Goal: Task Accomplishment & Management: Manage account settings

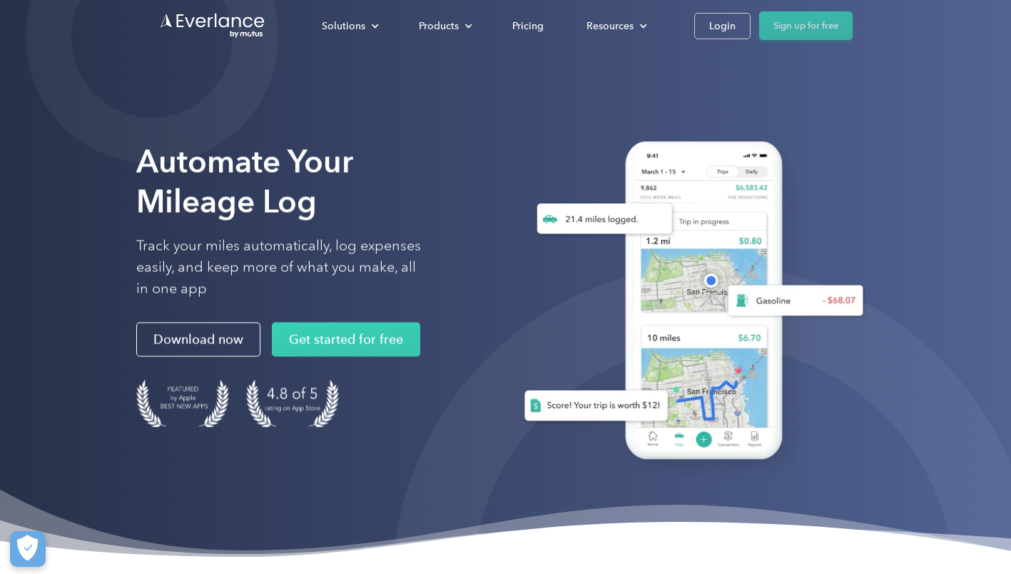
click at [800, 29] on link "Sign up for free" at bounding box center [805, 25] width 93 height 29
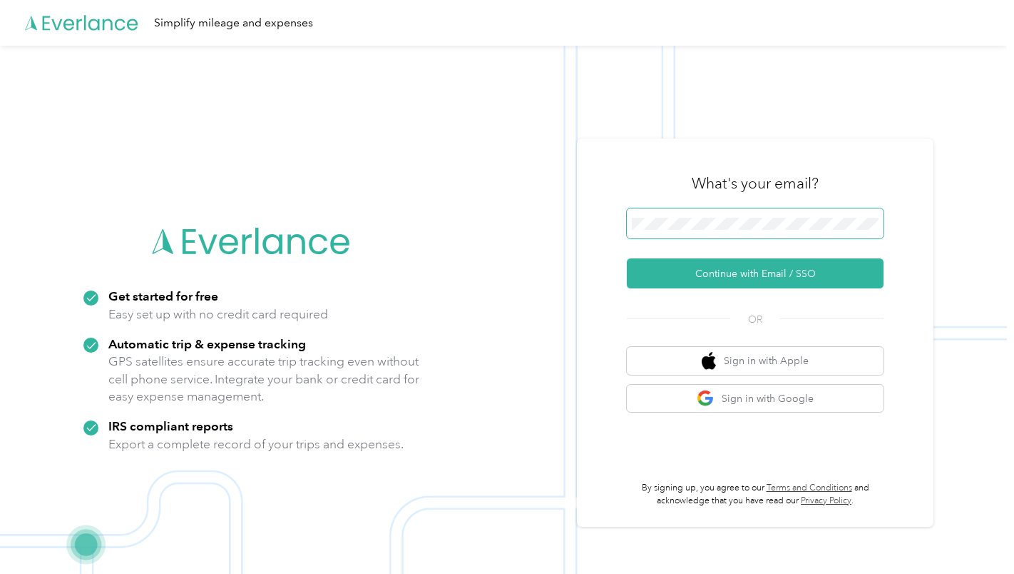
click at [692, 213] on span at bounding box center [755, 223] width 257 height 30
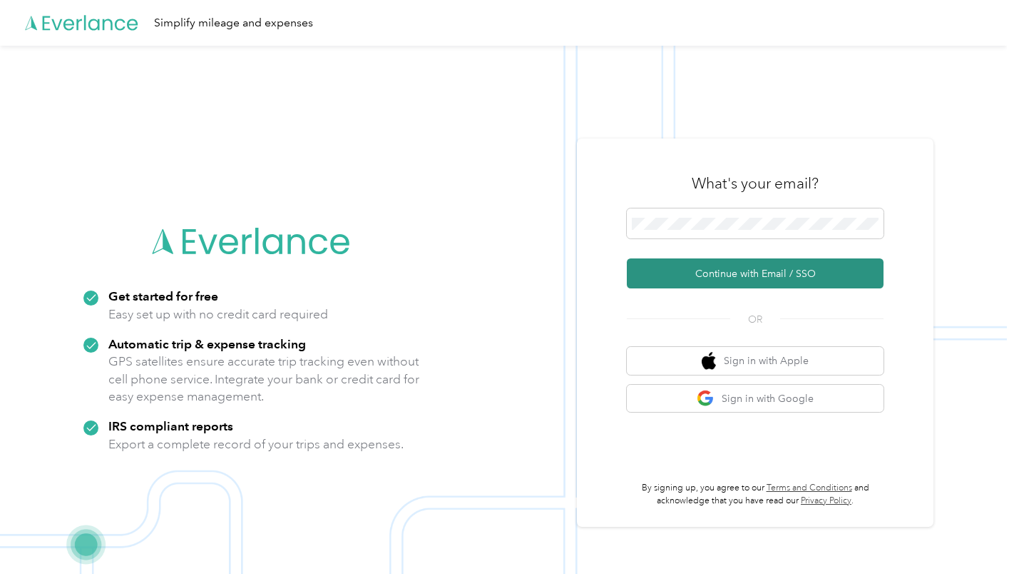
click at [763, 278] on button "Continue with Email / SSO" at bounding box center [755, 273] width 257 height 30
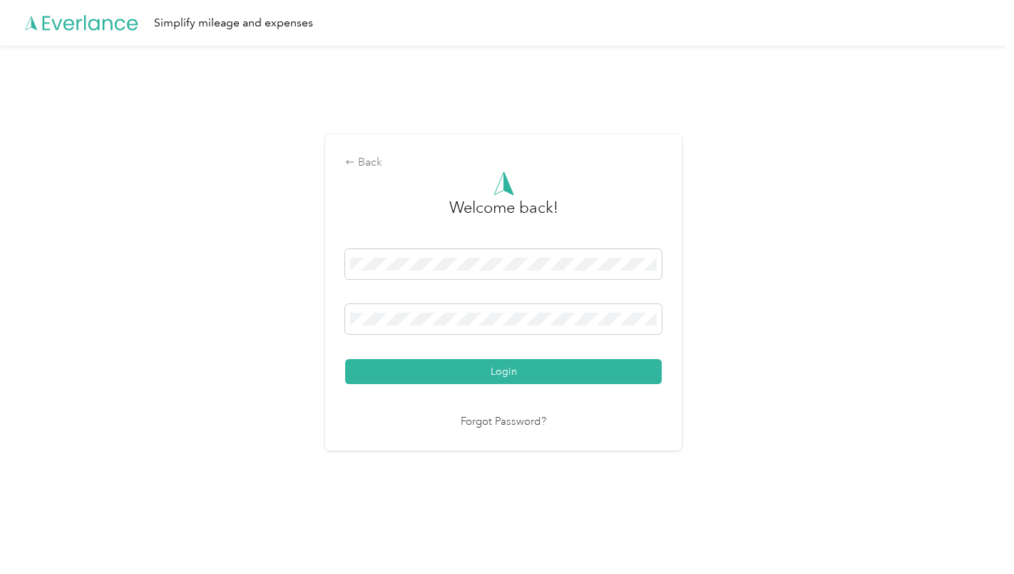
click at [501, 370] on button "Login" at bounding box center [503, 371] width 317 height 25
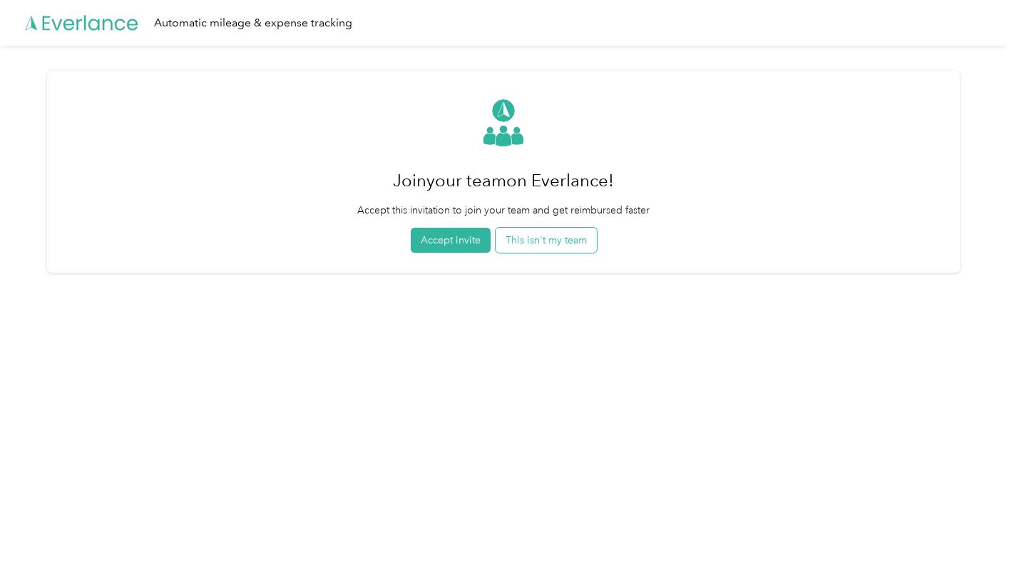
click at [555, 238] on button "This isn't my team" at bounding box center [546, 240] width 101 height 25
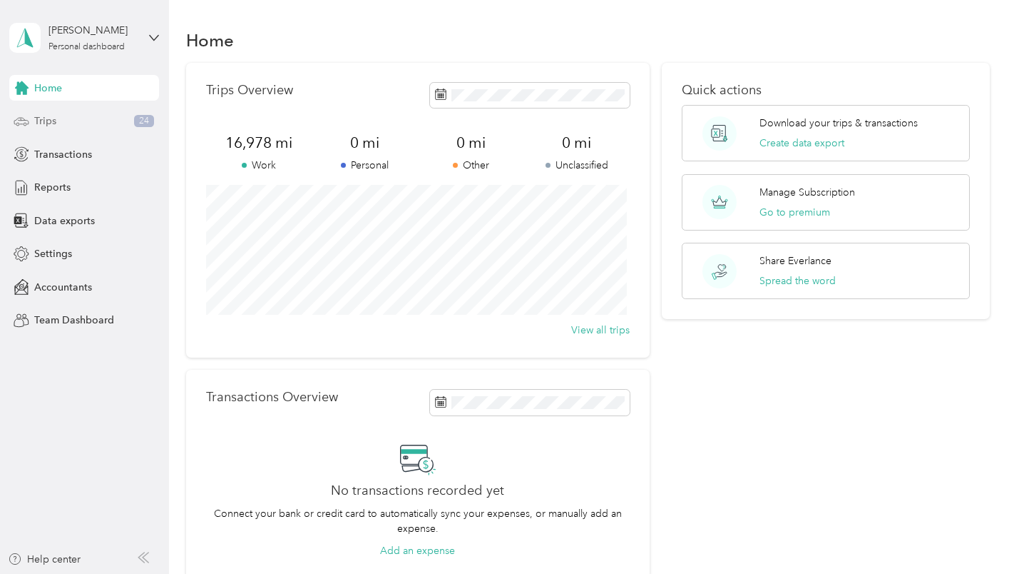
click at [72, 120] on div "Trips 24" at bounding box center [84, 121] width 150 height 26
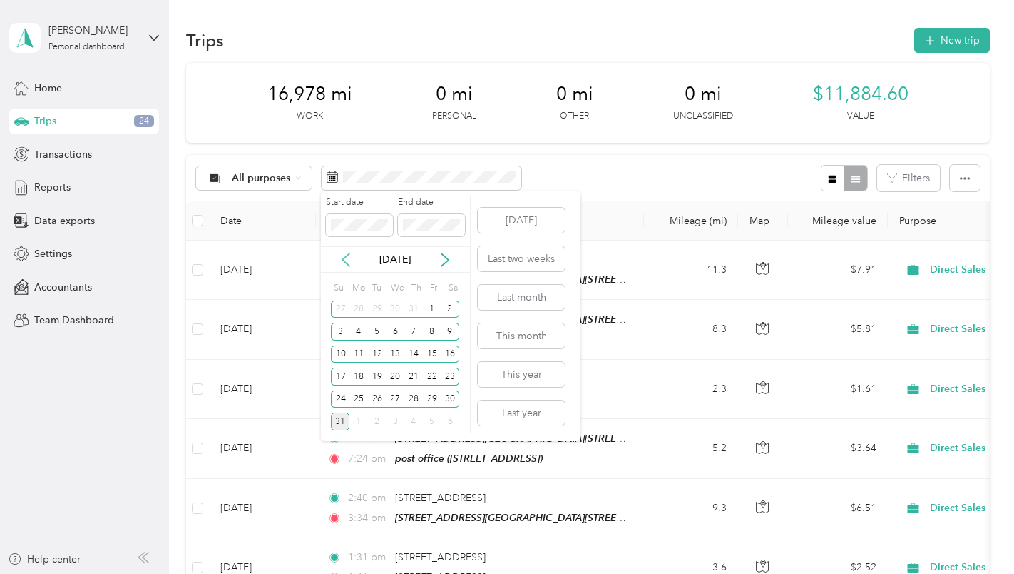
click at [341, 259] on icon at bounding box center [346, 260] width 14 height 14
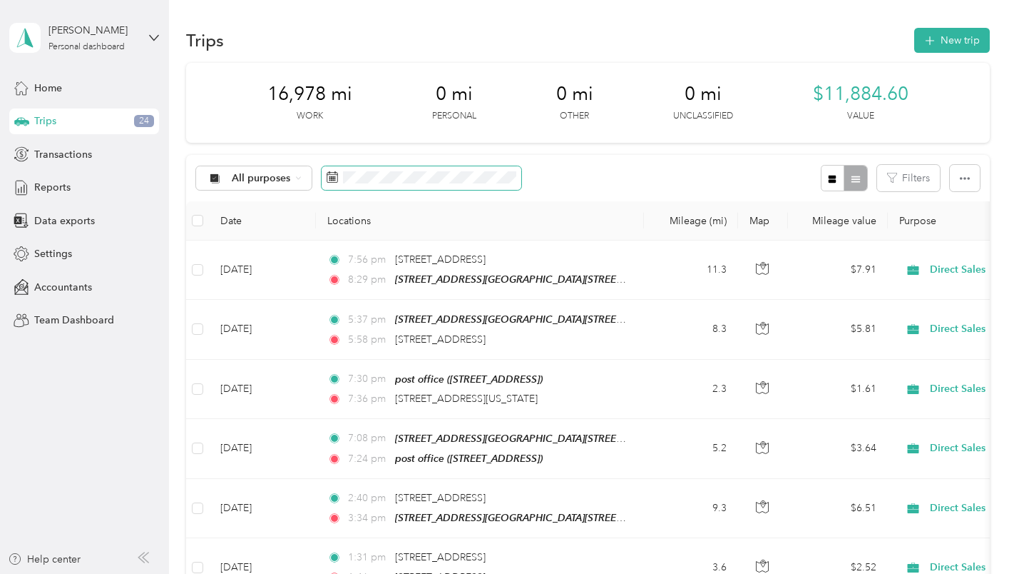
click at [332, 175] on icon at bounding box center [332, 176] width 11 height 11
click at [333, 173] on icon at bounding box center [332, 176] width 11 height 11
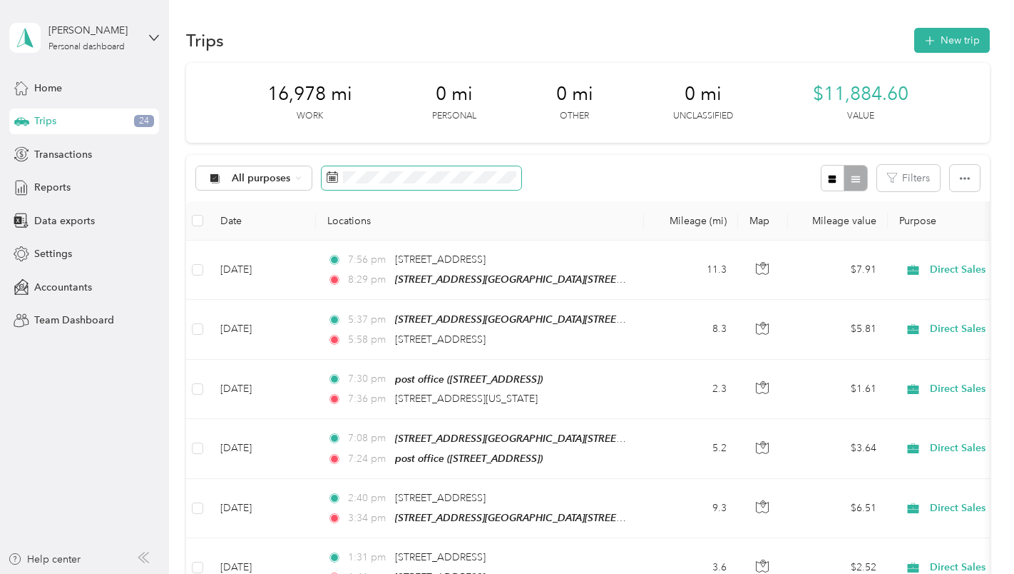
click at [332, 173] on icon at bounding box center [332, 176] width 11 height 11
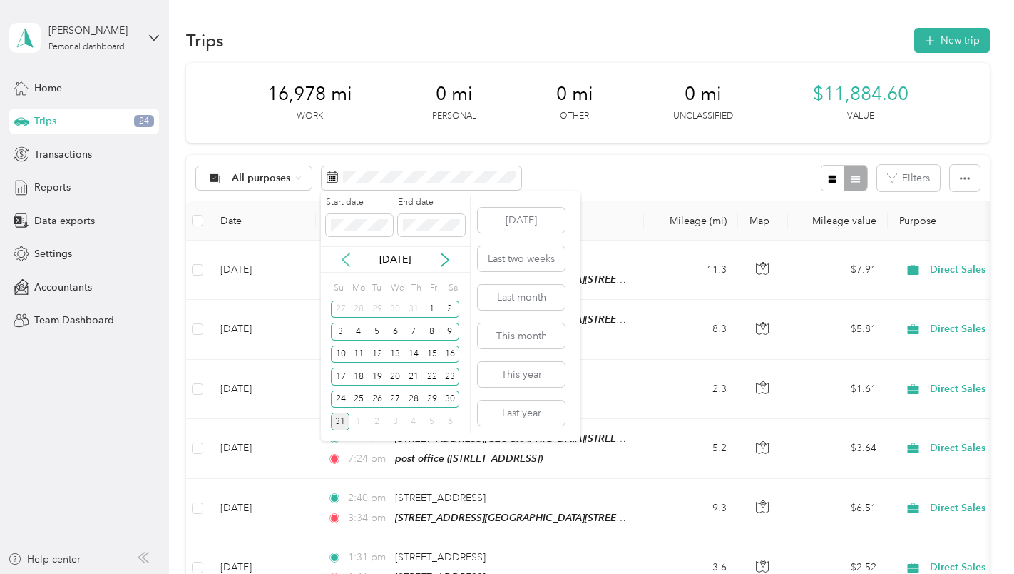
click at [344, 257] on icon at bounding box center [346, 260] width 14 height 14
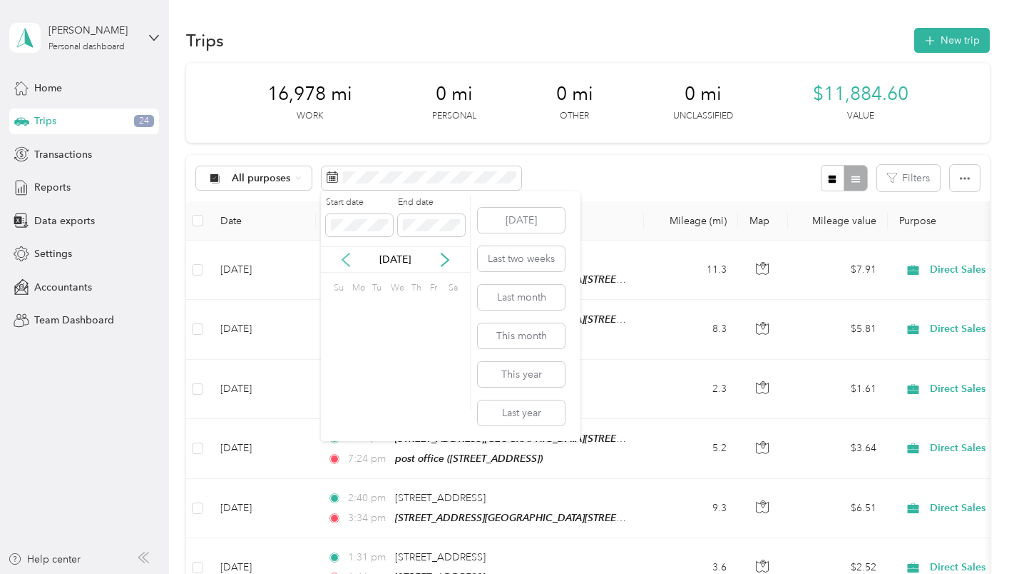
click at [344, 257] on icon at bounding box center [346, 260] width 14 height 14
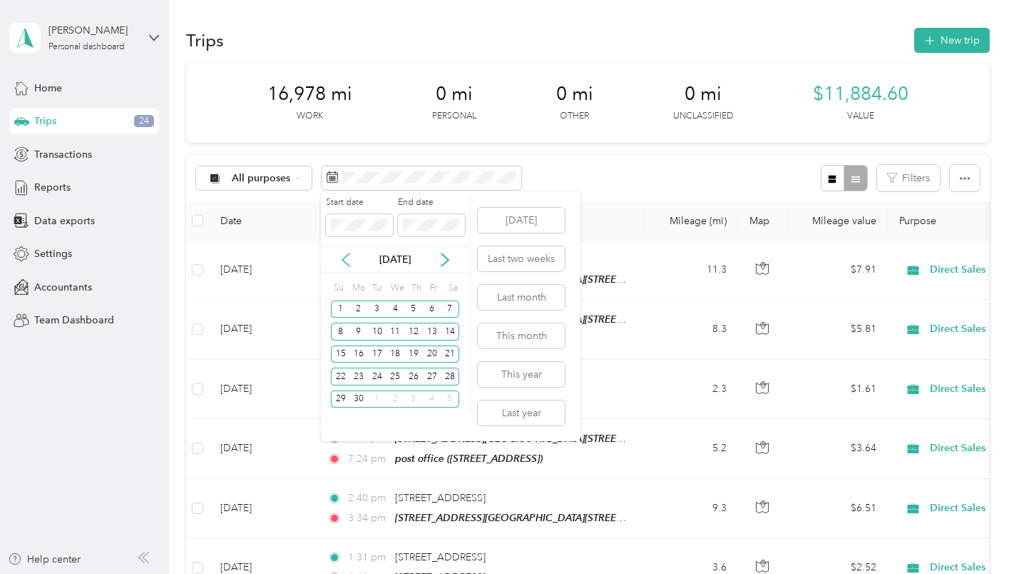
click at [344, 257] on icon at bounding box center [346, 260] width 14 height 14
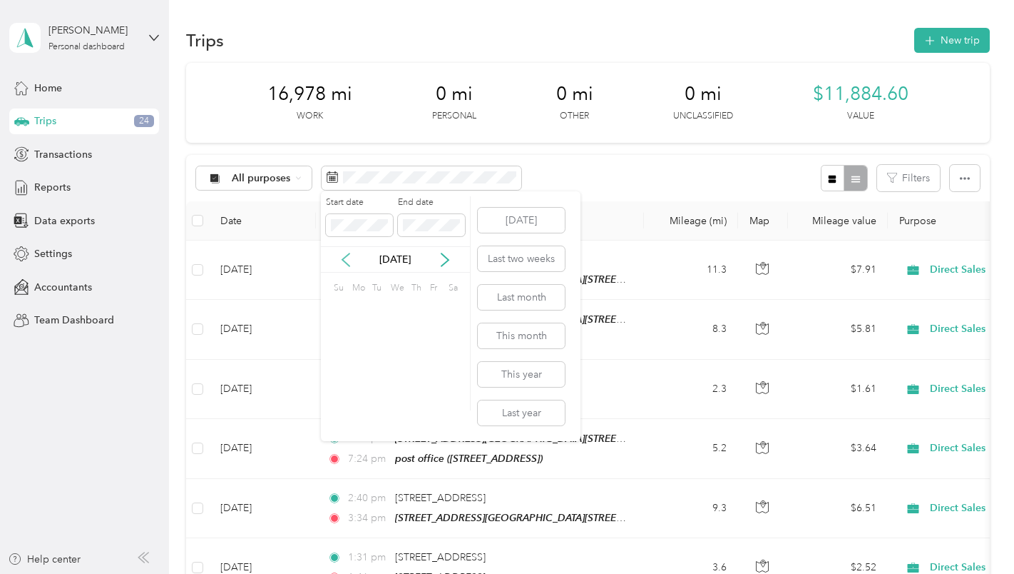
click at [344, 257] on icon at bounding box center [346, 260] width 14 height 14
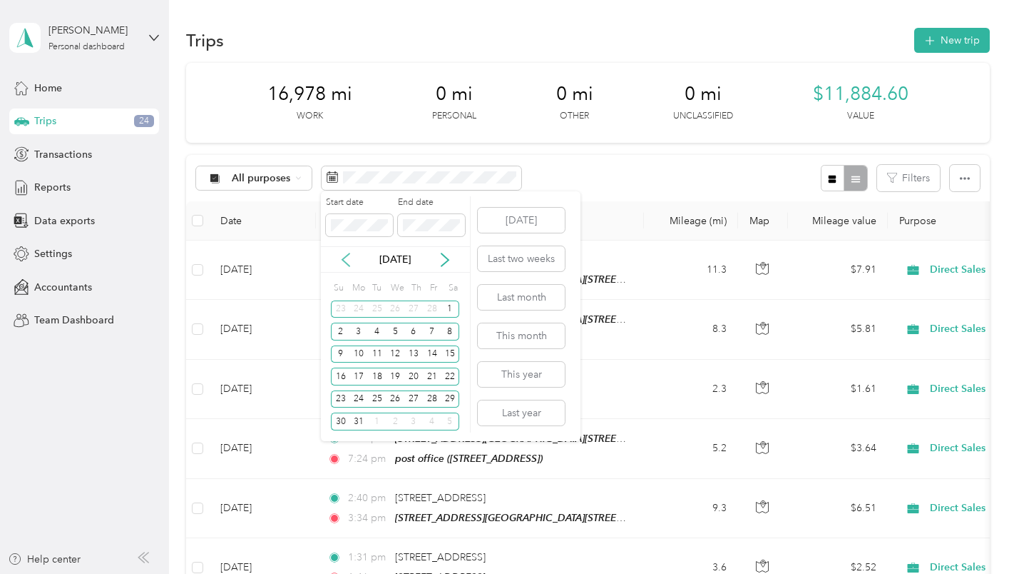
click at [344, 257] on icon at bounding box center [346, 260] width 14 height 14
click at [344, 258] on icon at bounding box center [345, 259] width 7 height 13
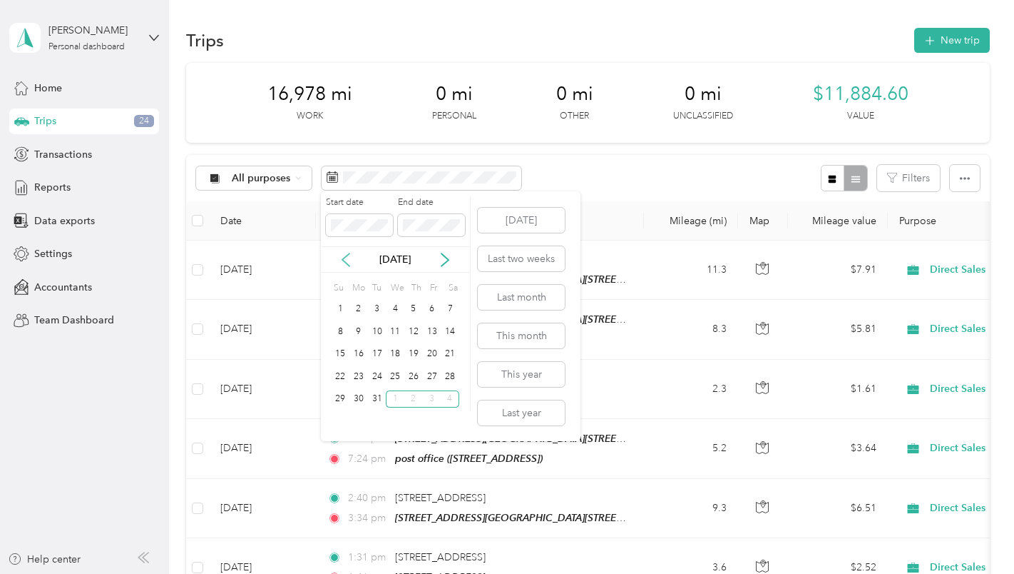
click at [344, 258] on icon at bounding box center [345, 259] width 7 height 13
click at [344, 257] on icon at bounding box center [346, 260] width 14 height 14
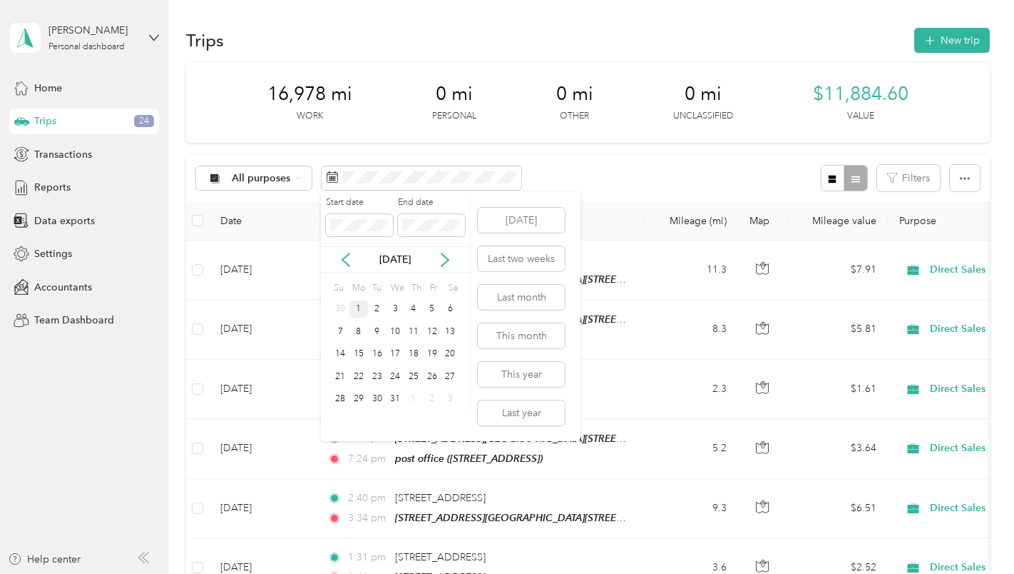
click at [361, 300] on div "1" at bounding box center [359, 309] width 19 height 18
click at [400, 392] on div "31" at bounding box center [395, 399] width 19 height 18
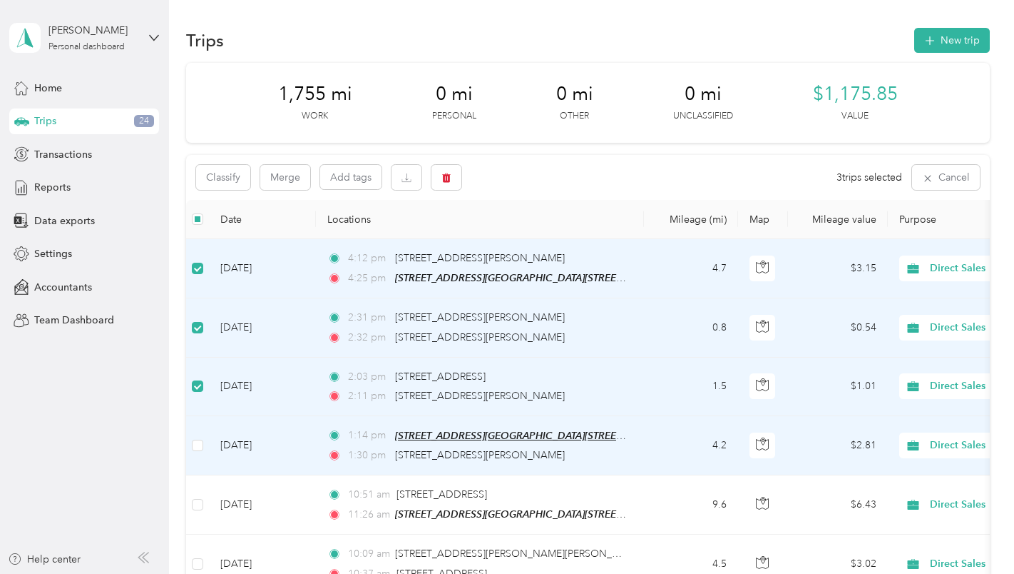
scroll to position [143, 0]
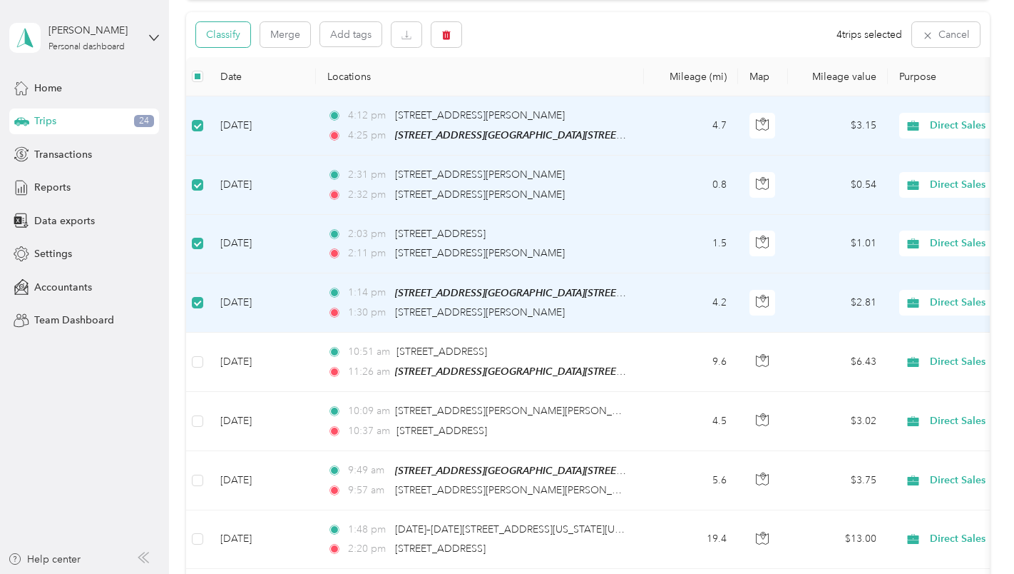
click at [223, 31] on button "Classify" at bounding box center [223, 34] width 54 height 25
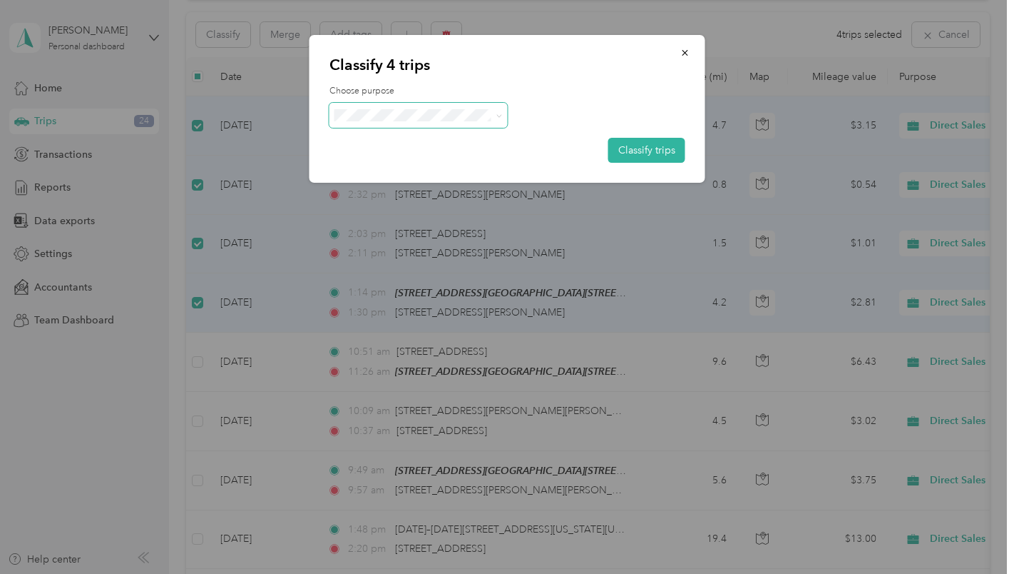
click at [499, 113] on icon at bounding box center [499, 116] width 6 height 6
click at [472, 156] on li "Personal" at bounding box center [419, 161] width 178 height 25
click at [663, 142] on button "Classify trips" at bounding box center [647, 150] width 77 height 25
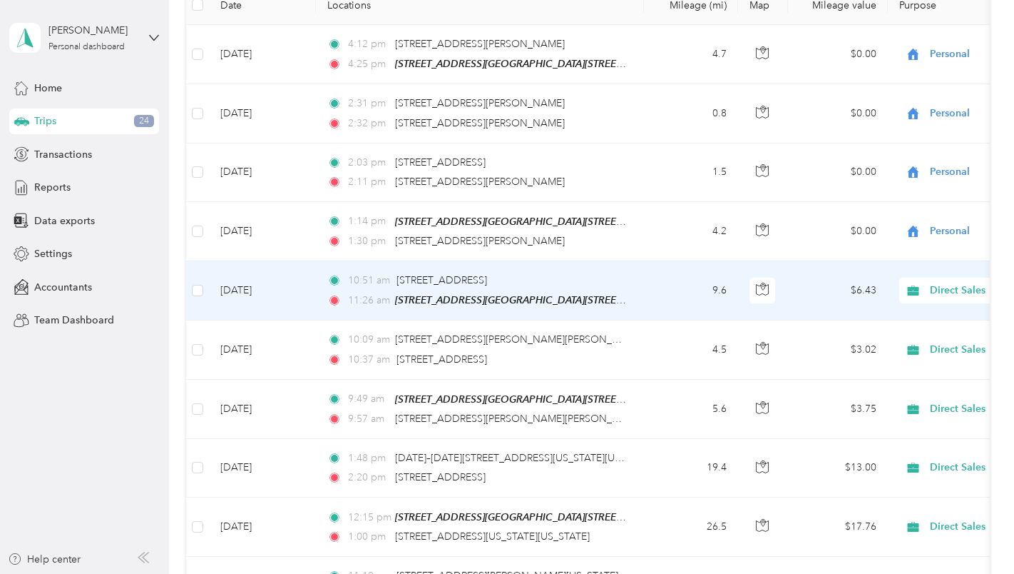
scroll to position [214, 0]
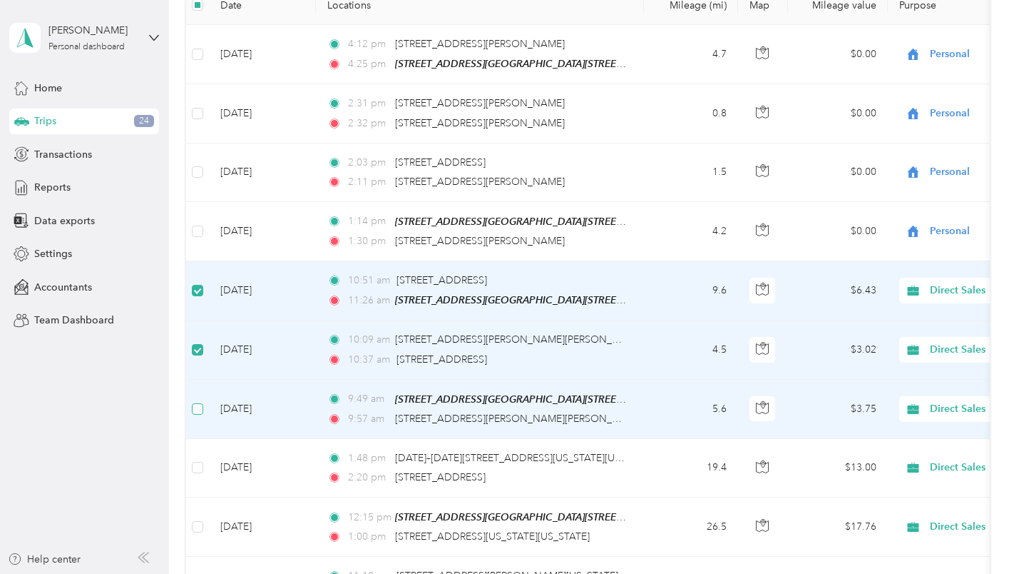
click at [198, 401] on label at bounding box center [197, 409] width 11 height 16
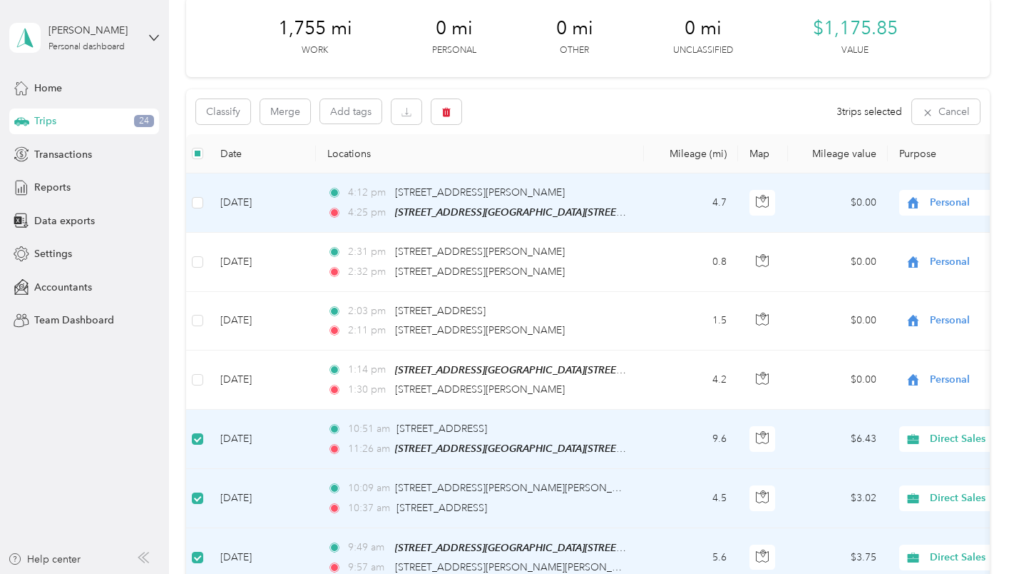
scroll to position [0, 0]
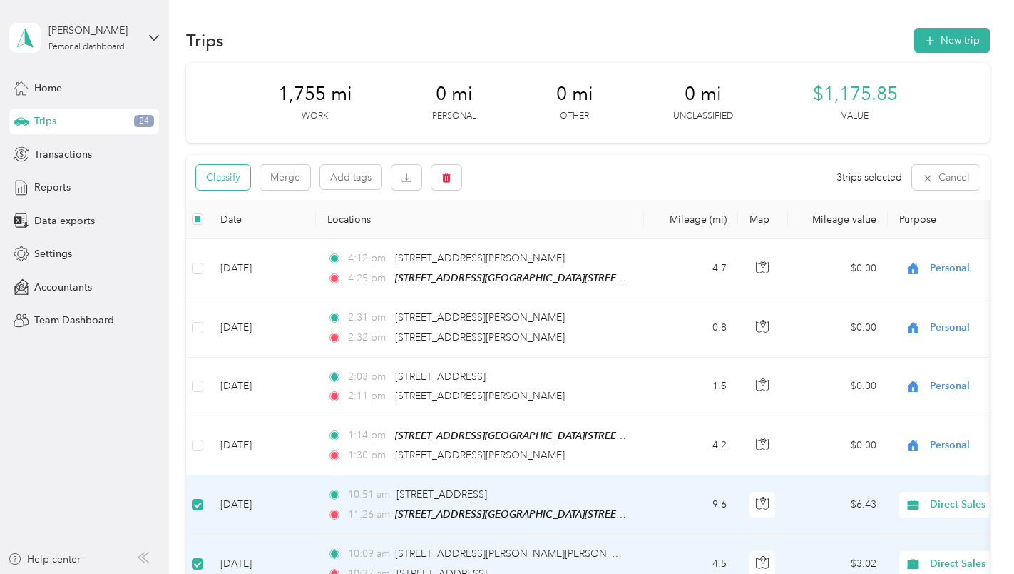
click at [226, 178] on button "Classify" at bounding box center [223, 177] width 54 height 25
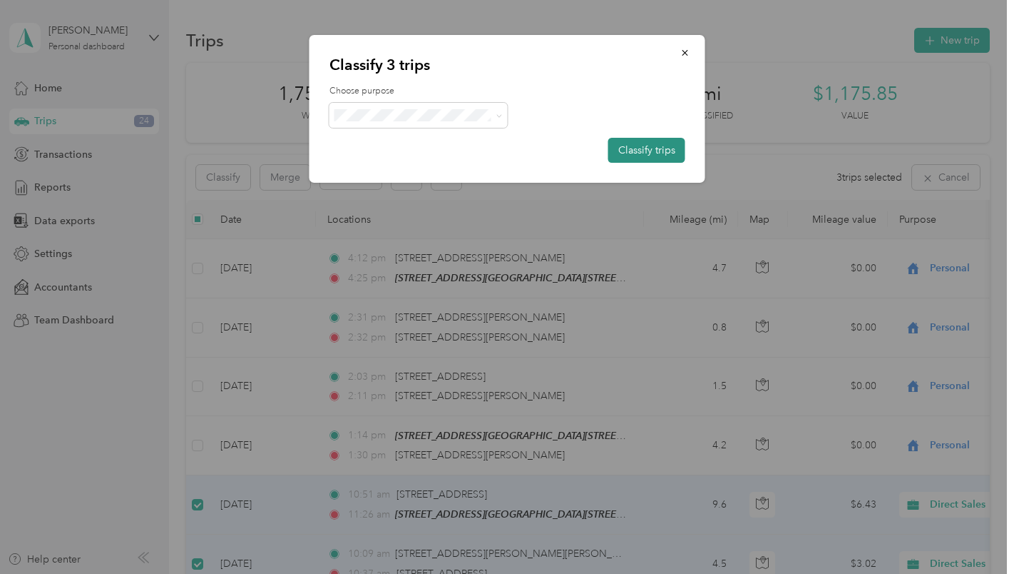
click at [636, 151] on button "Classify trips" at bounding box center [647, 150] width 77 height 25
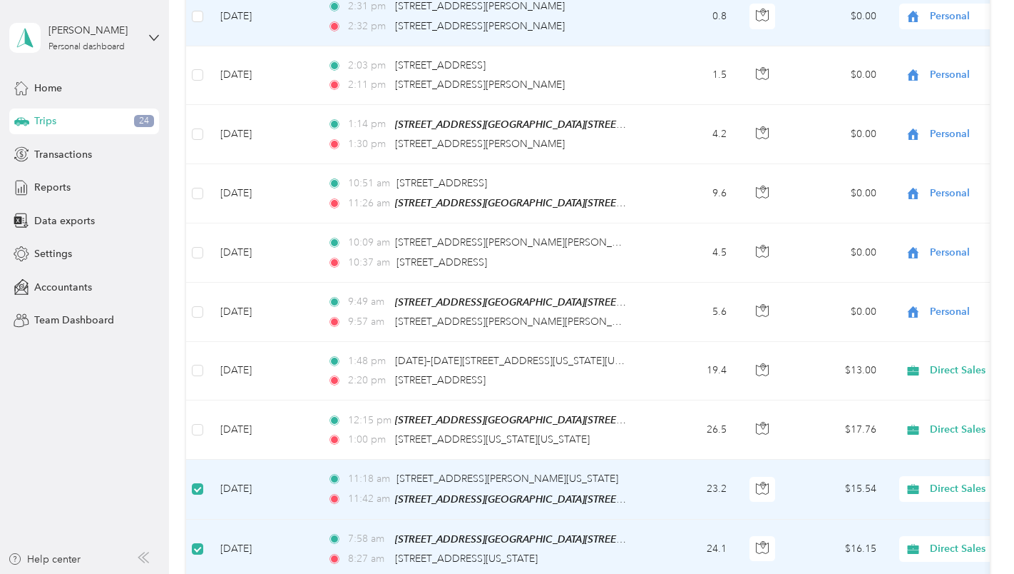
scroll to position [70, 0]
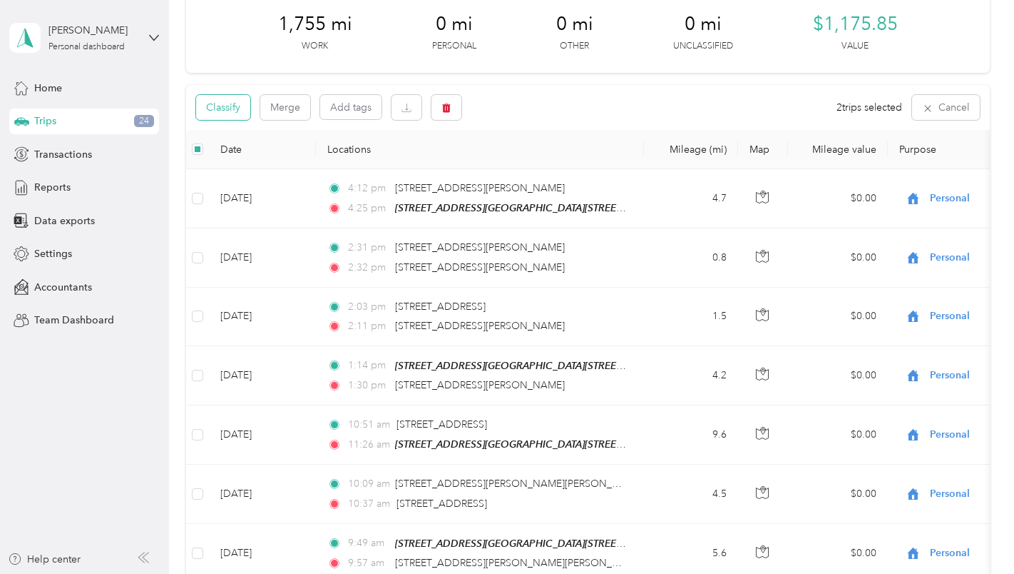
click at [235, 105] on button "Classify" at bounding box center [223, 107] width 54 height 25
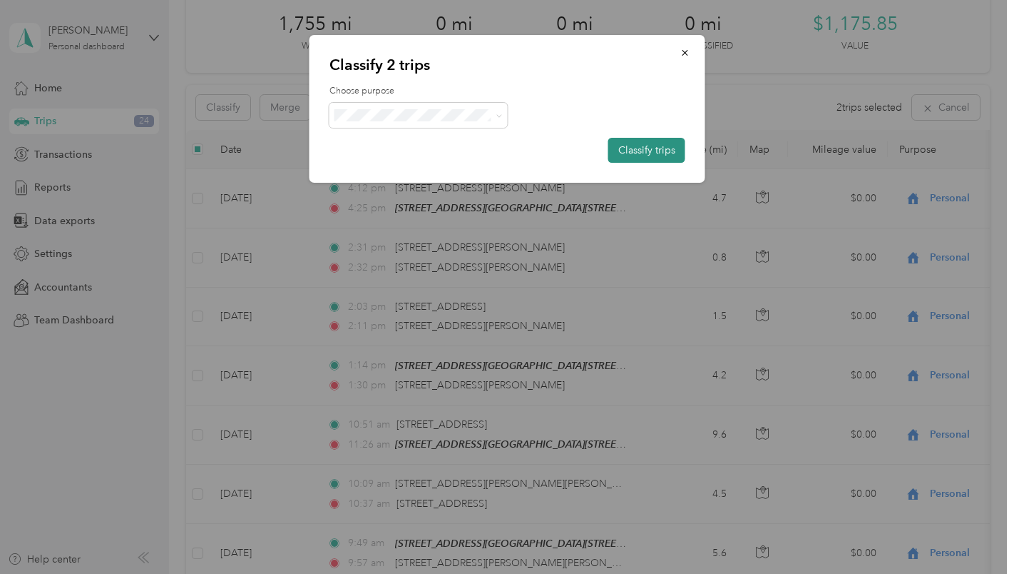
click at [651, 148] on button "Classify trips" at bounding box center [647, 150] width 77 height 25
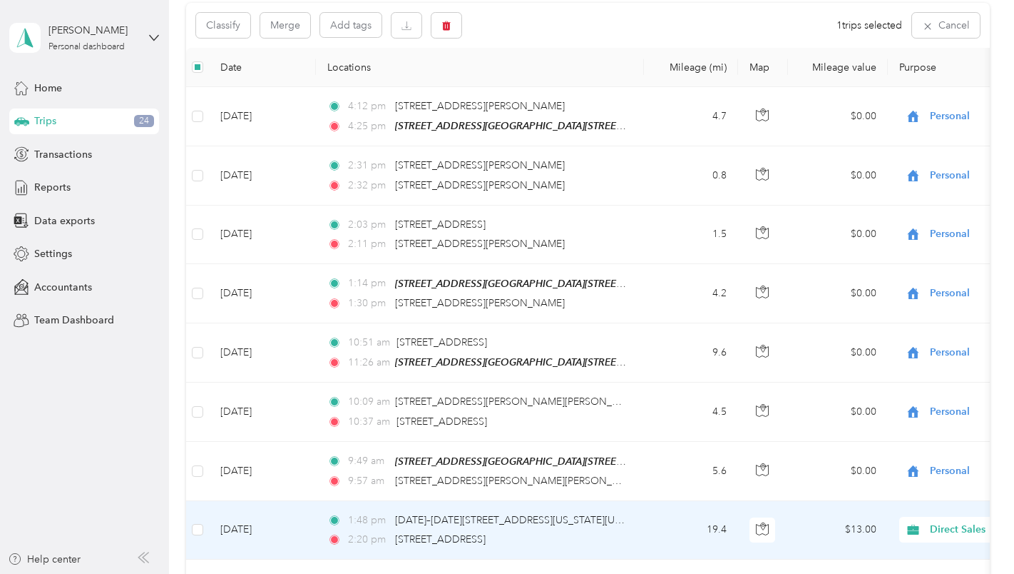
scroll to position [0, 0]
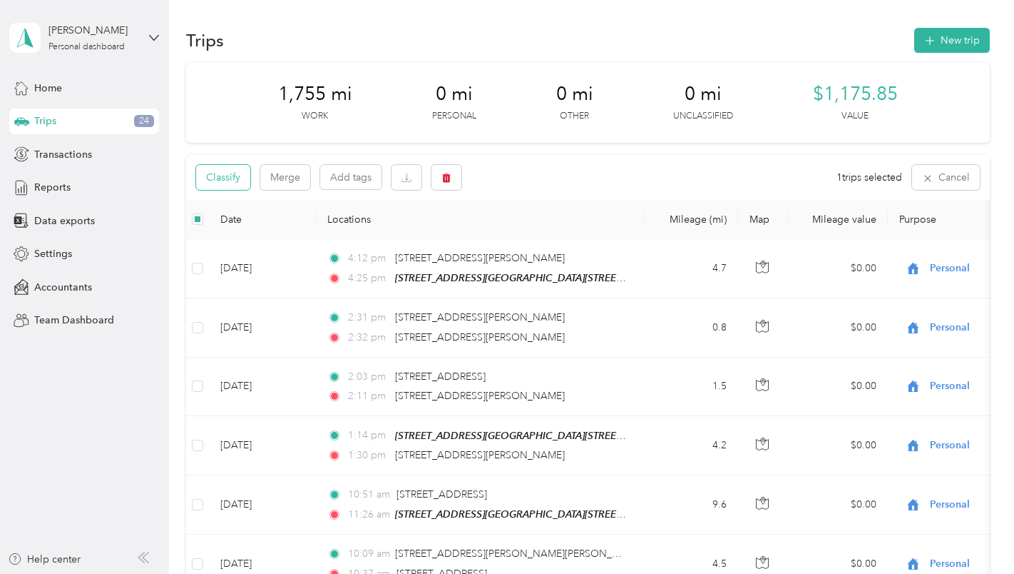
click at [230, 178] on button "Classify" at bounding box center [223, 177] width 54 height 25
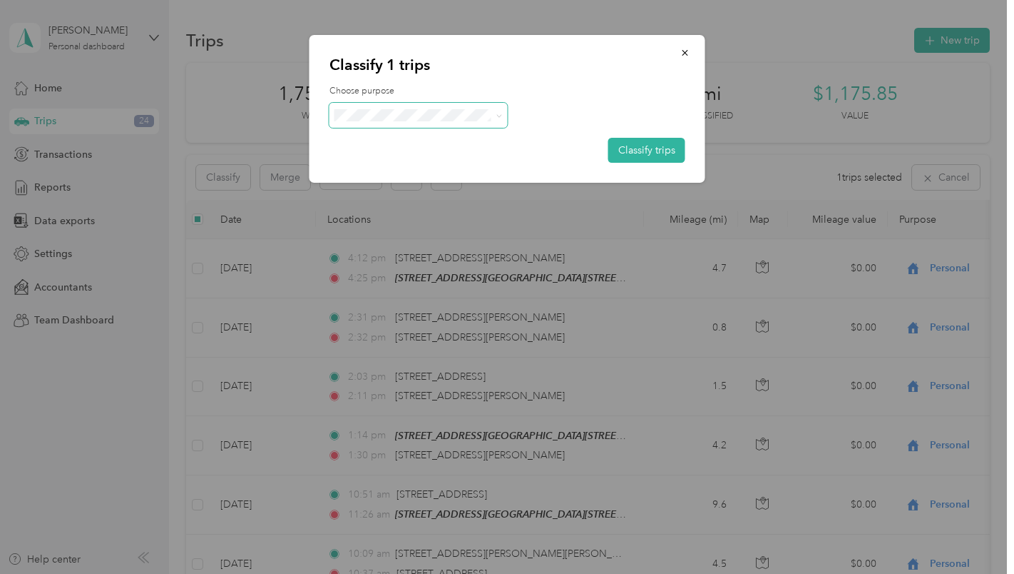
click at [502, 114] on icon at bounding box center [499, 116] width 6 height 6
click at [455, 240] on span "Charity" at bounding box center [431, 241] width 133 height 15
click at [655, 149] on button "Classify trips" at bounding box center [647, 150] width 77 height 25
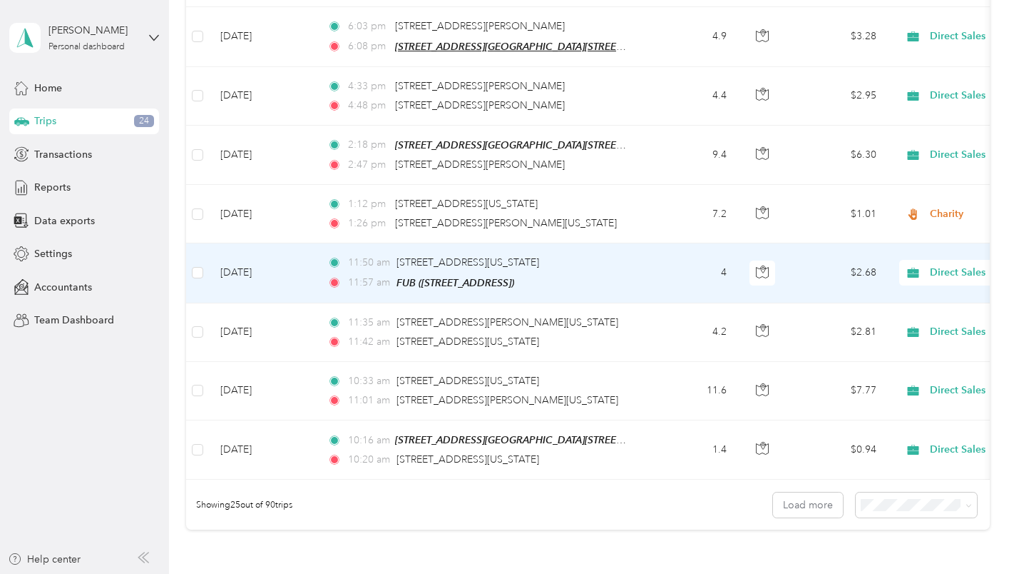
scroll to position [1355, 0]
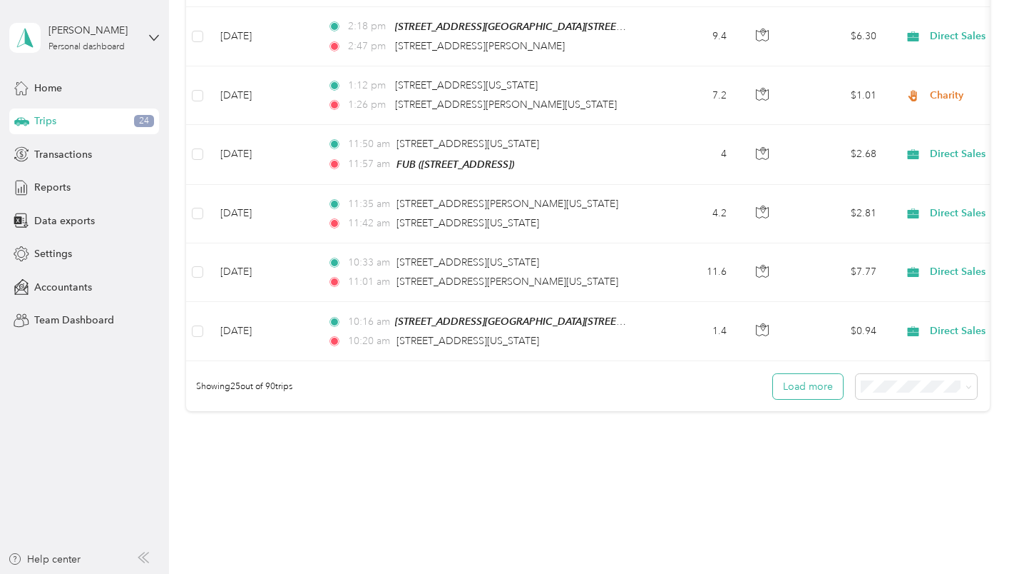
click at [809, 394] on button "Load more" at bounding box center [808, 386] width 70 height 25
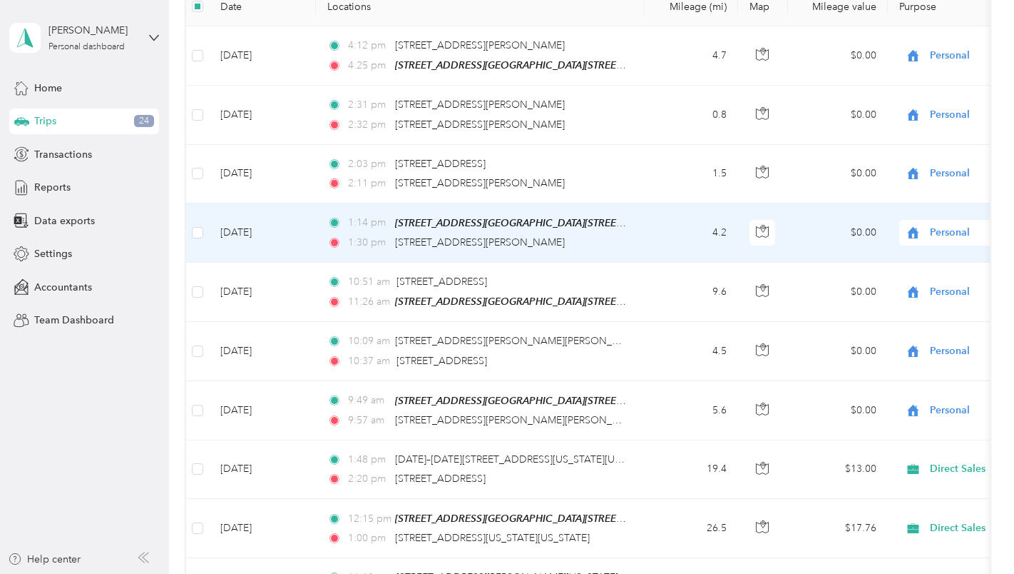
scroll to position [0, 0]
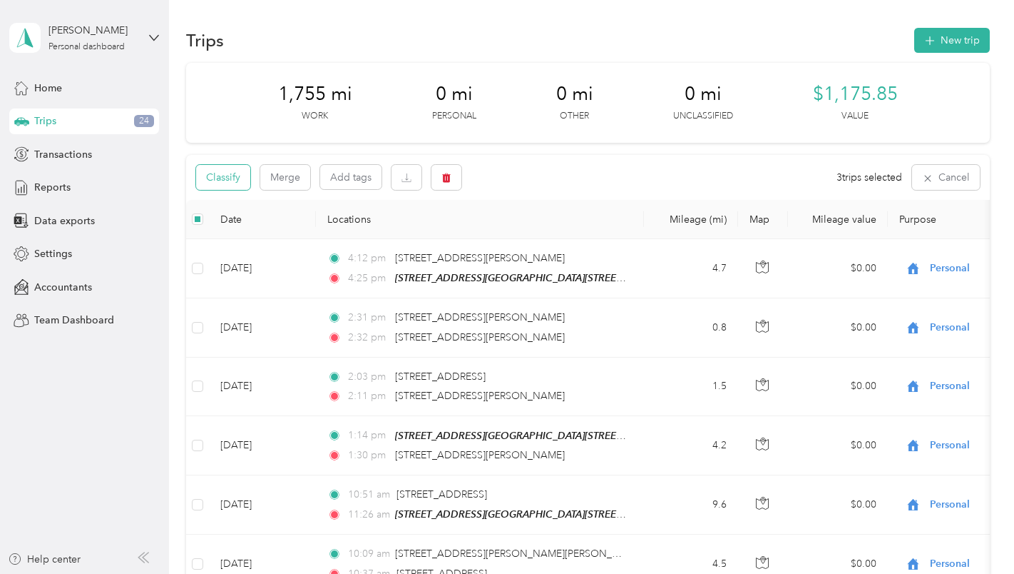
click at [213, 174] on button "Classify" at bounding box center [223, 177] width 54 height 25
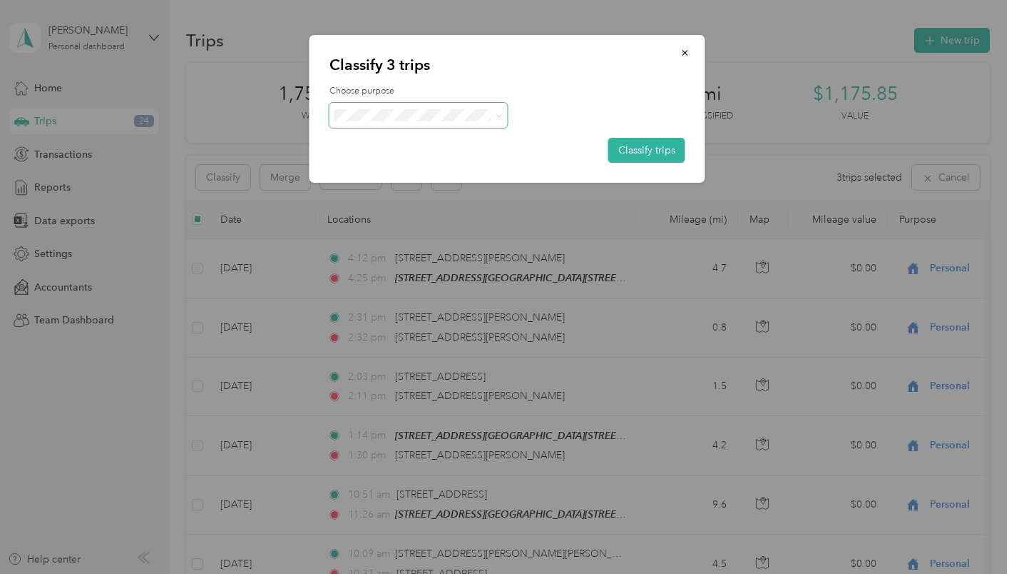
click at [499, 113] on icon at bounding box center [499, 116] width 6 height 6
click at [471, 166] on span "Personal" at bounding box center [431, 166] width 133 height 15
click at [660, 153] on button "Classify trips" at bounding box center [647, 150] width 77 height 25
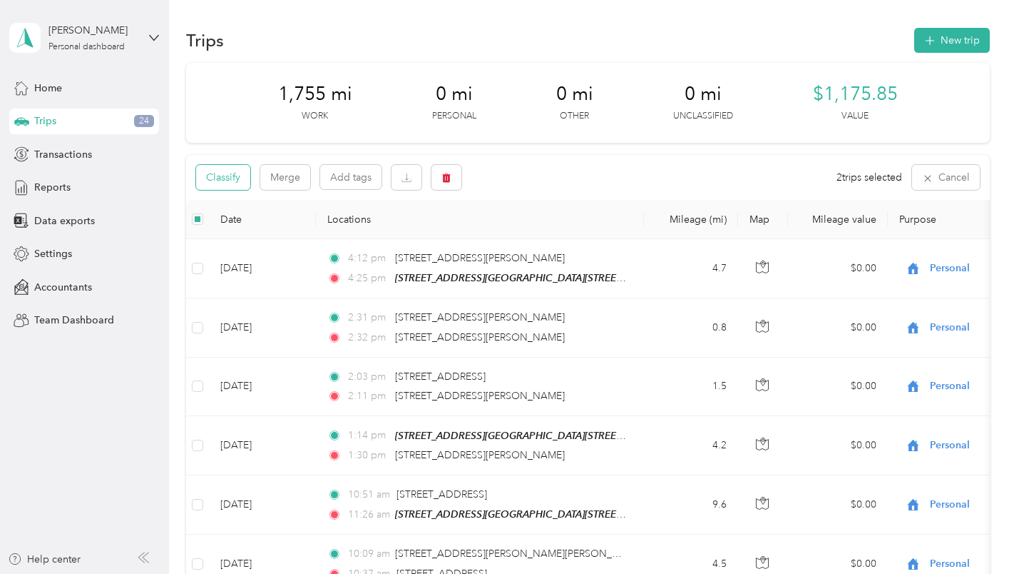
click at [225, 175] on button "Classify" at bounding box center [223, 177] width 54 height 25
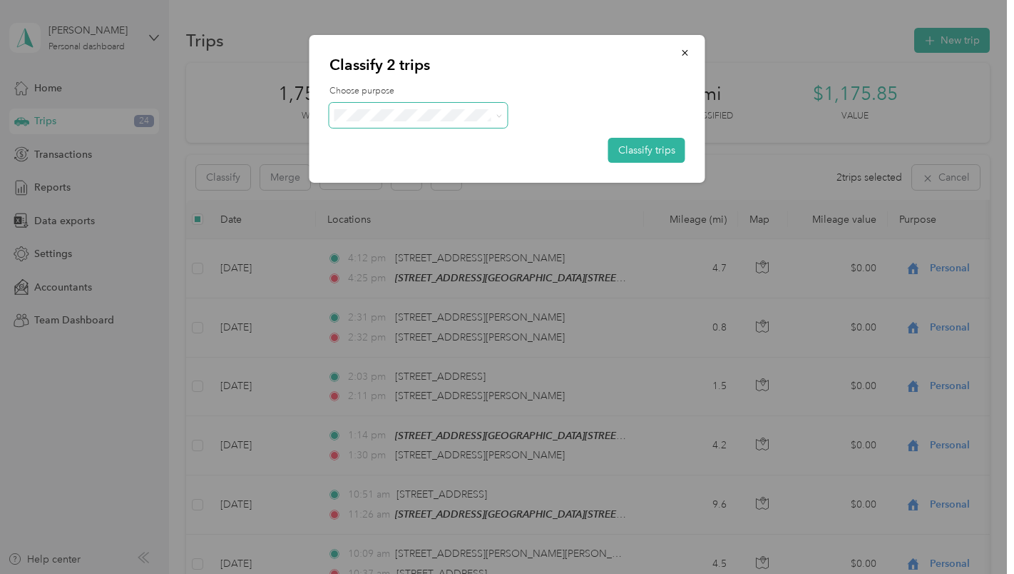
click at [501, 114] on icon at bounding box center [499, 116] width 6 height 6
click at [458, 271] on li "Medical" at bounding box center [419, 266] width 178 height 25
click at [654, 153] on button "Classify trips" at bounding box center [647, 150] width 77 height 25
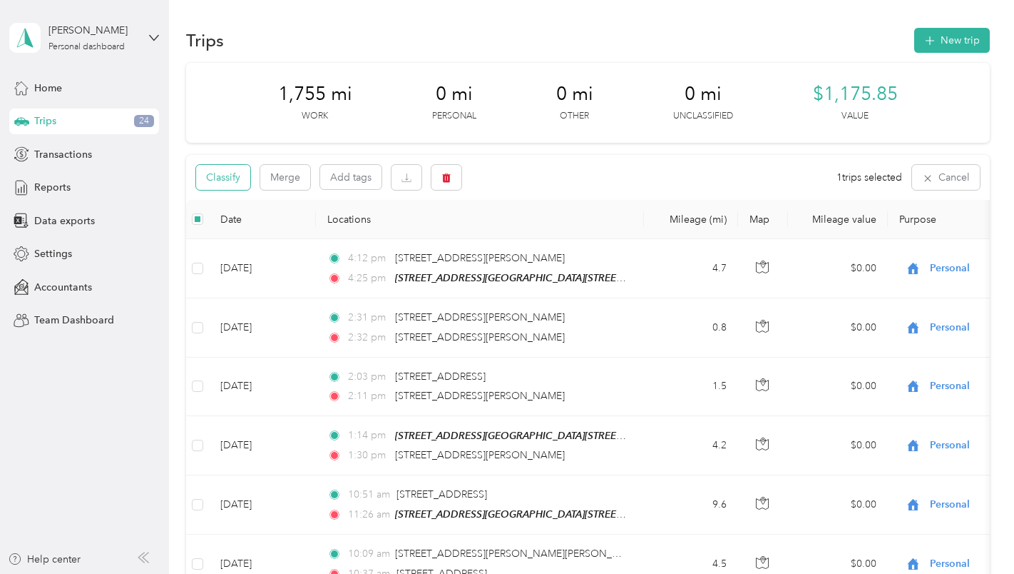
click at [226, 177] on button "Classify" at bounding box center [223, 177] width 54 height 25
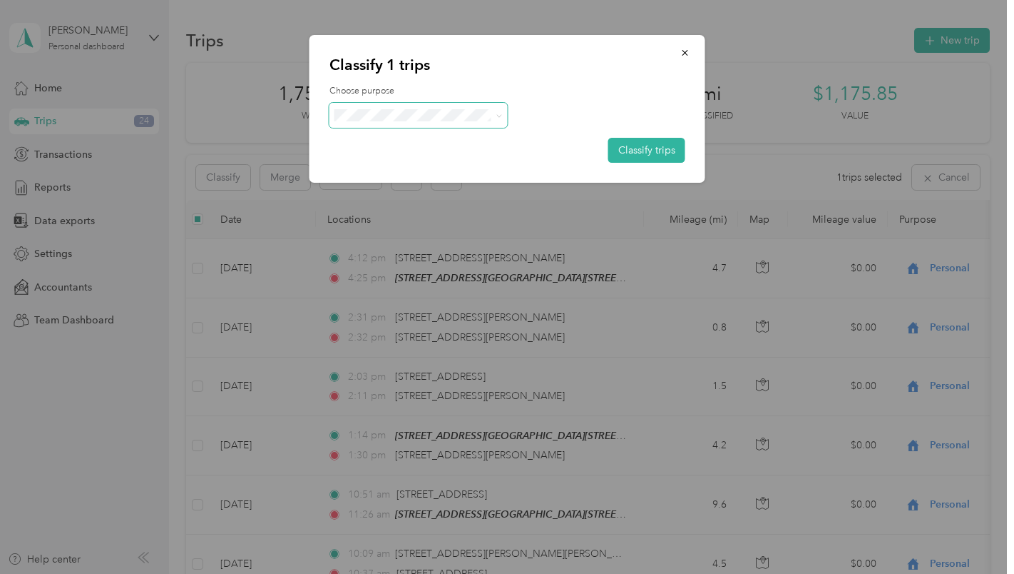
click at [497, 113] on icon at bounding box center [499, 116] width 6 height 6
click at [479, 142] on span "Work" at bounding box center [431, 141] width 133 height 15
click at [630, 153] on button "Classify trips" at bounding box center [647, 150] width 77 height 25
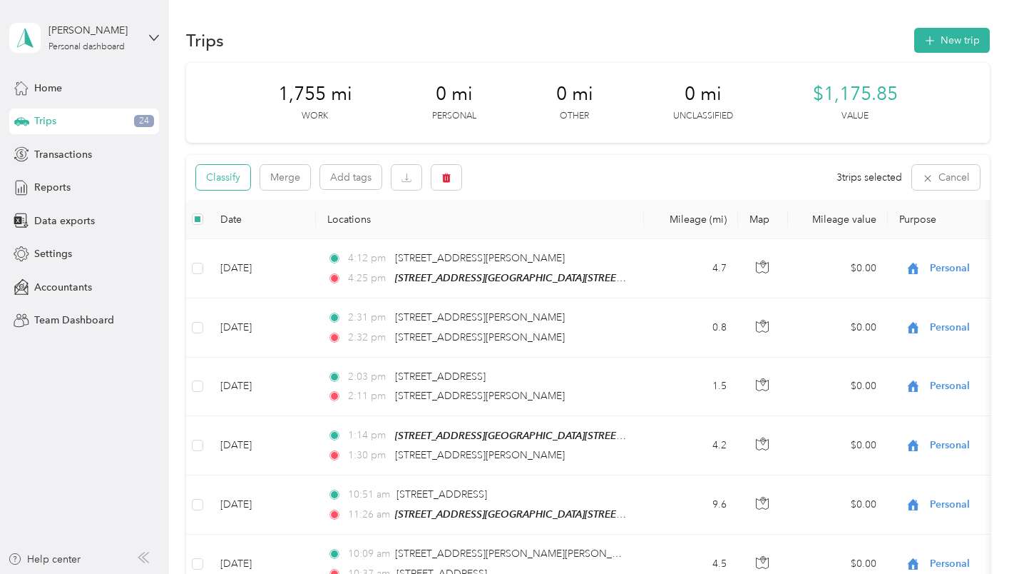
click at [220, 178] on button "Classify" at bounding box center [223, 177] width 54 height 25
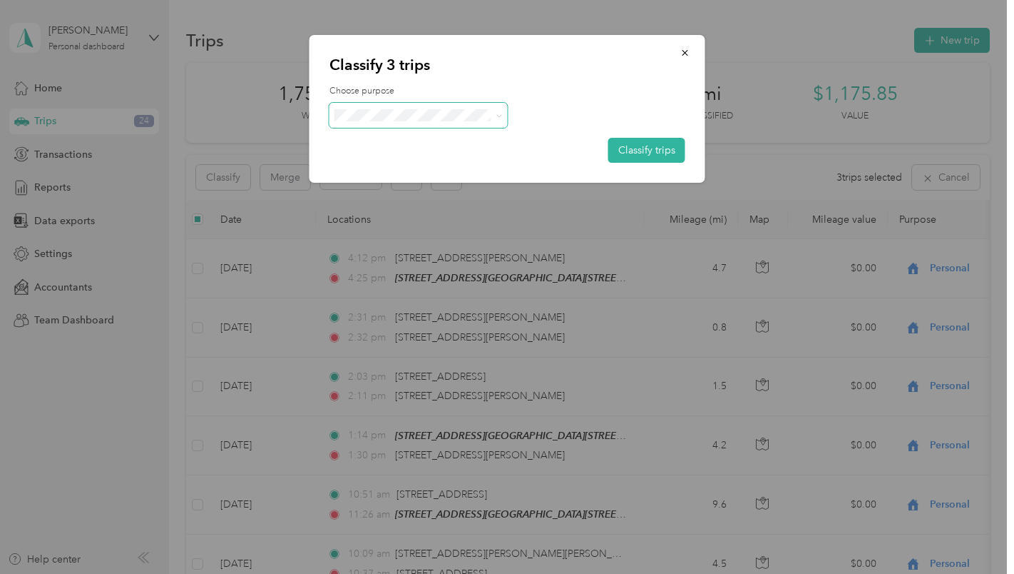
click at [502, 118] on icon at bounding box center [499, 116] width 6 height 6
click at [481, 163] on span "Personal" at bounding box center [431, 166] width 133 height 15
click at [632, 148] on button "Classify trips" at bounding box center [647, 150] width 77 height 25
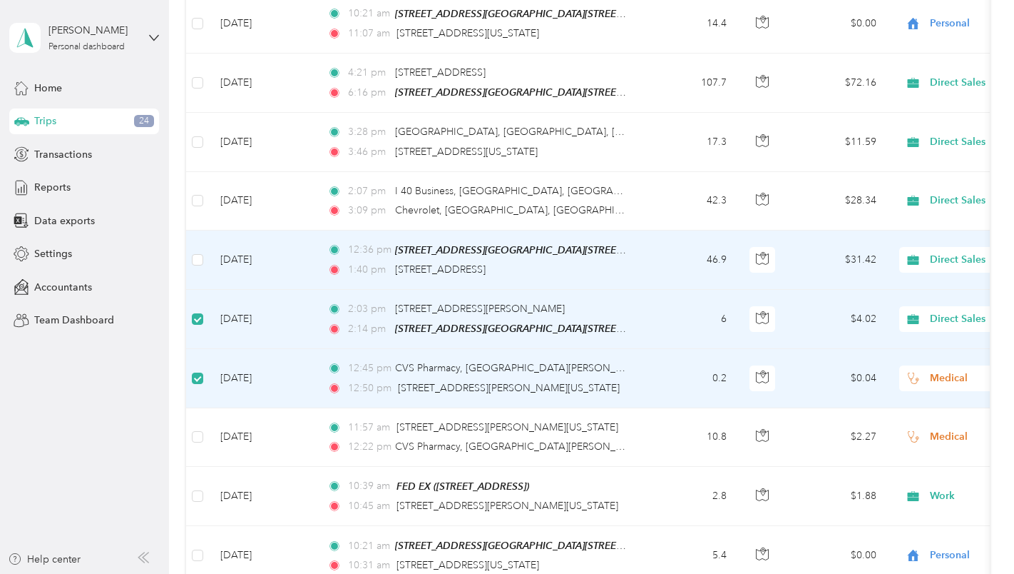
scroll to position [1853, 0]
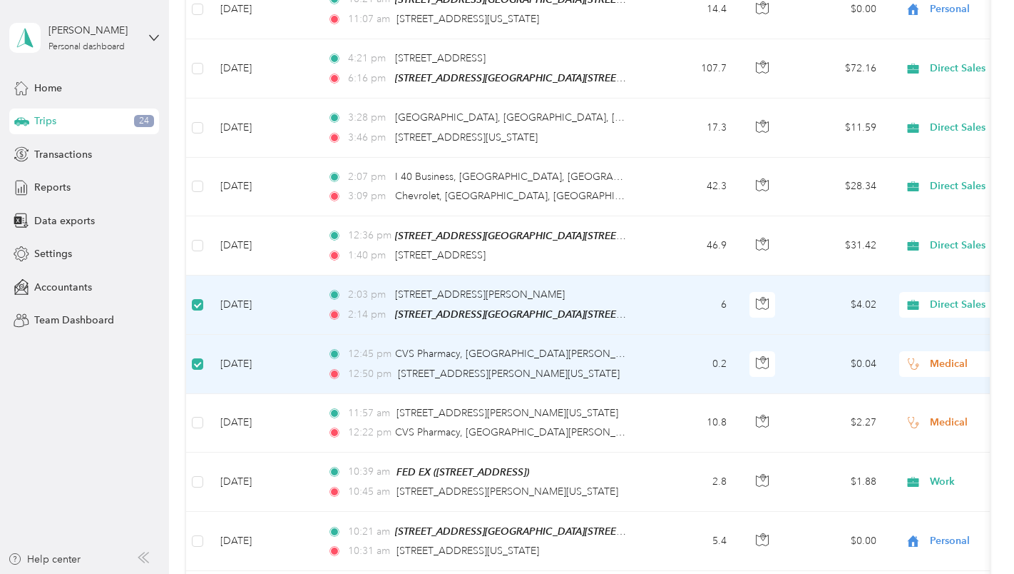
click at [204, 295] on td at bounding box center [197, 304] width 23 height 59
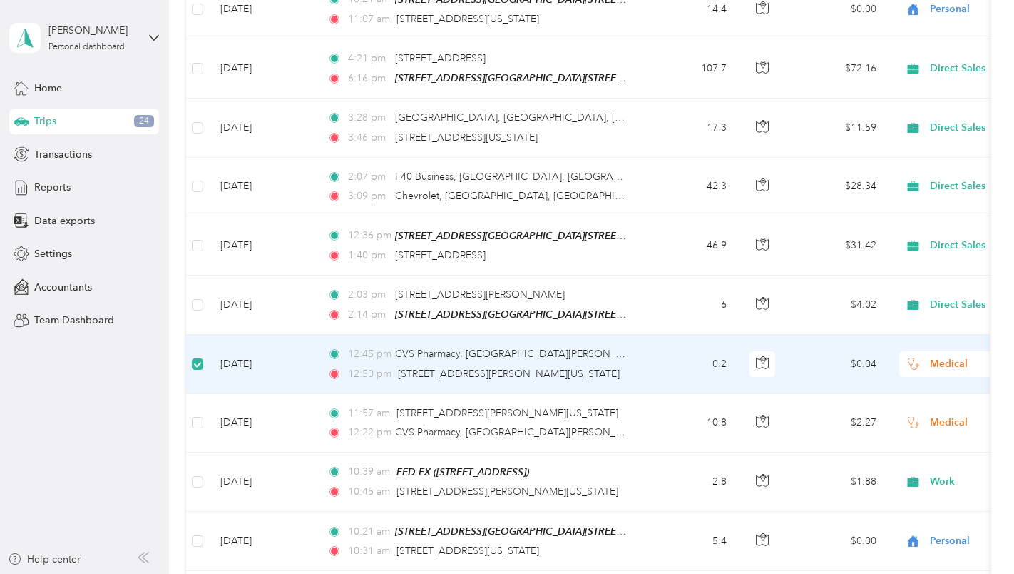
click at [205, 357] on td at bounding box center [197, 364] width 23 height 58
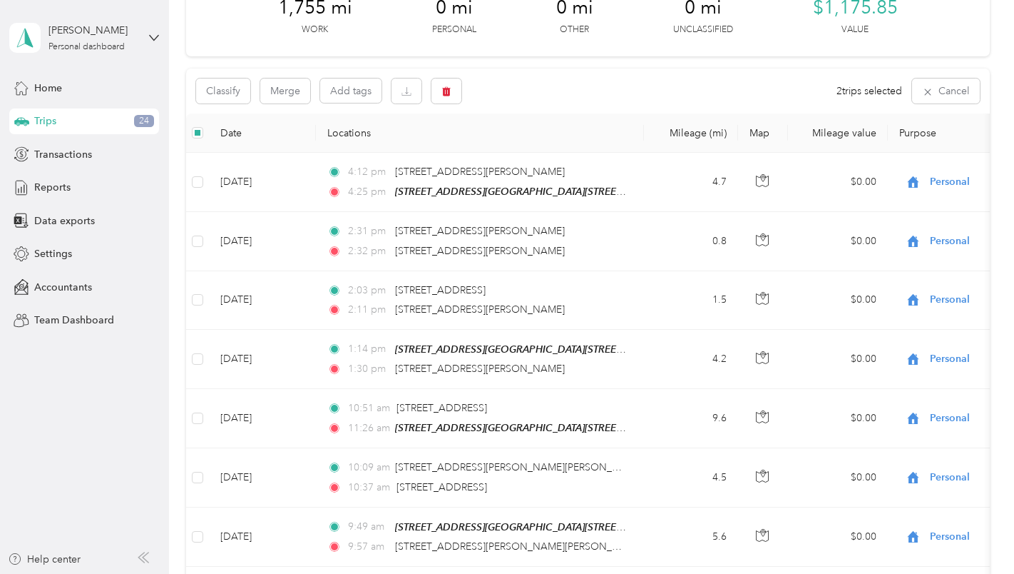
scroll to position [0, 0]
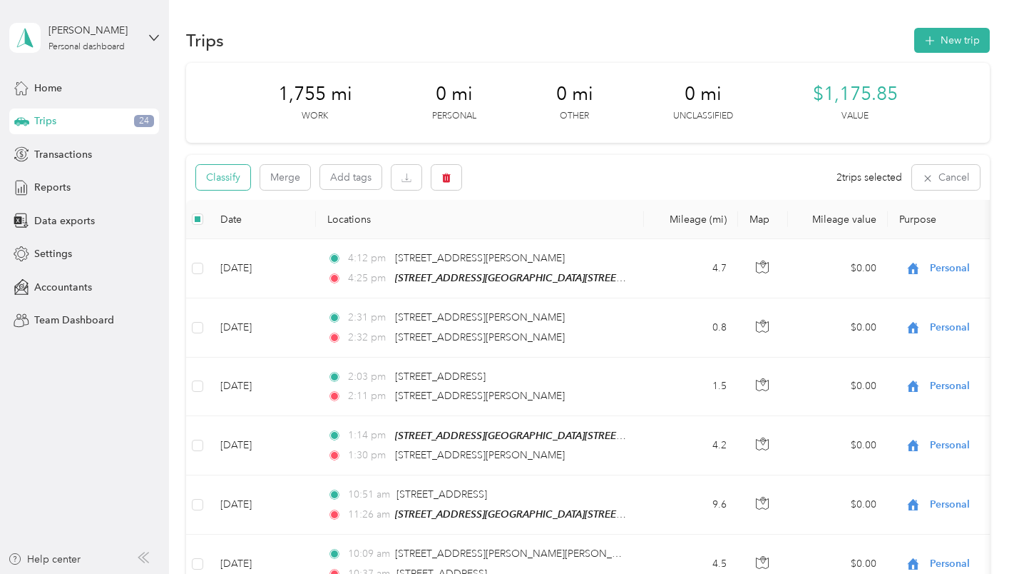
click at [232, 178] on button "Classify" at bounding box center [223, 177] width 54 height 25
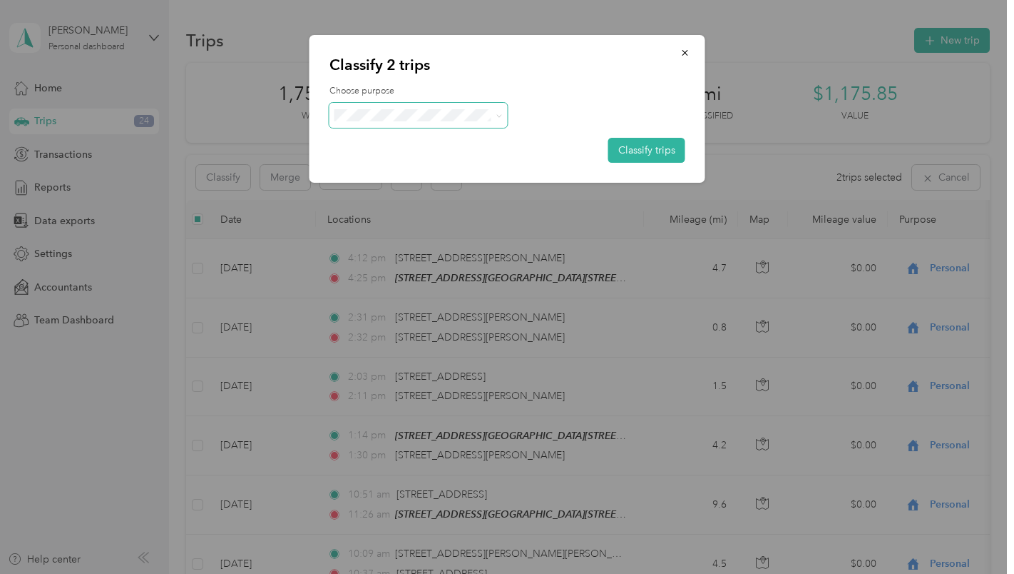
click at [499, 116] on icon at bounding box center [499, 116] width 6 height 6
click at [447, 241] on span "Charity" at bounding box center [431, 241] width 133 height 15
click at [648, 153] on button "Classify trips" at bounding box center [647, 150] width 77 height 25
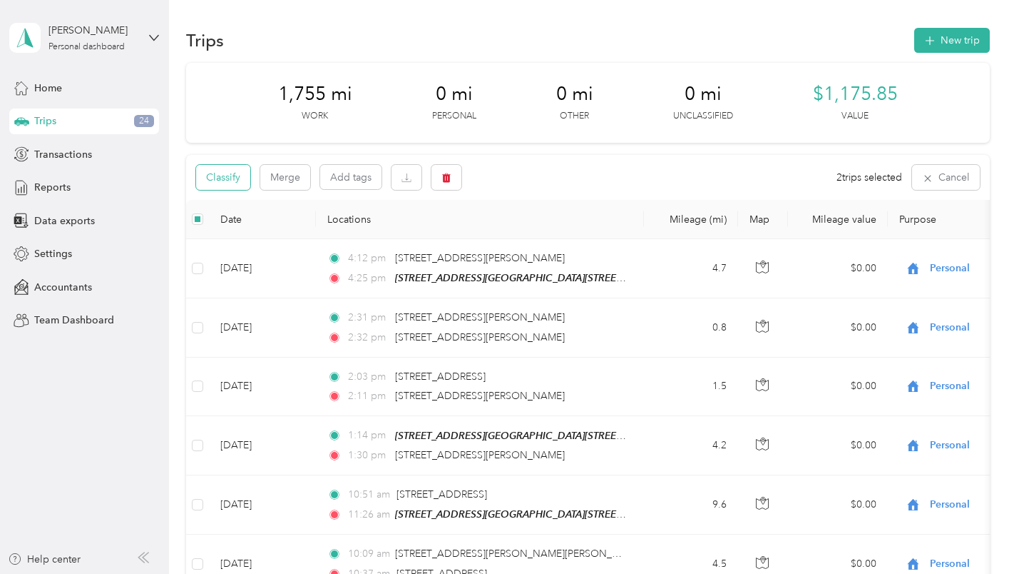
click at [222, 173] on button "Classify" at bounding box center [223, 177] width 54 height 25
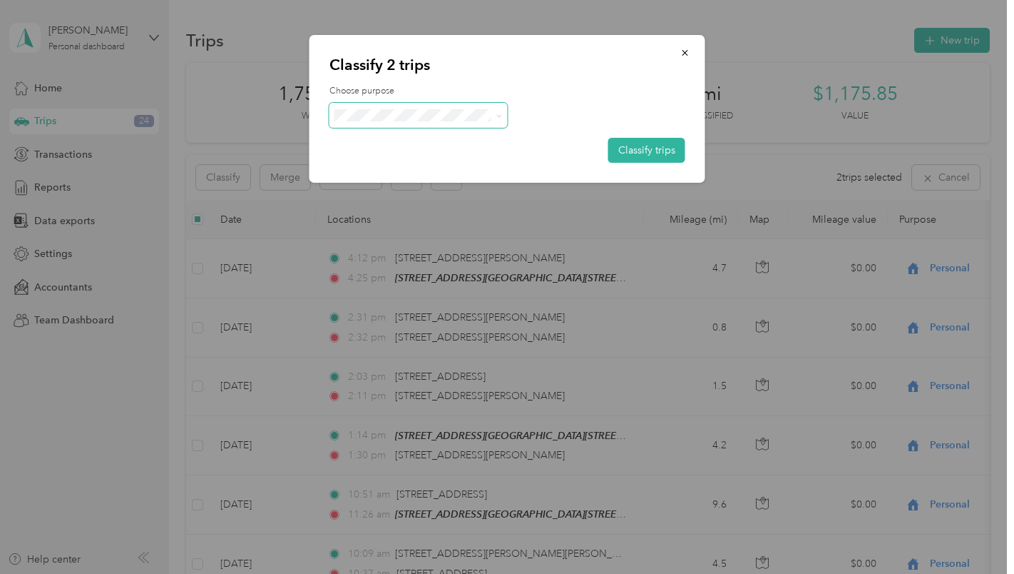
click at [498, 118] on icon at bounding box center [499, 116] width 6 height 6
click at [474, 173] on ol "Work Personal Direct Sales Other Charity Medical Moving Commute Office Payment" at bounding box center [419, 229] width 178 height 200
click at [643, 146] on button "Classify trips" at bounding box center [647, 150] width 77 height 25
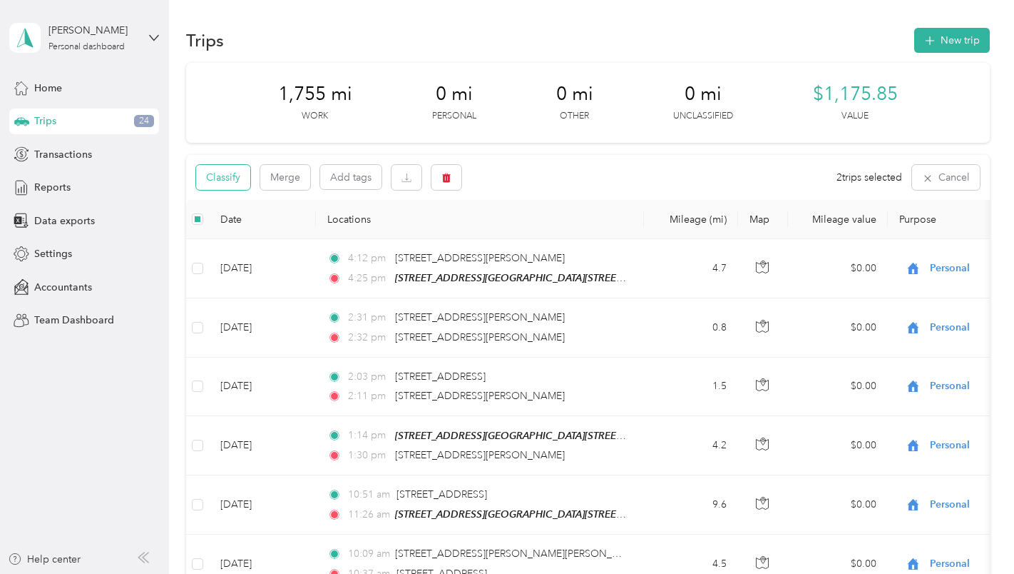
click at [226, 175] on button "Classify" at bounding box center [223, 177] width 54 height 25
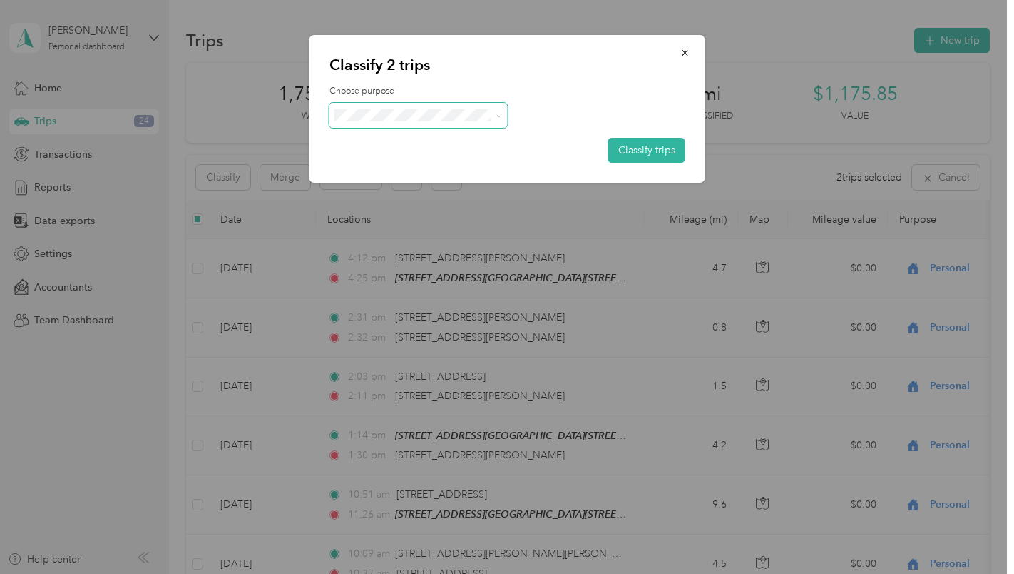
click at [502, 116] on icon at bounding box center [499, 116] width 6 height 6
click at [485, 143] on span "Work" at bounding box center [431, 141] width 133 height 15
click at [643, 155] on button "Classify trips" at bounding box center [647, 150] width 77 height 25
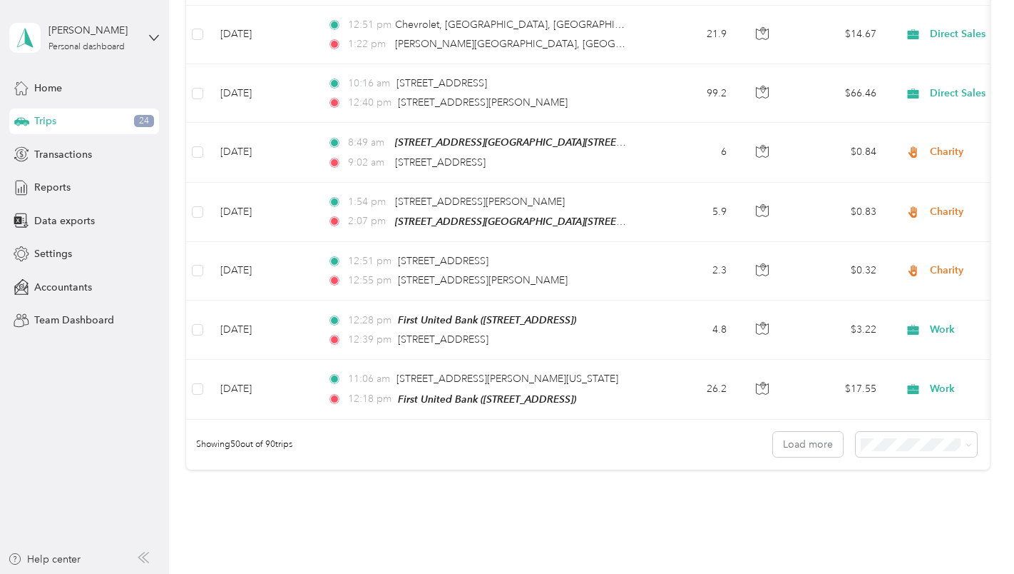
scroll to position [2868, 0]
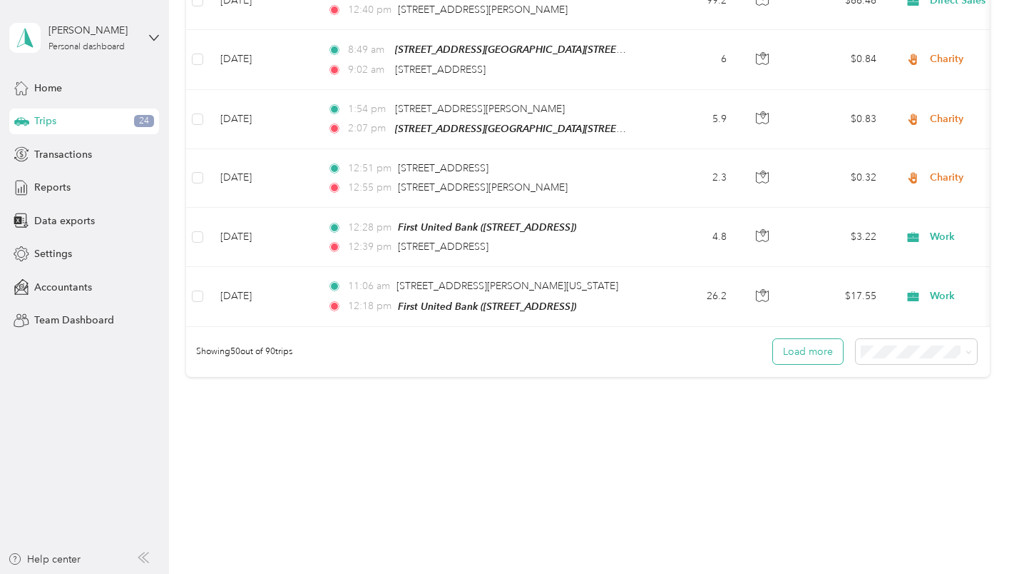
click at [803, 347] on button "Load more" at bounding box center [808, 351] width 70 height 25
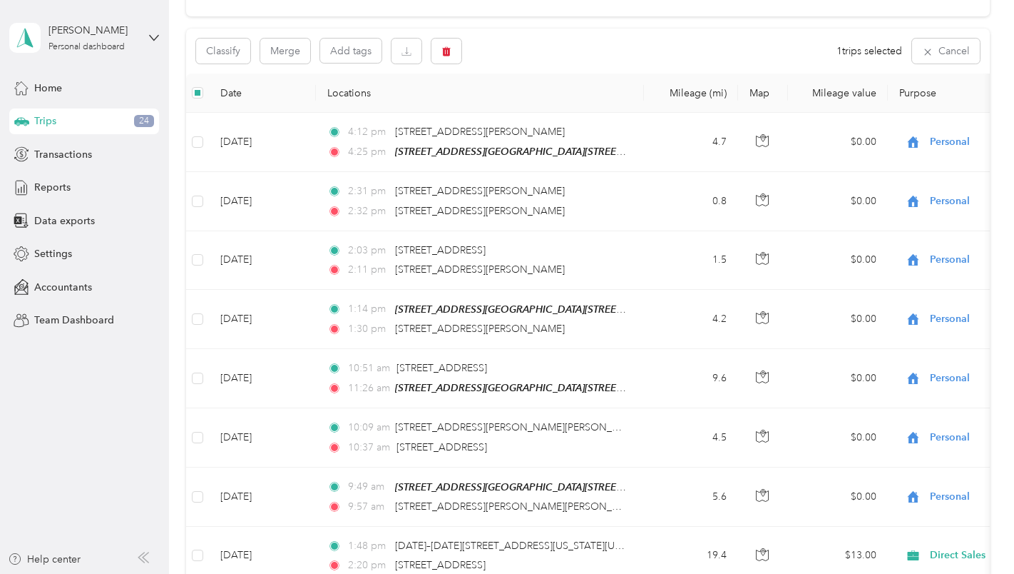
scroll to position [0, 0]
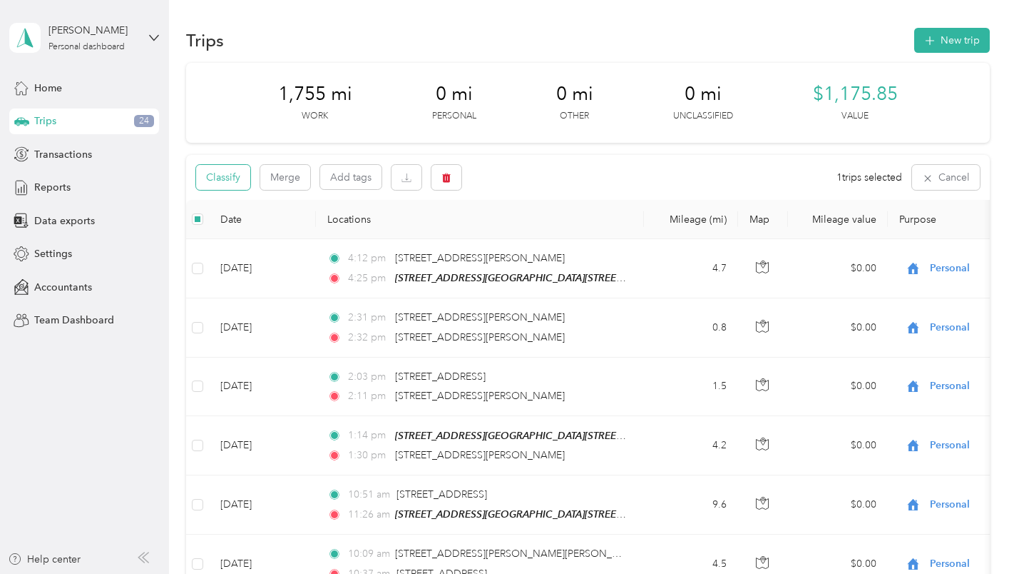
click at [225, 182] on button "Classify" at bounding box center [223, 177] width 54 height 25
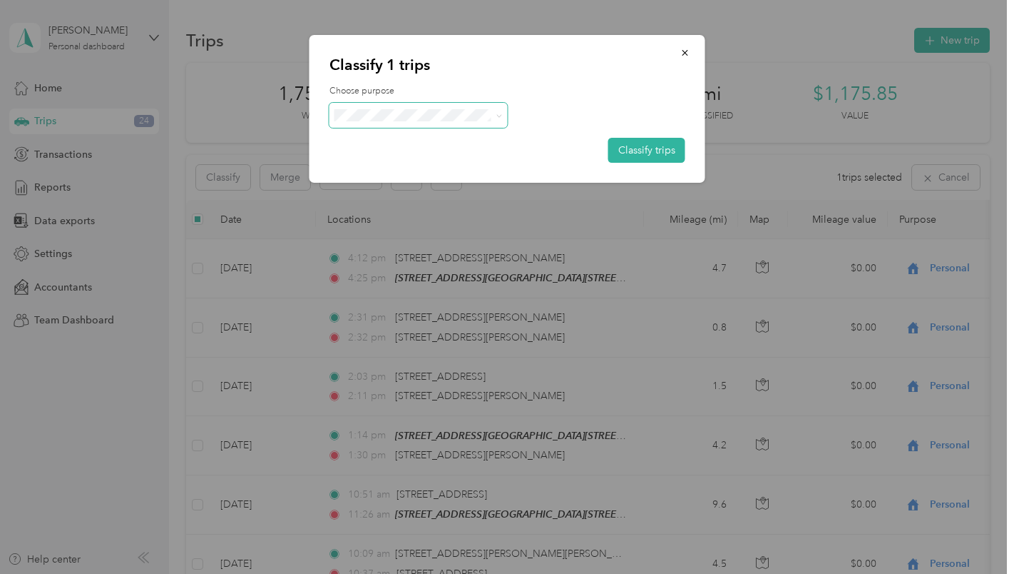
click at [495, 114] on span at bounding box center [496, 115] width 11 height 15
click at [499, 117] on icon at bounding box center [499, 115] width 4 height 3
click at [469, 158] on li "Personal" at bounding box center [419, 163] width 178 height 25
click at [665, 146] on button "Classify trips" at bounding box center [647, 150] width 77 height 25
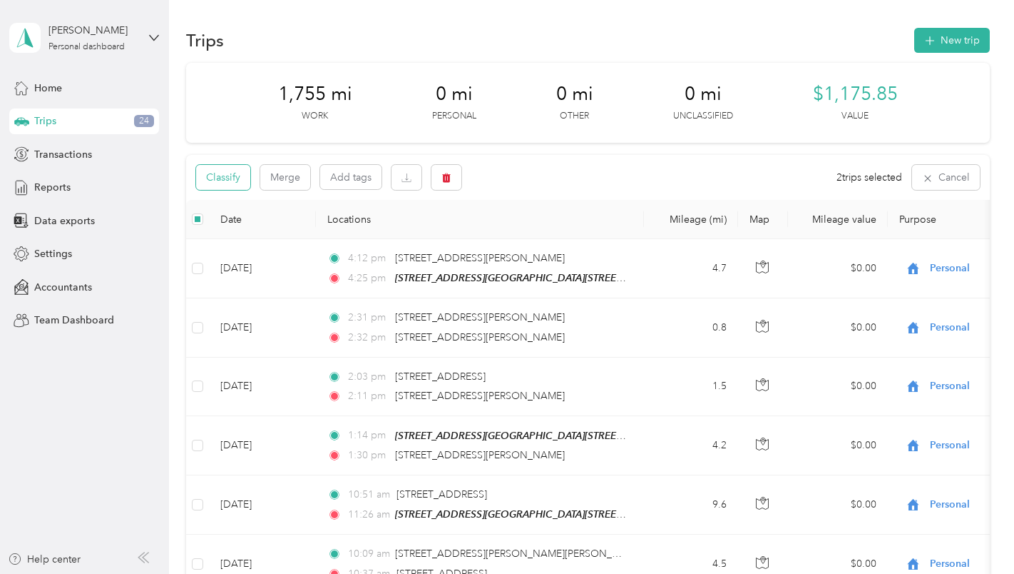
click at [222, 177] on button "Classify" at bounding box center [223, 177] width 54 height 25
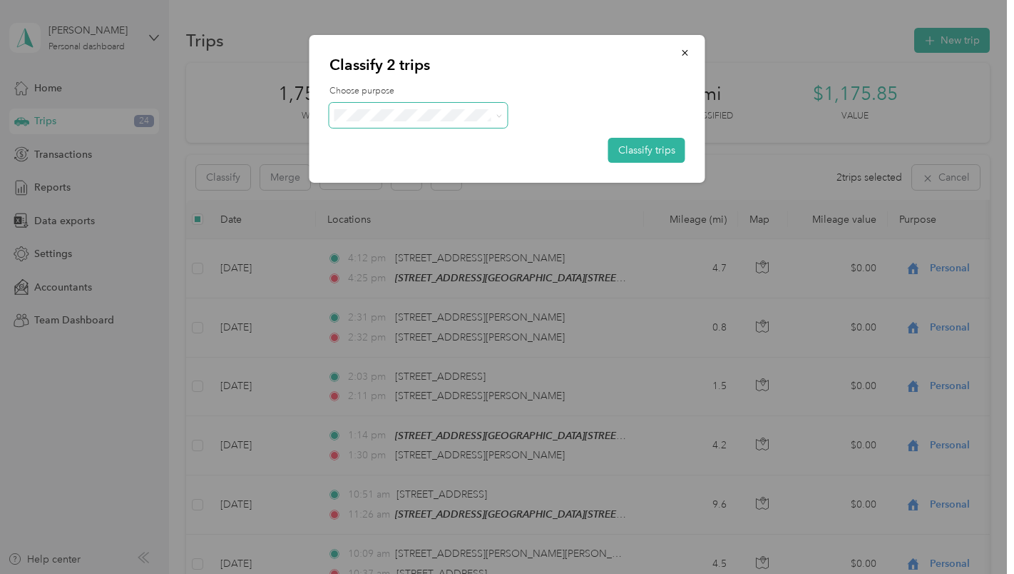
click at [502, 113] on span at bounding box center [419, 115] width 178 height 25
click at [497, 114] on icon at bounding box center [499, 116] width 6 height 6
click at [470, 141] on span "Work" at bounding box center [431, 139] width 133 height 15
click at [628, 150] on button "Classify trips" at bounding box center [647, 150] width 77 height 25
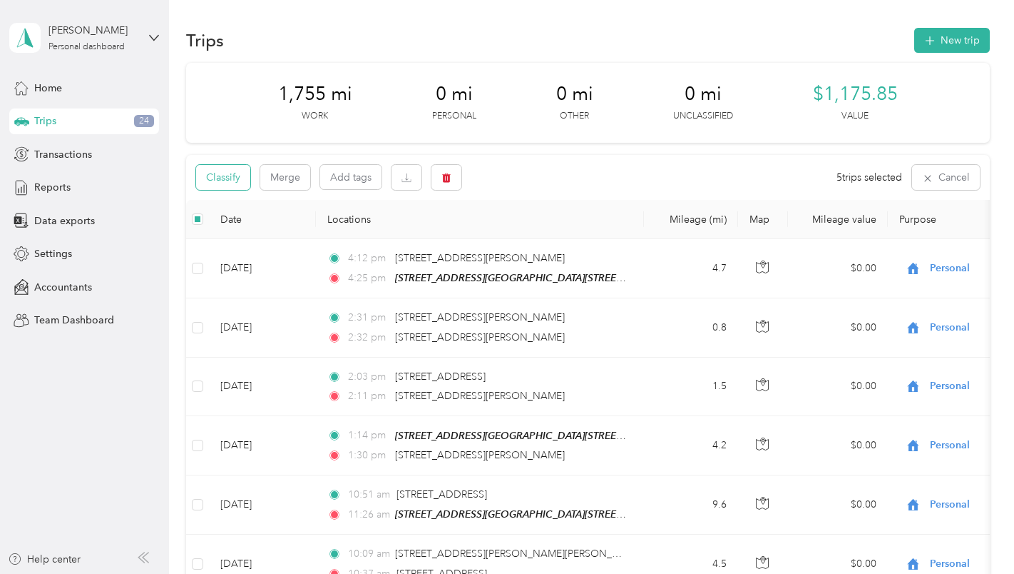
click at [222, 173] on button "Classify" at bounding box center [223, 177] width 54 height 25
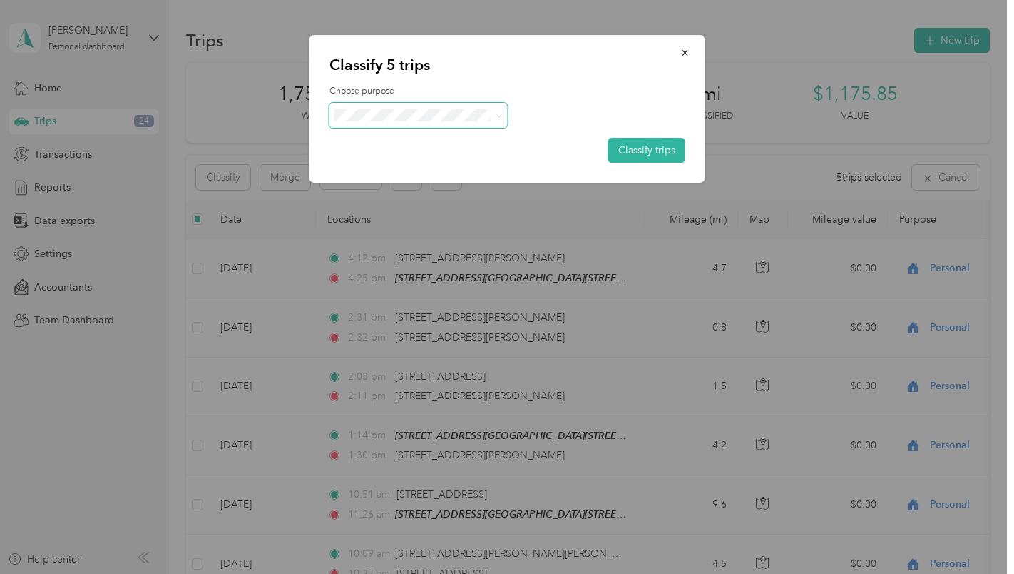
click at [500, 113] on icon at bounding box center [499, 116] width 6 height 6
click at [460, 163] on span "Personal" at bounding box center [431, 166] width 133 height 15
click at [643, 151] on button "Classify trips" at bounding box center [647, 150] width 77 height 25
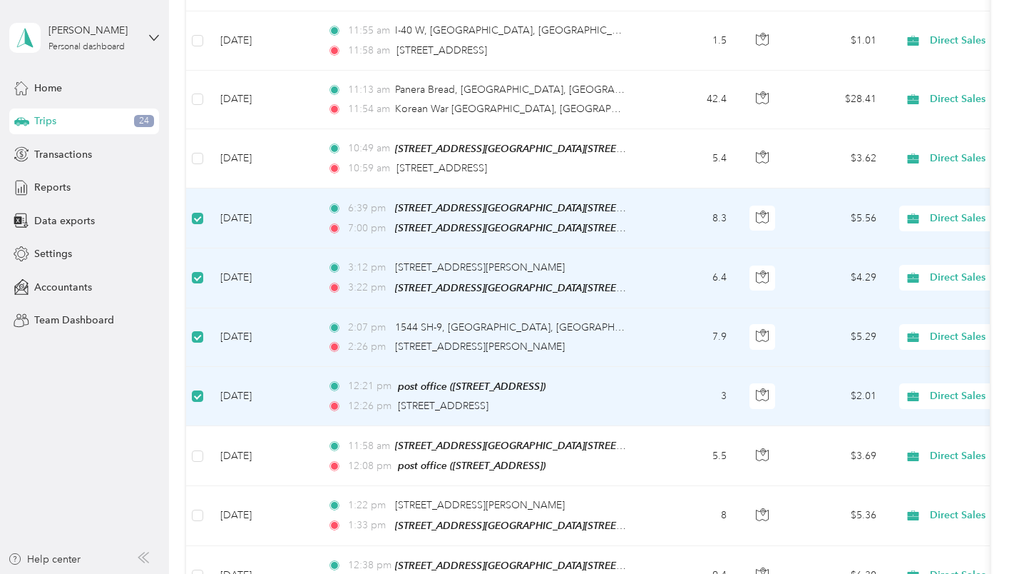
scroll to position [4136, 0]
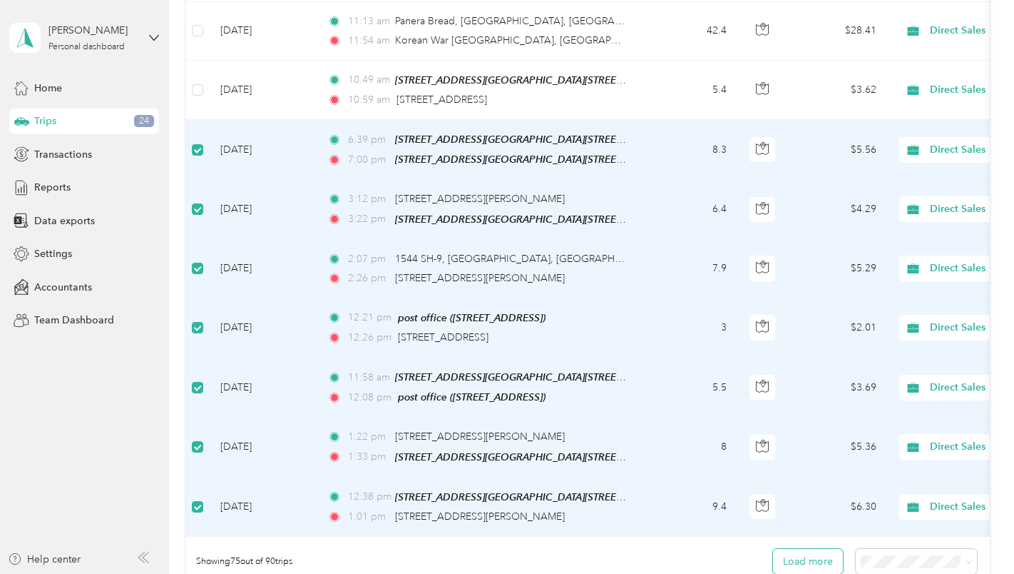
click at [820, 560] on button "Load more" at bounding box center [808, 561] width 70 height 25
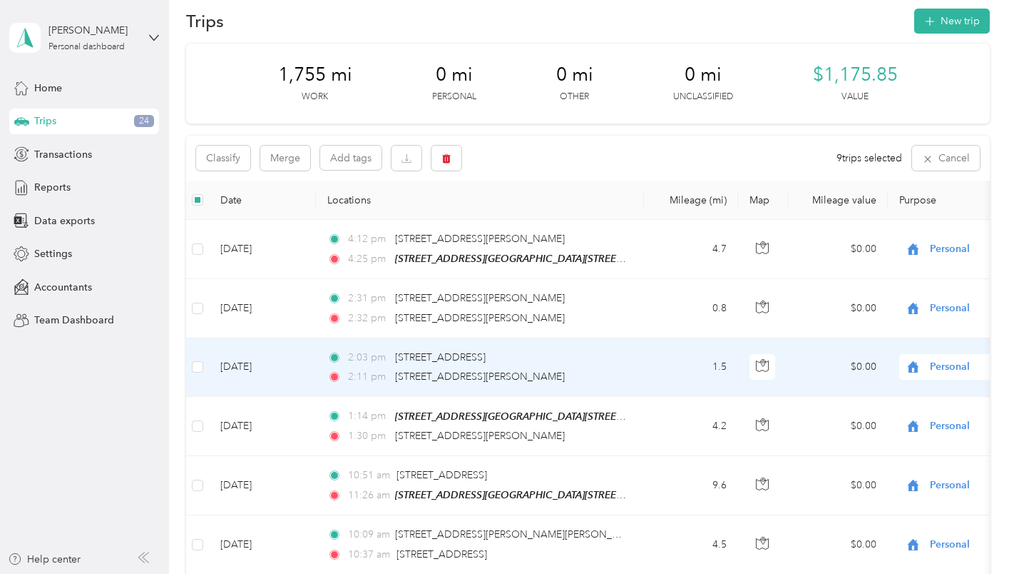
scroll to position [0, 0]
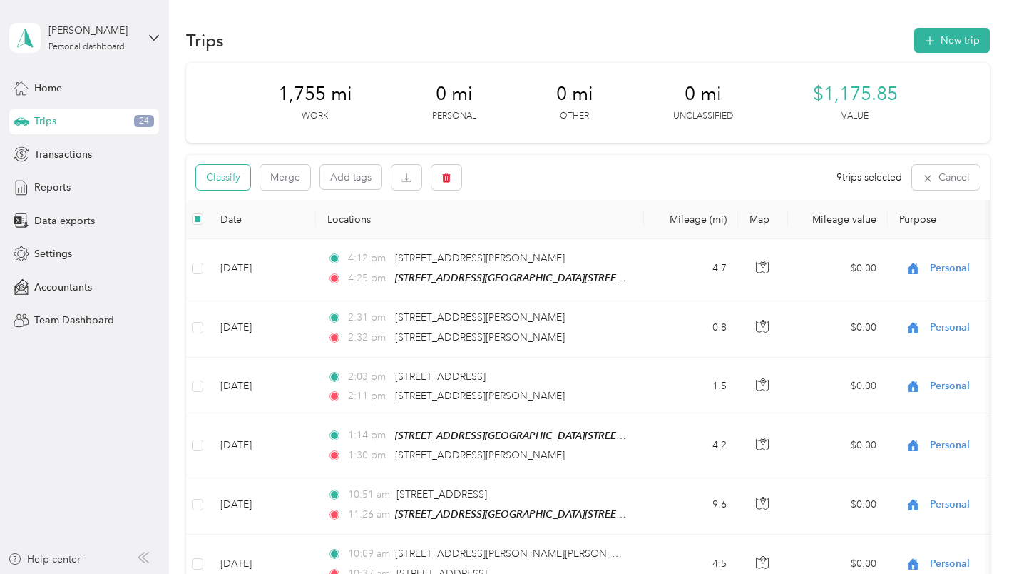
click at [214, 177] on button "Classify" at bounding box center [223, 177] width 54 height 25
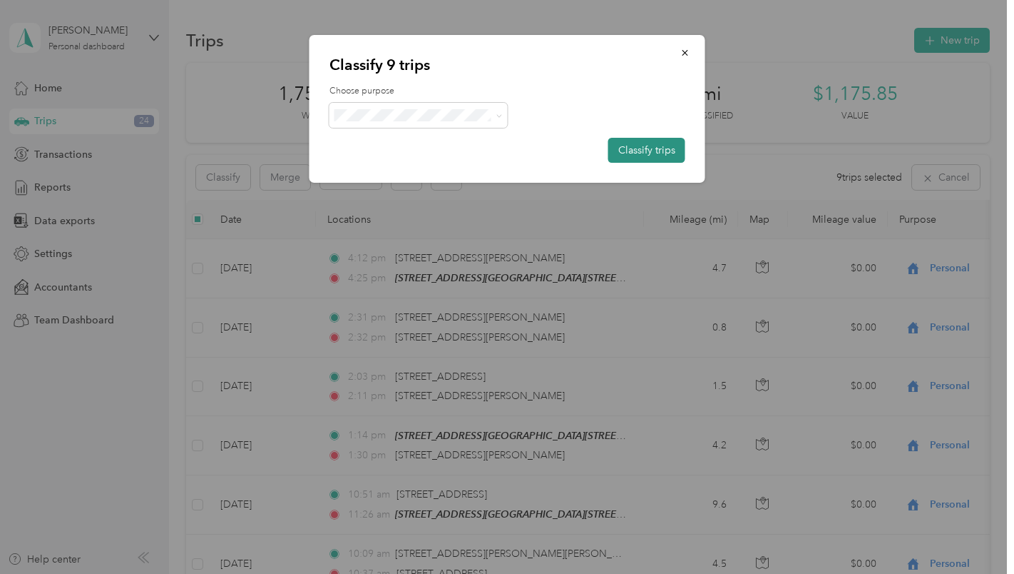
click at [653, 151] on button "Classify trips" at bounding box center [647, 150] width 77 height 25
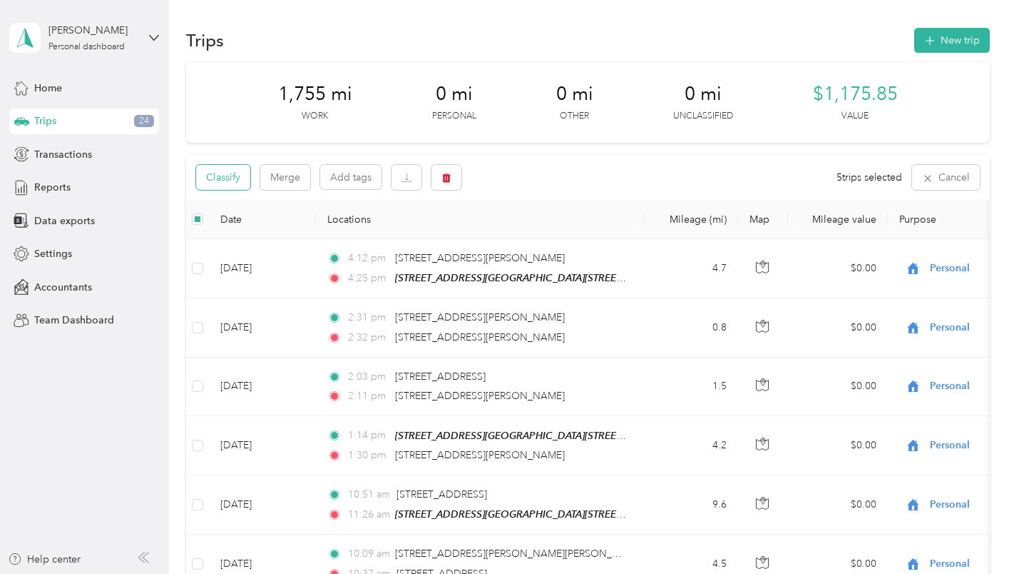
click at [216, 173] on button "Classify" at bounding box center [223, 177] width 54 height 25
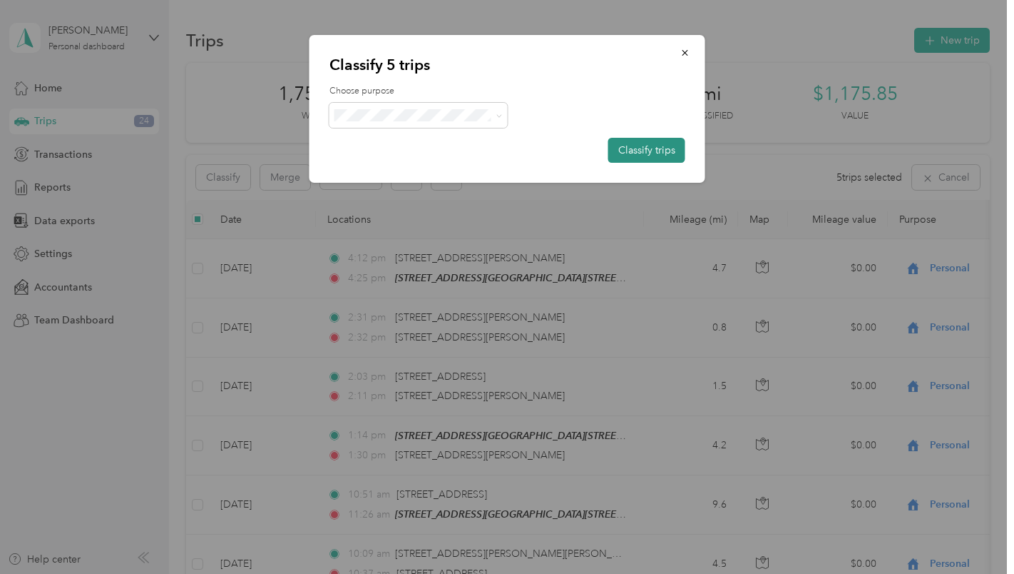
click at [646, 148] on button "Classify trips" at bounding box center [647, 150] width 77 height 25
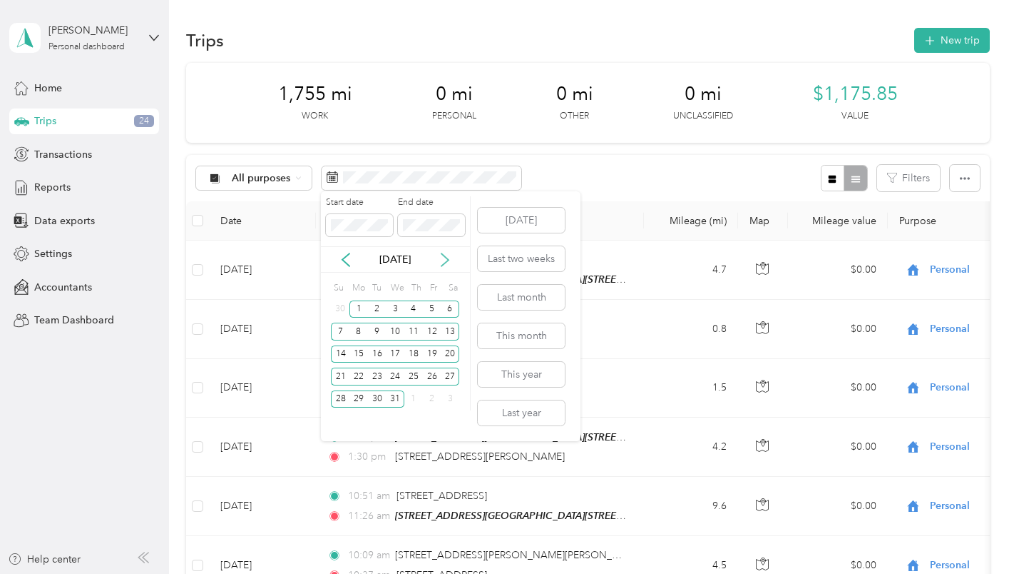
click at [446, 259] on icon at bounding box center [445, 260] width 14 height 14
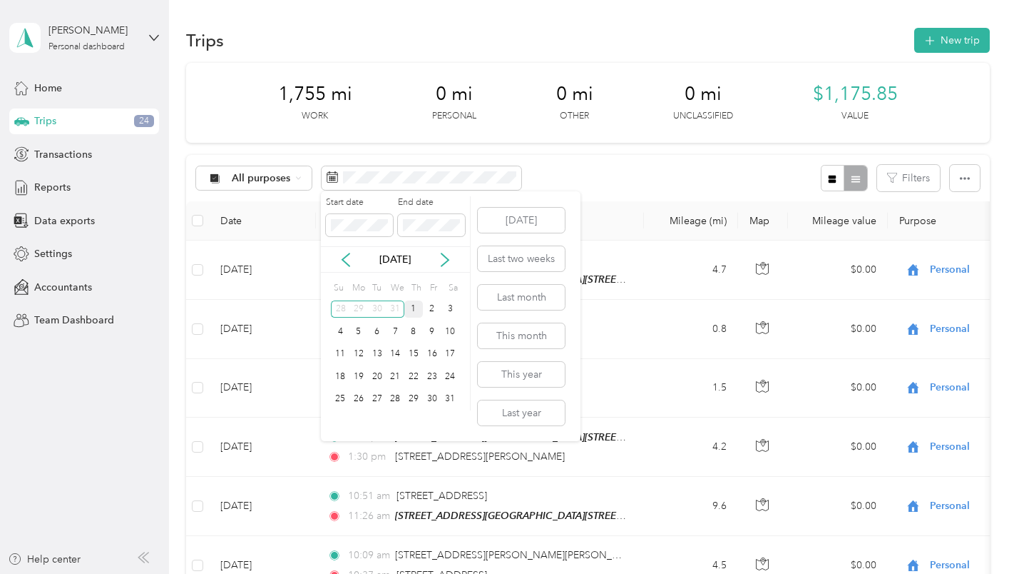
click at [413, 308] on div "1" at bounding box center [414, 309] width 19 height 18
click at [449, 393] on div "31" at bounding box center [451, 399] width 19 height 18
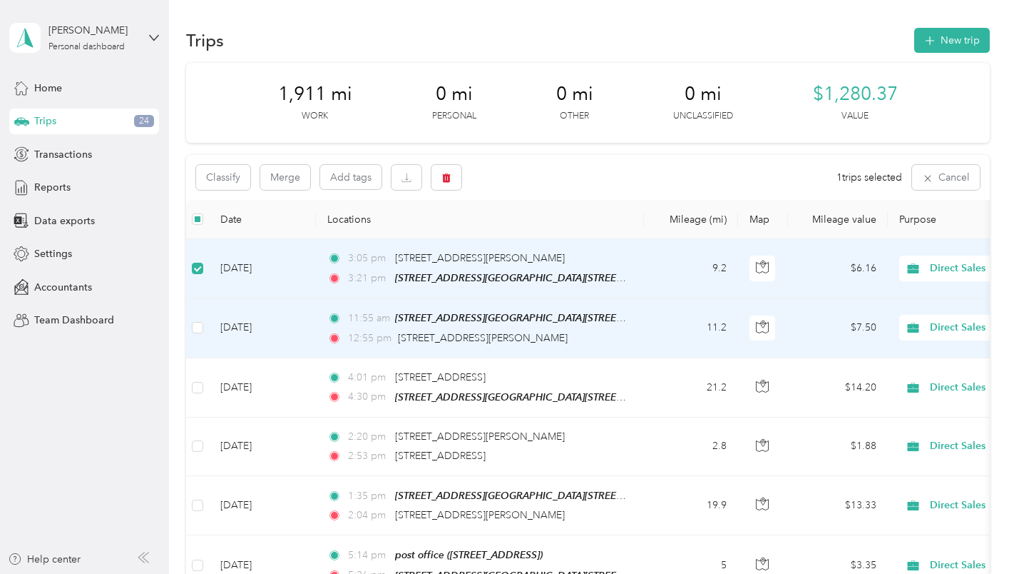
click at [188, 327] on td at bounding box center [197, 327] width 23 height 59
click at [200, 321] on label at bounding box center [197, 328] width 11 height 16
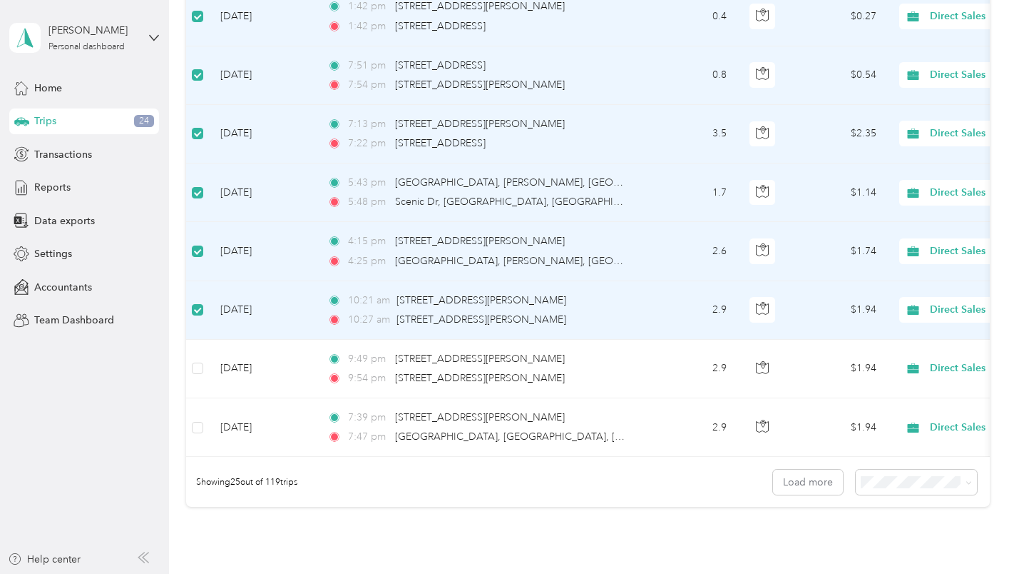
scroll to position [1284, 0]
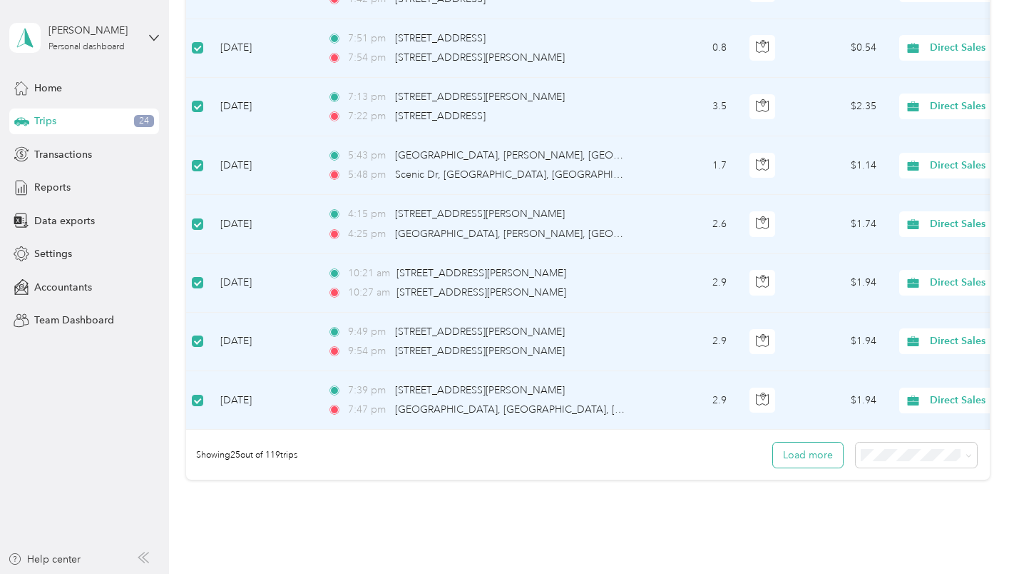
click at [787, 464] on button "Load more" at bounding box center [808, 454] width 70 height 25
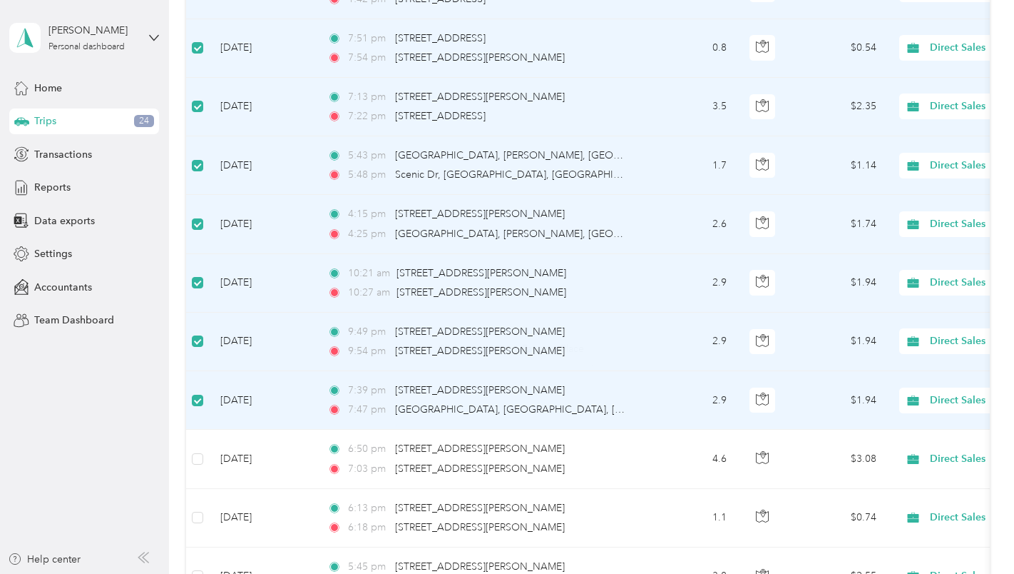
scroll to position [1498, 0]
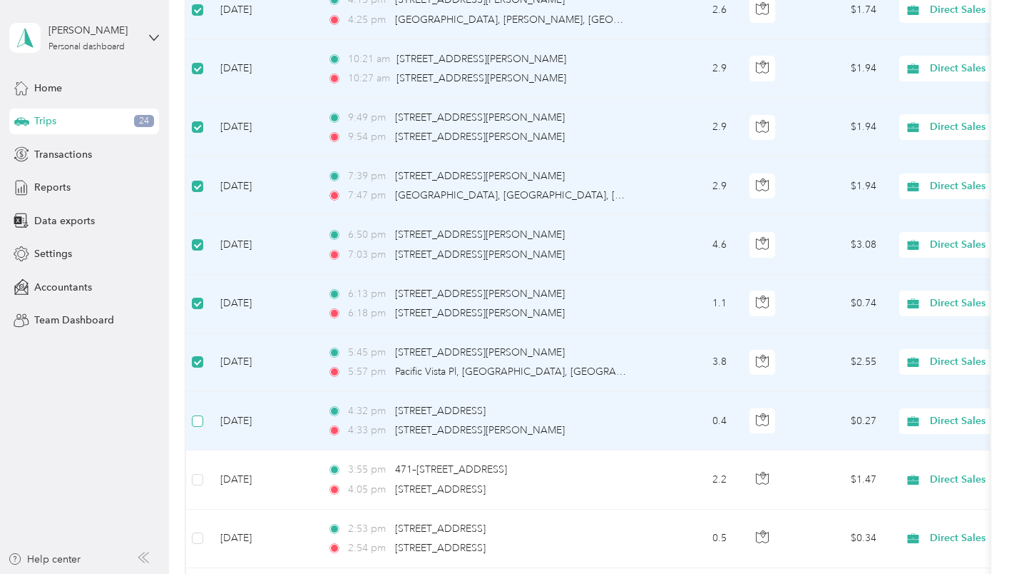
click at [200, 413] on label at bounding box center [197, 421] width 11 height 16
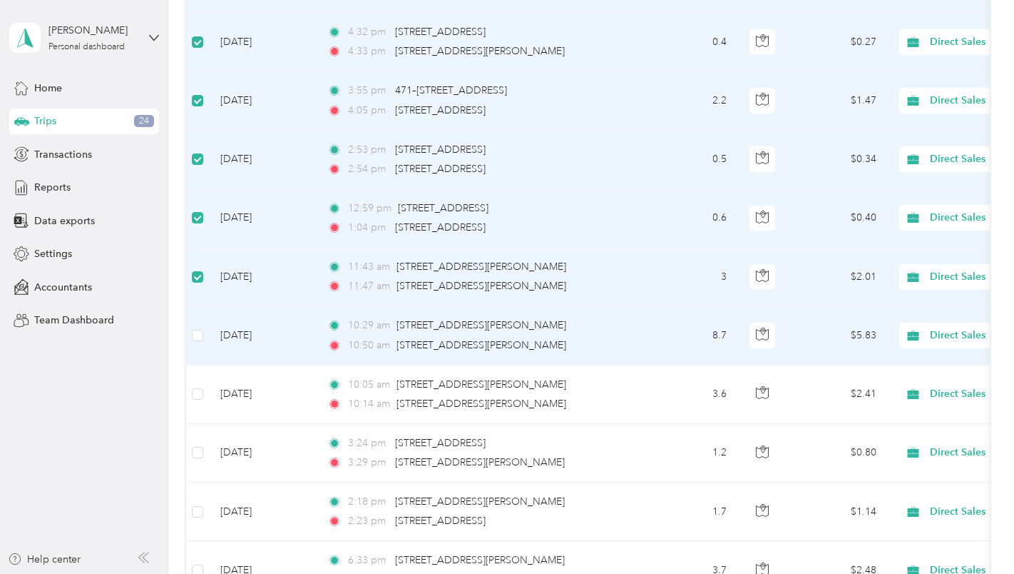
scroll to position [1998, 0]
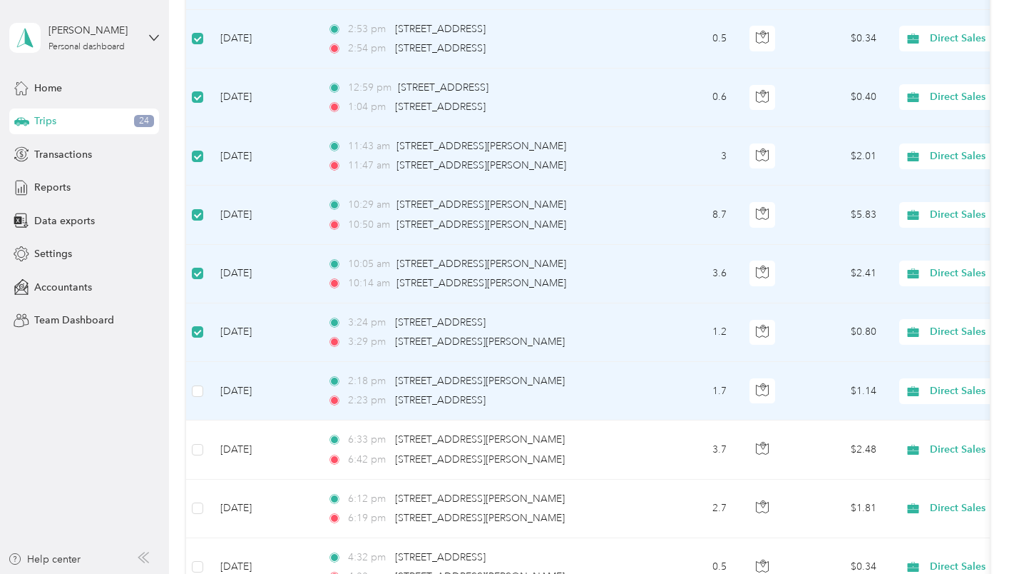
click at [205, 390] on td at bounding box center [197, 391] width 23 height 58
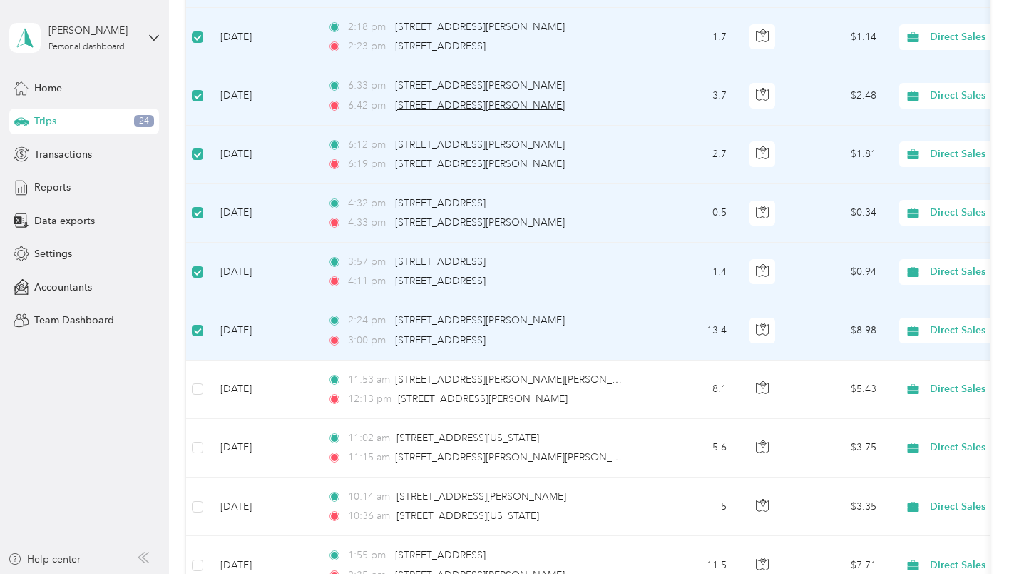
scroll to position [2497, 0]
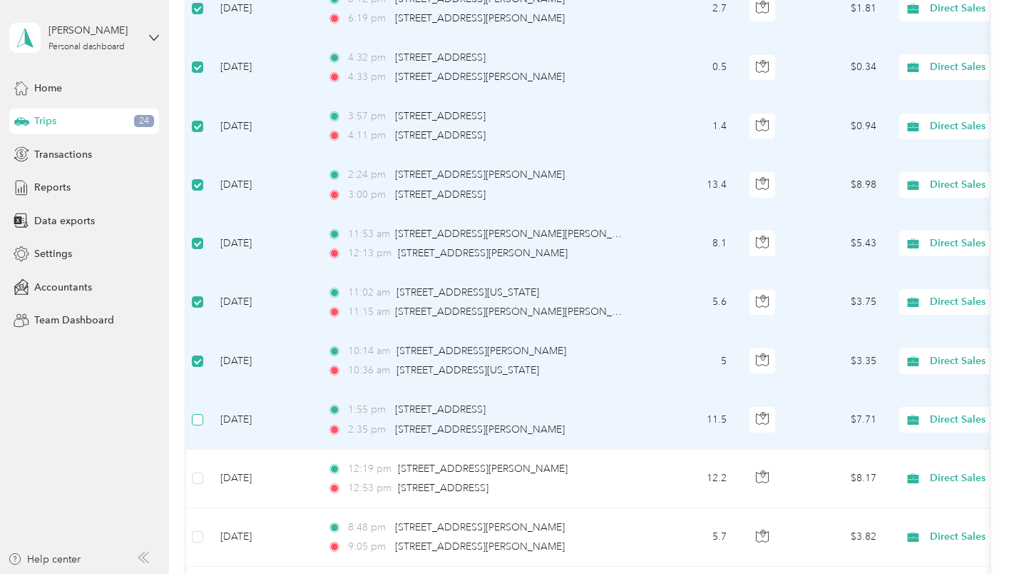
click at [197, 412] on label at bounding box center [197, 420] width 11 height 16
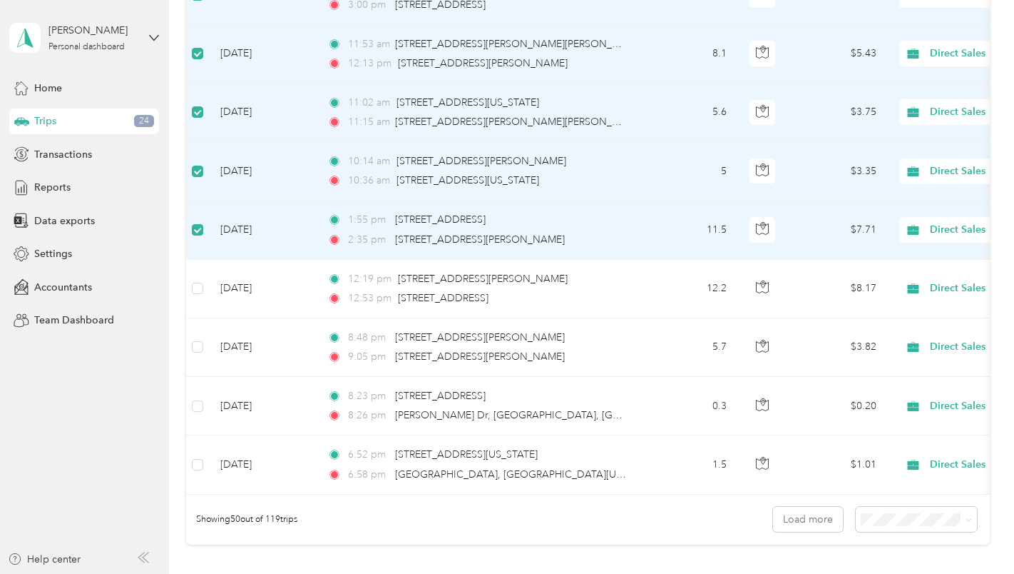
scroll to position [2711, 0]
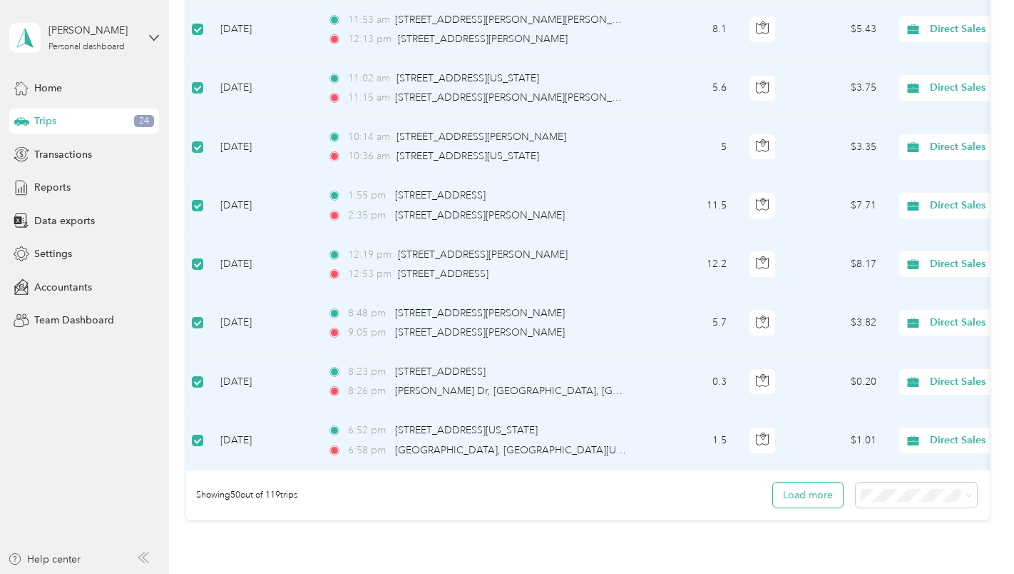
click at [788, 504] on button "Load more" at bounding box center [808, 494] width 70 height 25
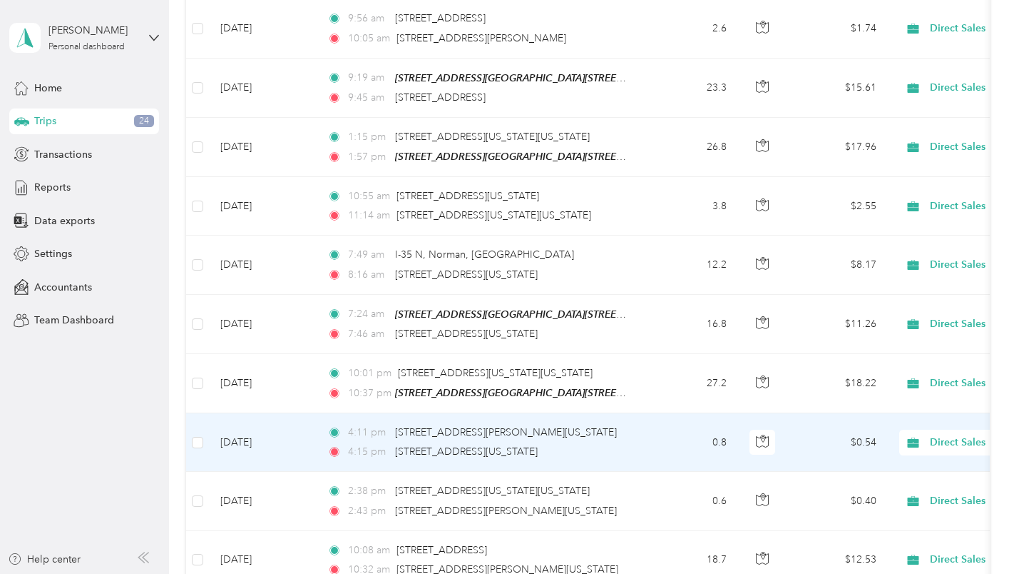
scroll to position [4280, 0]
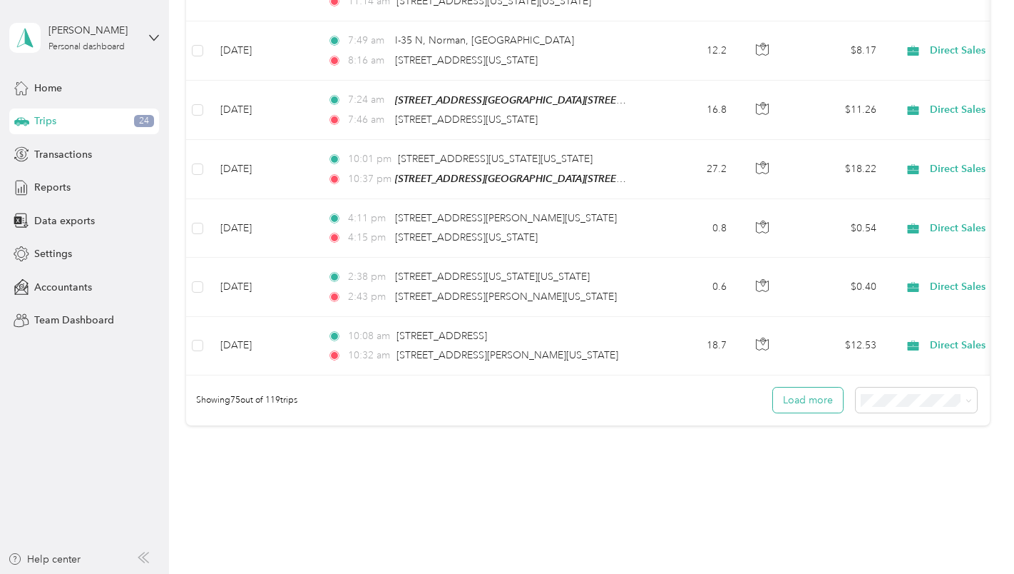
click at [811, 400] on button "Load more" at bounding box center [808, 399] width 70 height 25
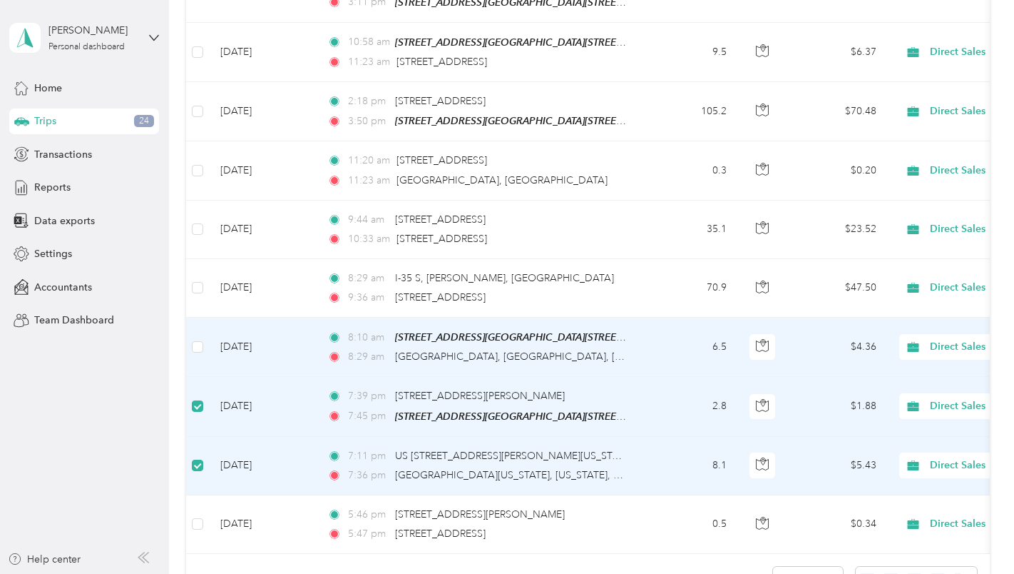
scroll to position [5707, 0]
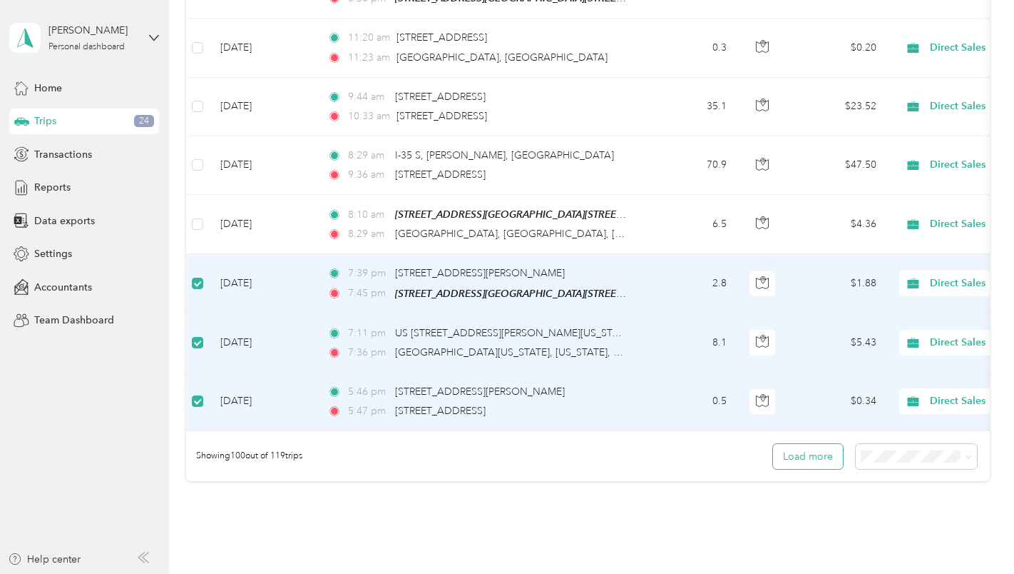
click at [805, 450] on button "Load more" at bounding box center [808, 456] width 70 height 25
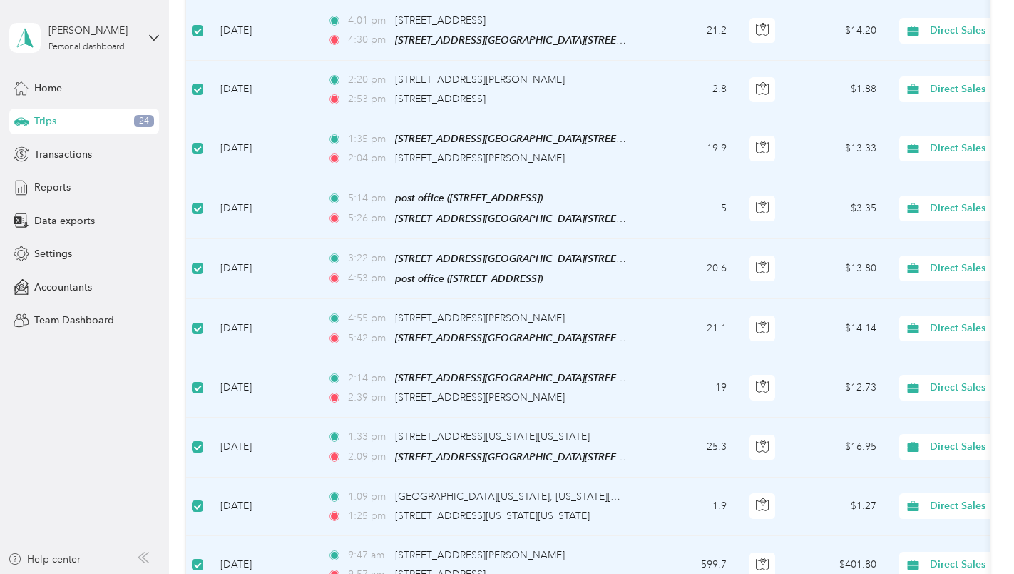
scroll to position [0, 0]
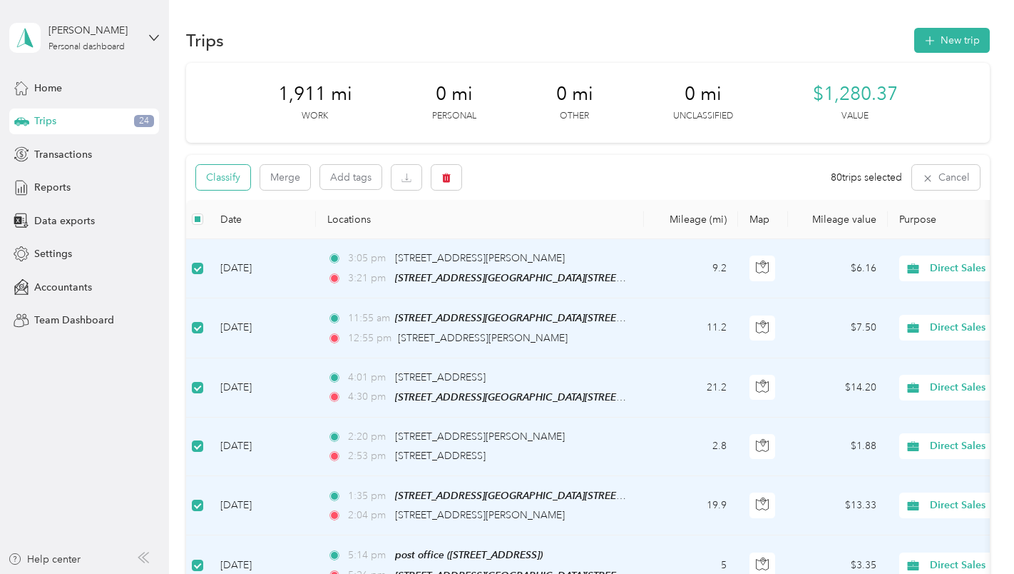
click at [231, 174] on button "Classify" at bounding box center [223, 177] width 54 height 25
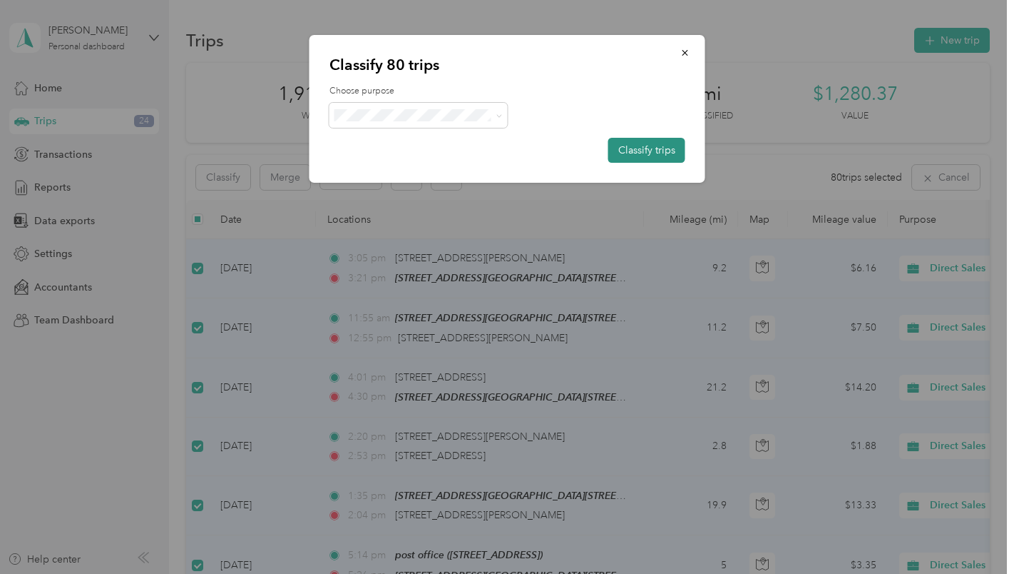
click at [638, 148] on button "Classify trips" at bounding box center [647, 150] width 77 height 25
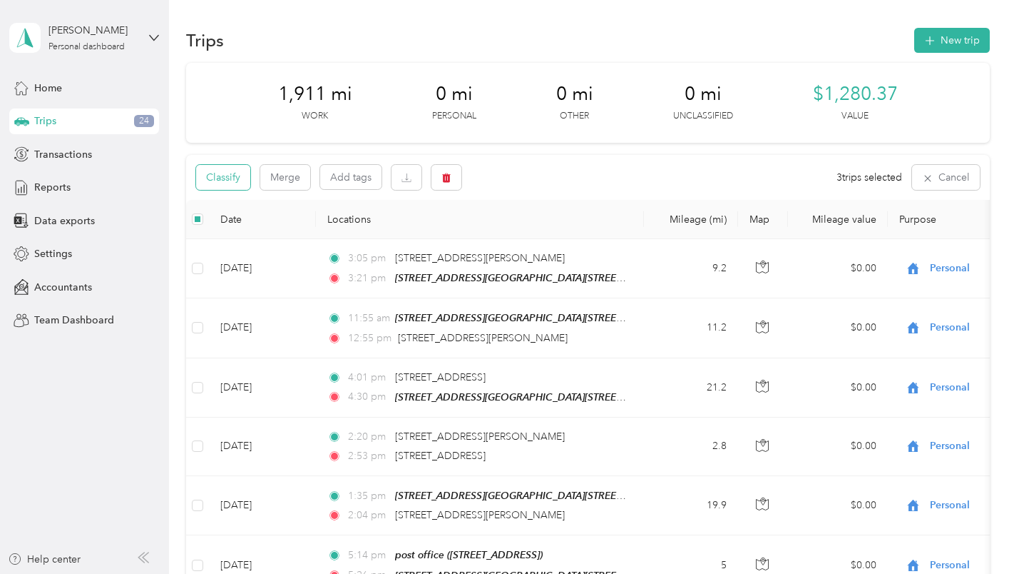
click at [240, 173] on button "Classify" at bounding box center [223, 177] width 54 height 25
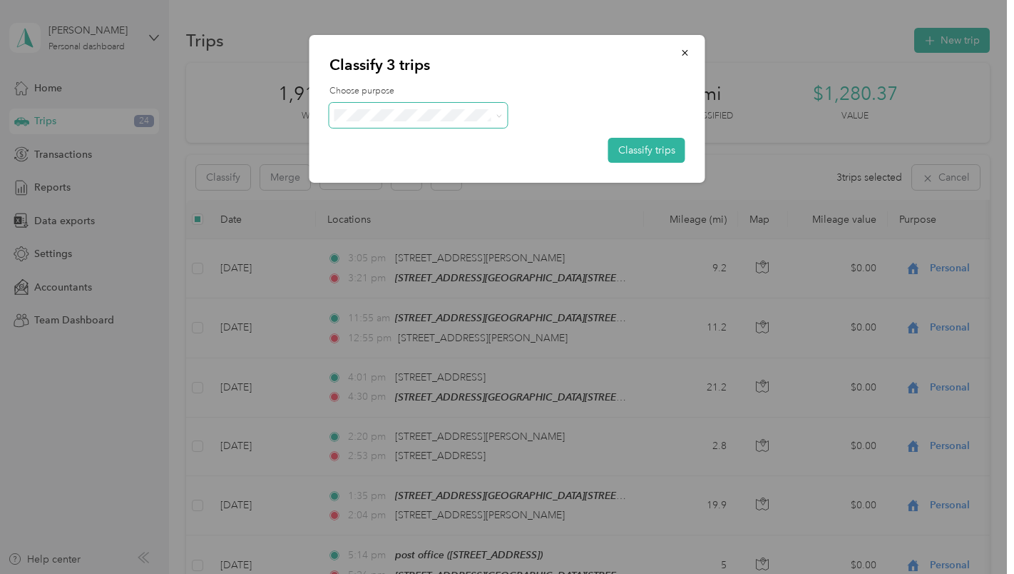
click at [500, 118] on span at bounding box center [499, 115] width 6 height 12
click at [499, 113] on icon at bounding box center [499, 116] width 6 height 6
click at [452, 141] on span "Work" at bounding box center [431, 141] width 133 height 15
click at [656, 146] on button "Classify trips" at bounding box center [647, 150] width 77 height 25
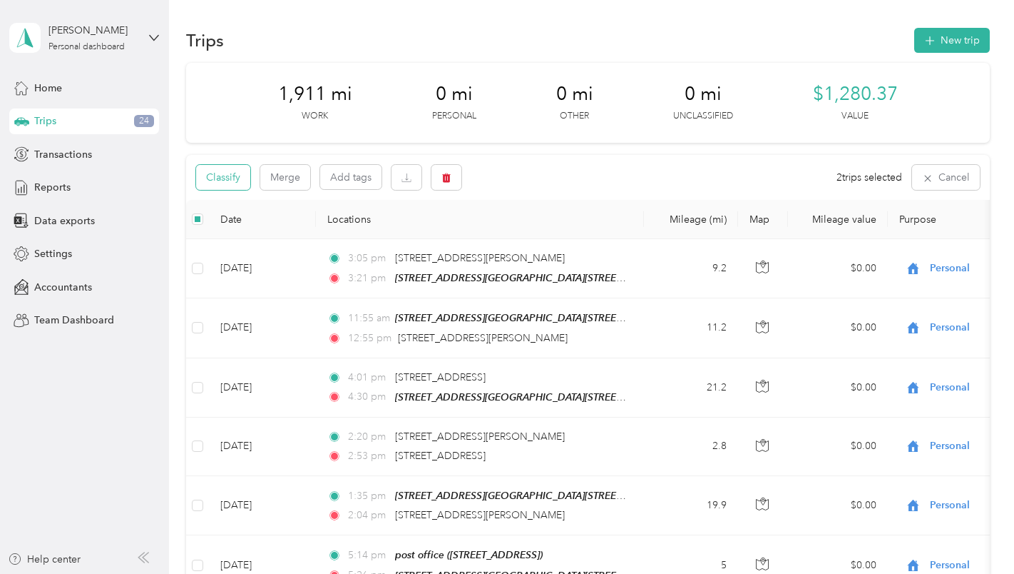
click at [226, 177] on button "Classify" at bounding box center [223, 177] width 54 height 25
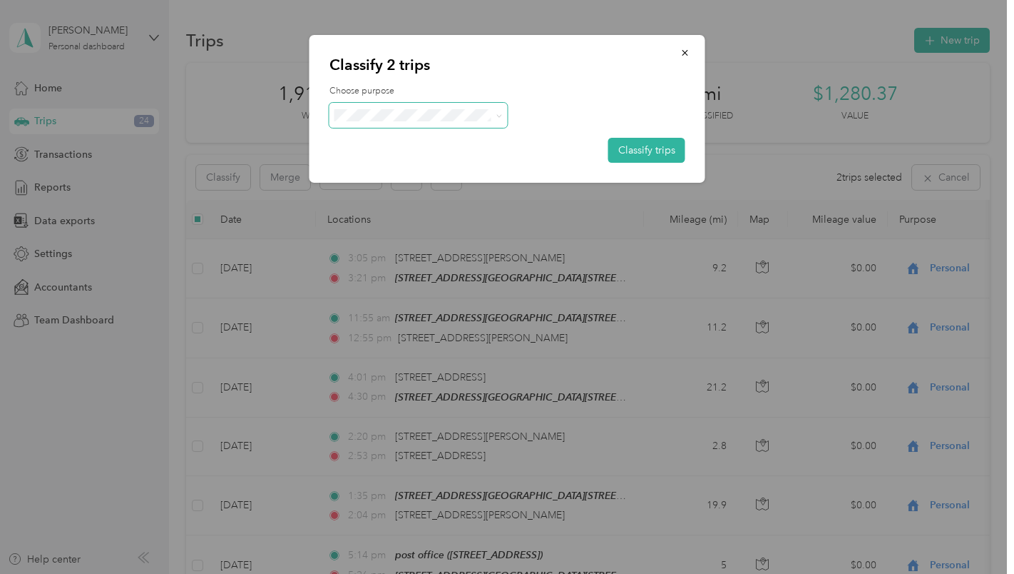
click at [498, 115] on icon at bounding box center [499, 116] width 6 height 6
click at [419, 241] on span "Charity" at bounding box center [431, 241] width 133 height 15
click at [641, 148] on button "Classify trips" at bounding box center [647, 150] width 77 height 25
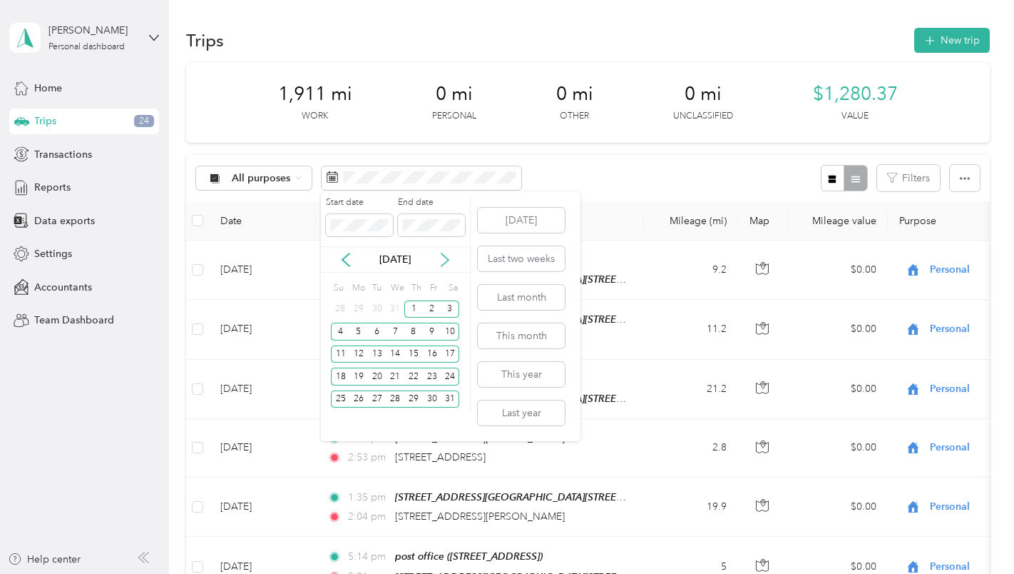
click at [447, 258] on icon at bounding box center [445, 259] width 7 height 13
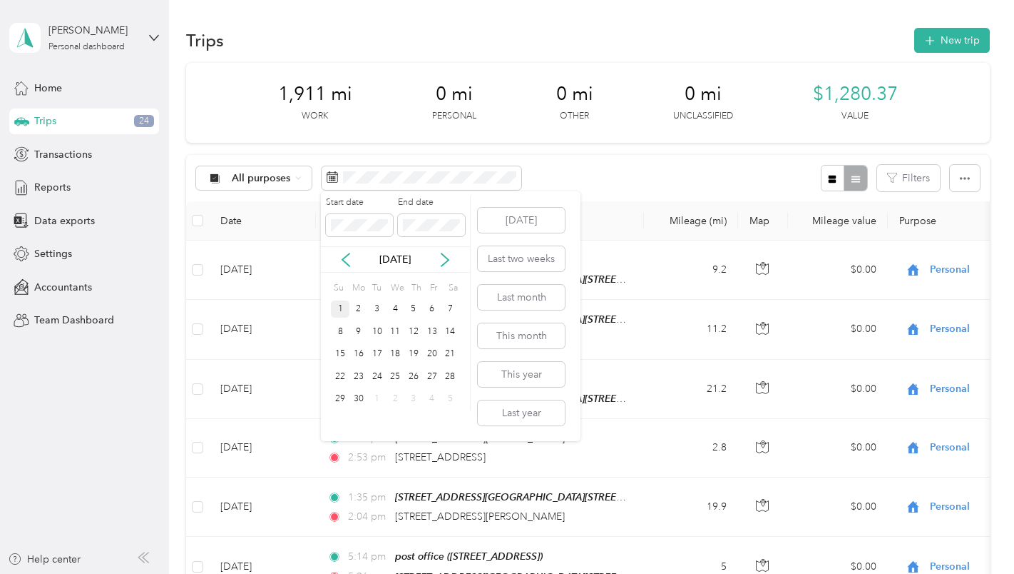
click at [342, 308] on div "1" at bounding box center [340, 309] width 19 height 18
click at [356, 398] on div "30" at bounding box center [359, 399] width 19 height 18
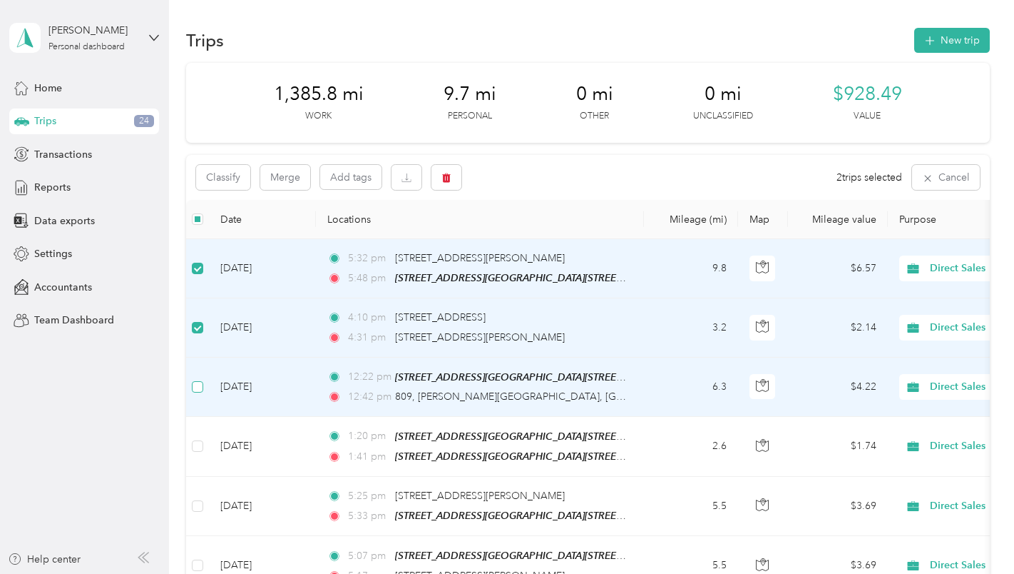
click at [200, 379] on label at bounding box center [197, 387] width 11 height 16
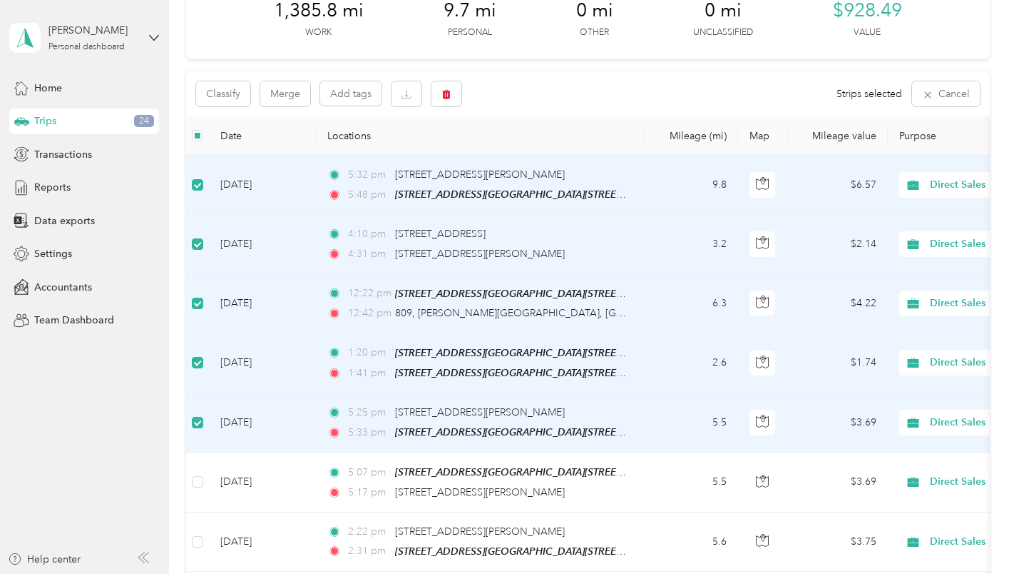
scroll to position [285, 0]
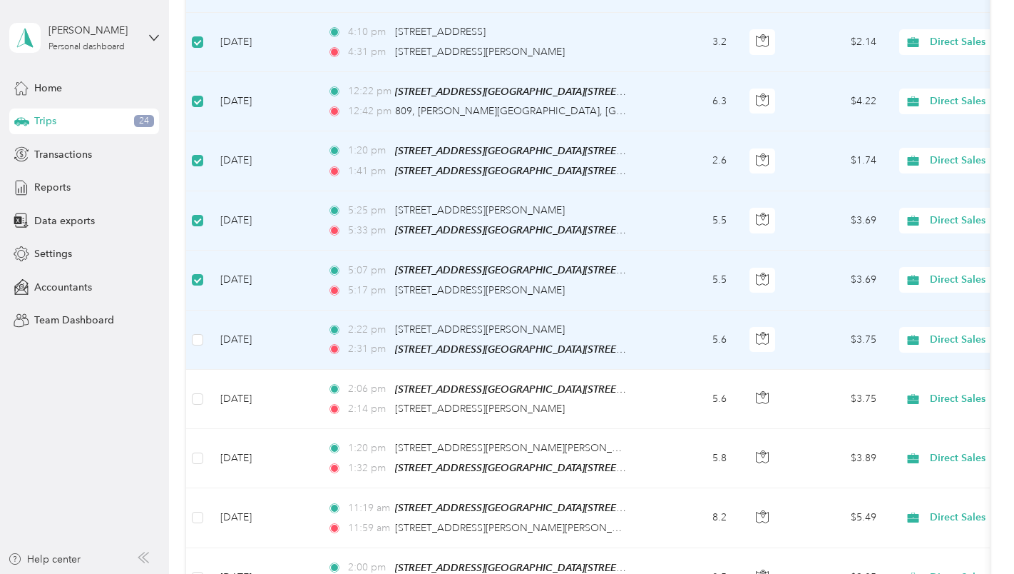
click at [191, 335] on td at bounding box center [197, 339] width 23 height 59
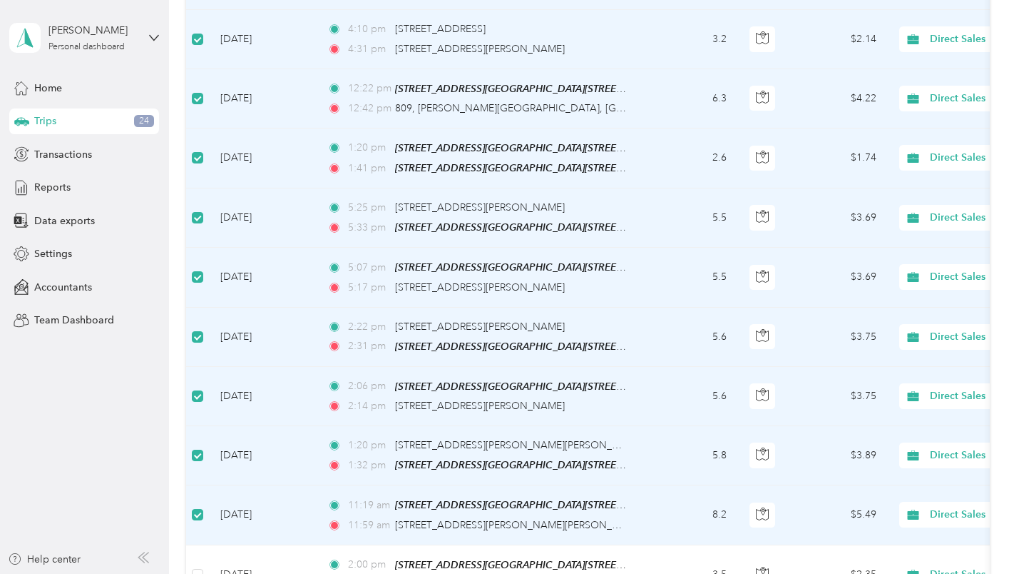
scroll to position [0, 0]
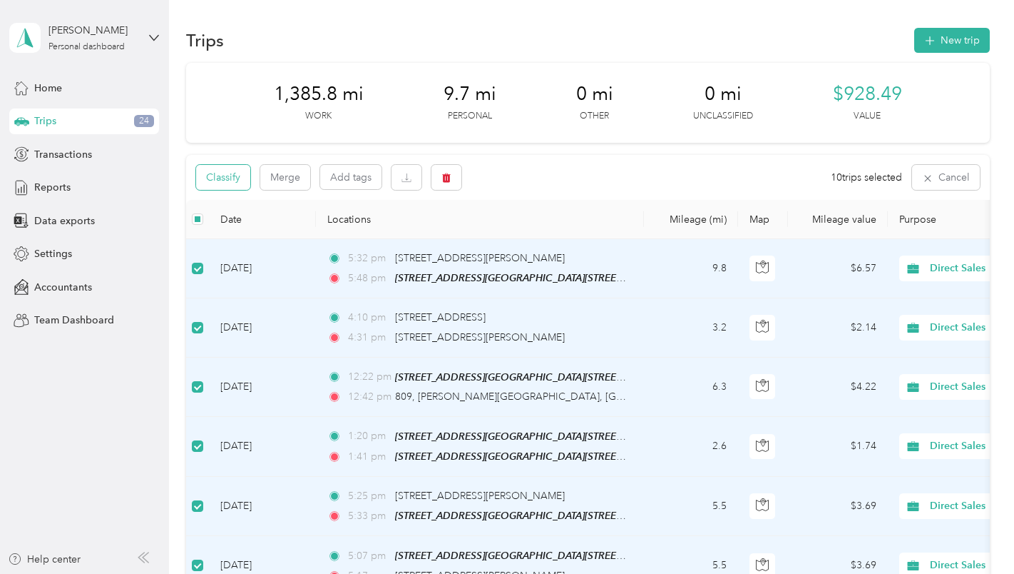
click at [216, 171] on button "Classify" at bounding box center [223, 177] width 54 height 25
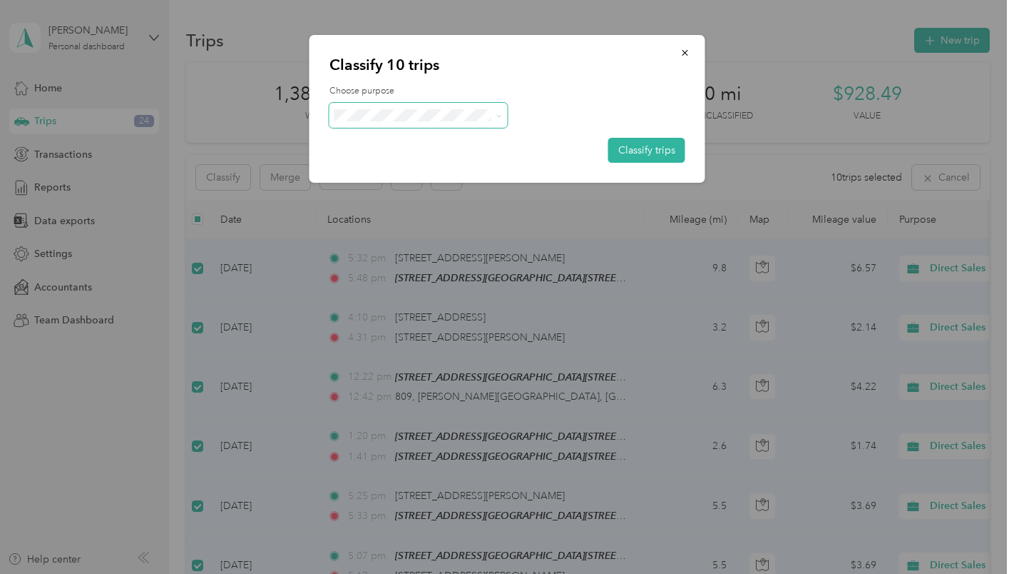
click at [494, 113] on span at bounding box center [496, 115] width 11 height 15
click at [498, 114] on icon at bounding box center [499, 116] width 6 height 6
click at [478, 162] on span "Personal" at bounding box center [431, 166] width 133 height 15
click at [641, 148] on button "Classify trips" at bounding box center [647, 150] width 77 height 25
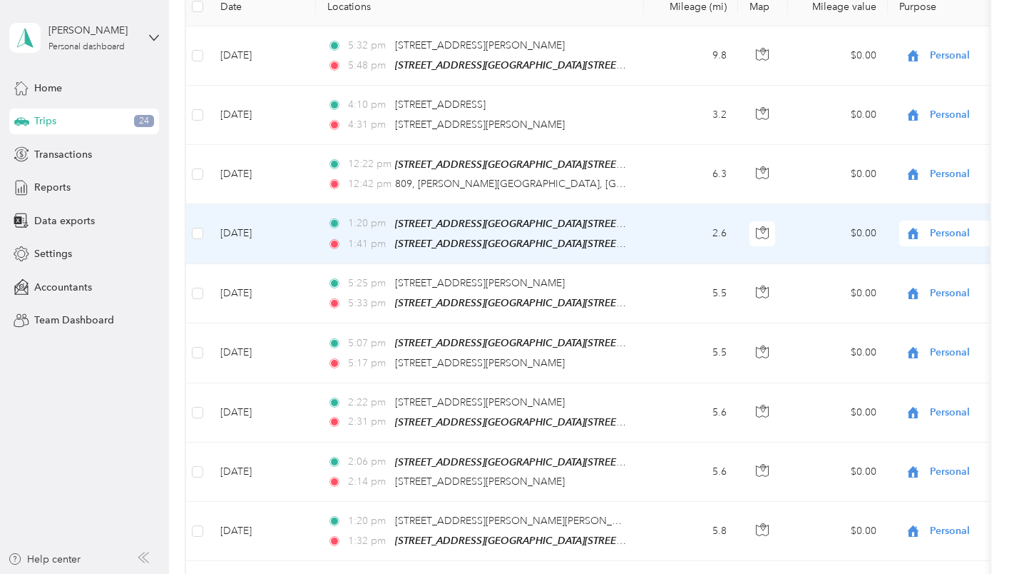
scroll to position [499, 0]
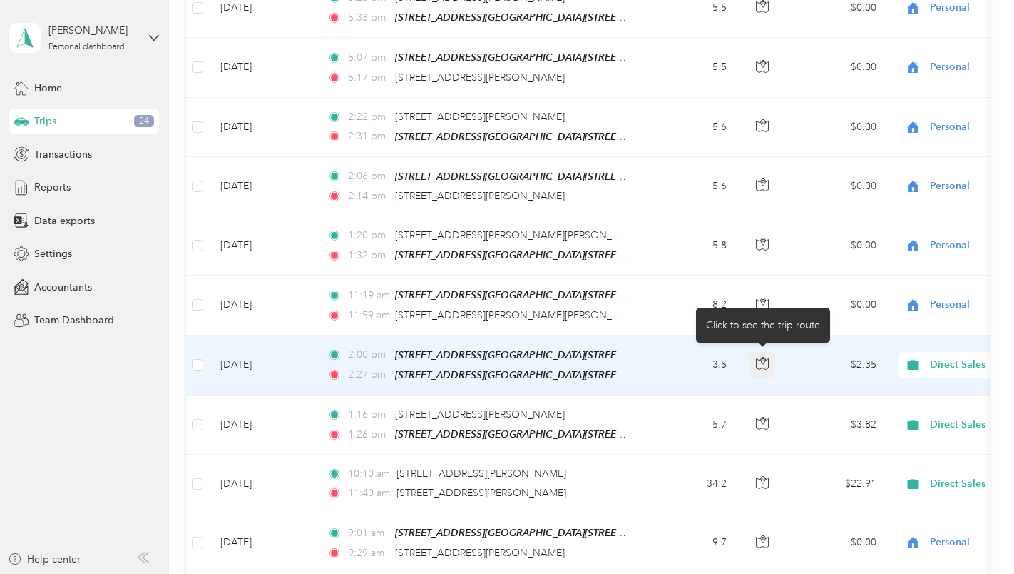
click at [761, 358] on icon "button" at bounding box center [762, 363] width 13 height 13
click at [823, 377] on td "$2.35" at bounding box center [838, 365] width 100 height 60
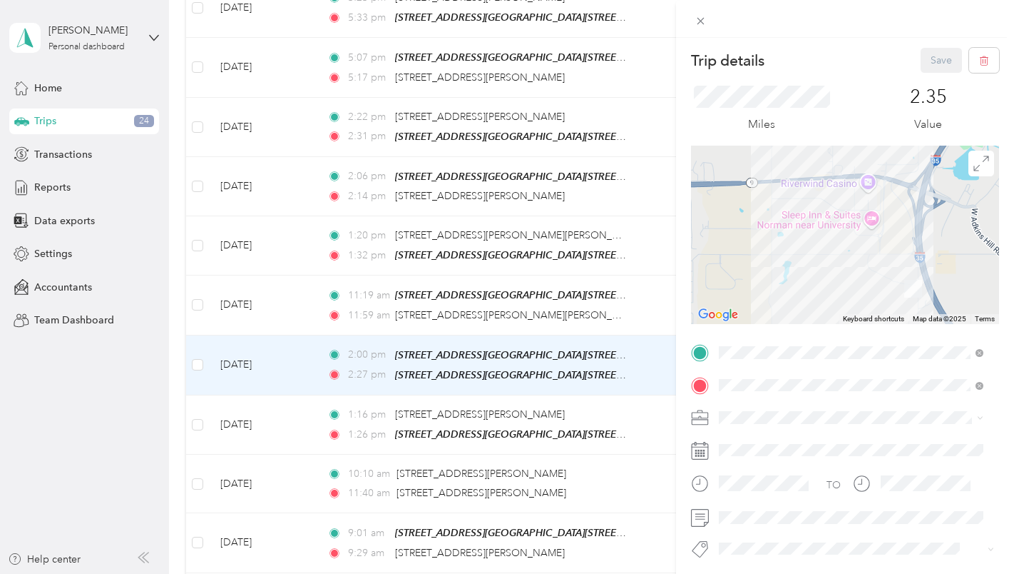
click at [197, 357] on div "Trip details Save This trip cannot be edited because it is either under review,…" at bounding box center [507, 287] width 1014 height 574
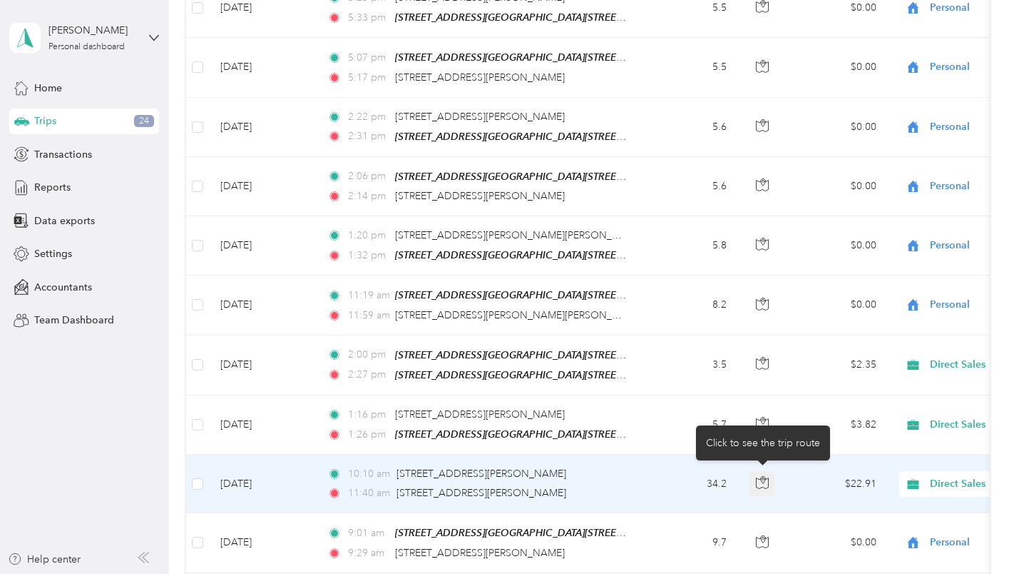
click at [760, 476] on icon "button" at bounding box center [762, 482] width 13 height 13
click at [764, 484] on icon "button" at bounding box center [762, 482] width 13 height 13
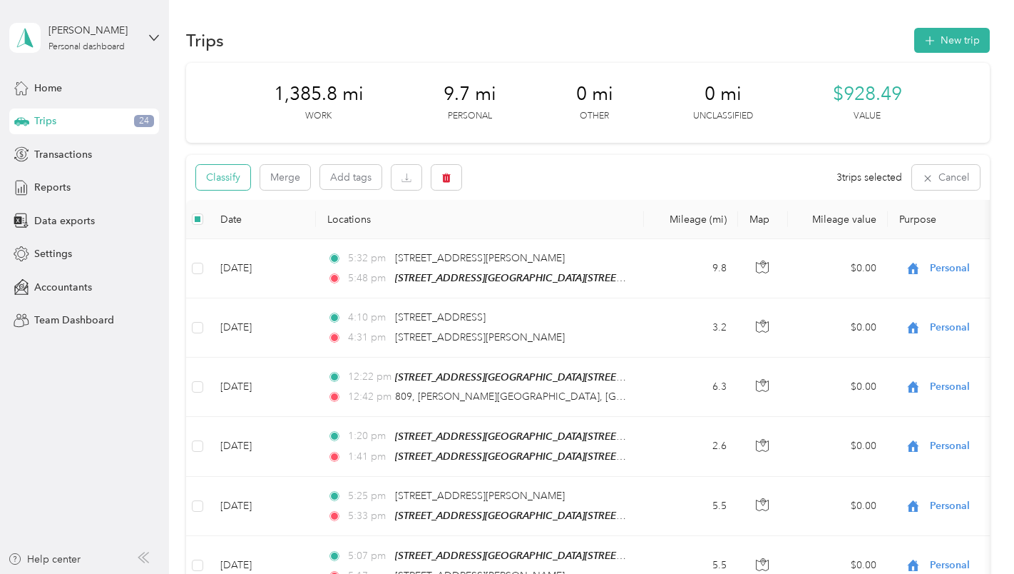
click at [237, 171] on button "Classify" at bounding box center [223, 177] width 54 height 25
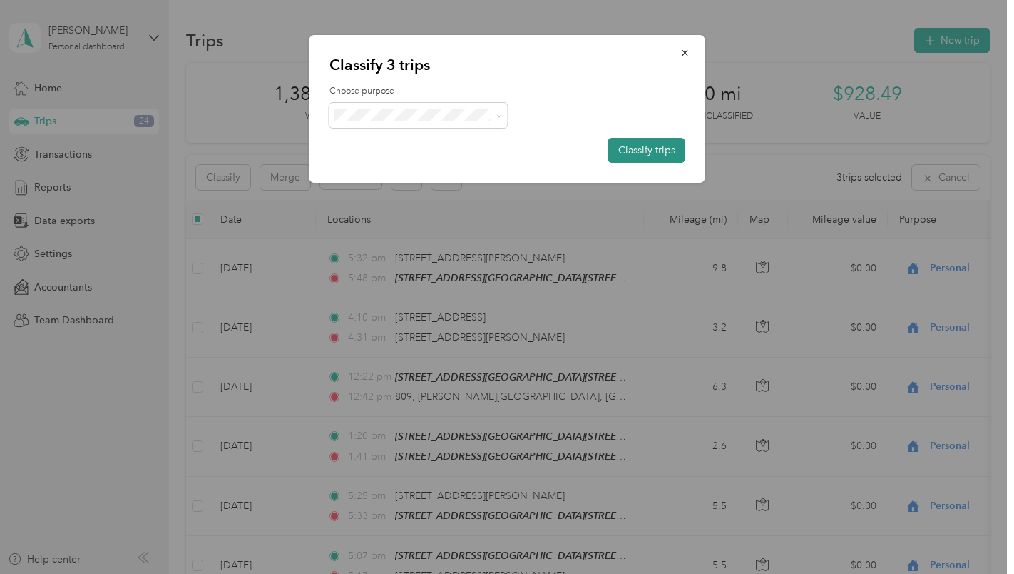
click at [638, 150] on button "Classify trips" at bounding box center [647, 150] width 77 height 25
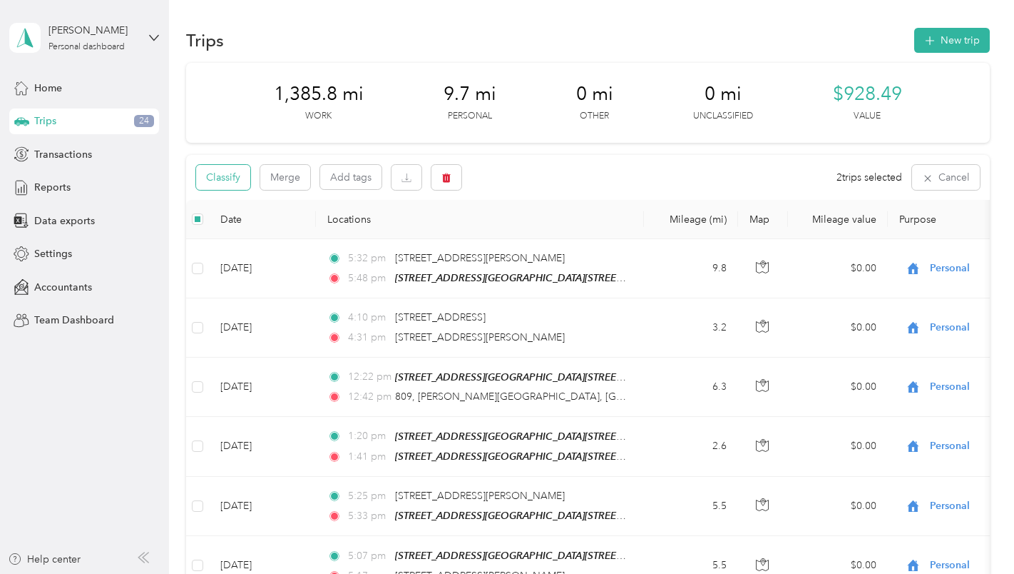
click at [235, 175] on button "Classify" at bounding box center [223, 177] width 54 height 25
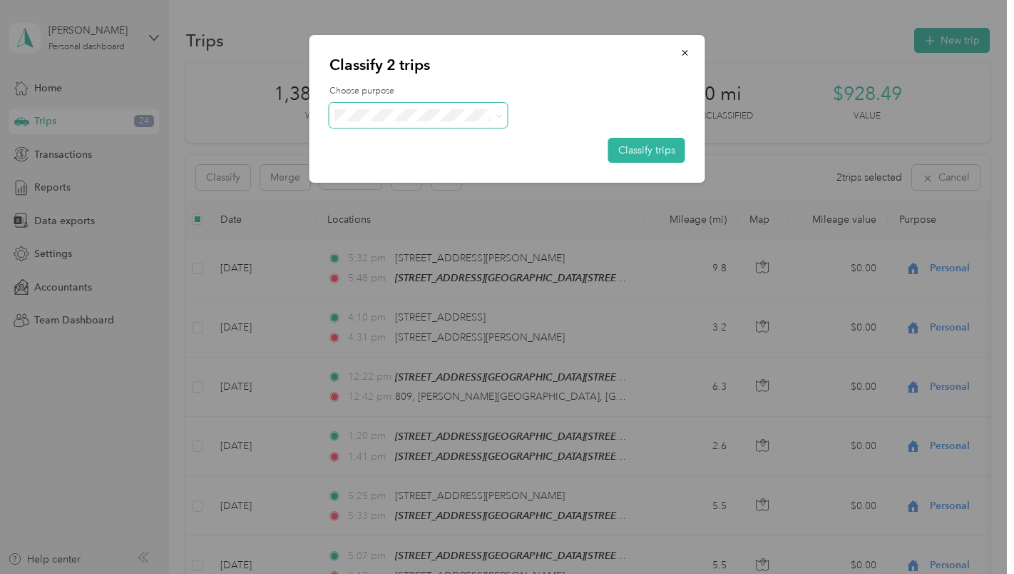
click at [498, 113] on icon at bounding box center [499, 116] width 6 height 6
click at [442, 248] on ol "Work Personal Direct Sales Other Charity Medical Moving Commute Office Payment" at bounding box center [419, 228] width 178 height 200
click at [653, 147] on button "Classify trips" at bounding box center [647, 150] width 77 height 25
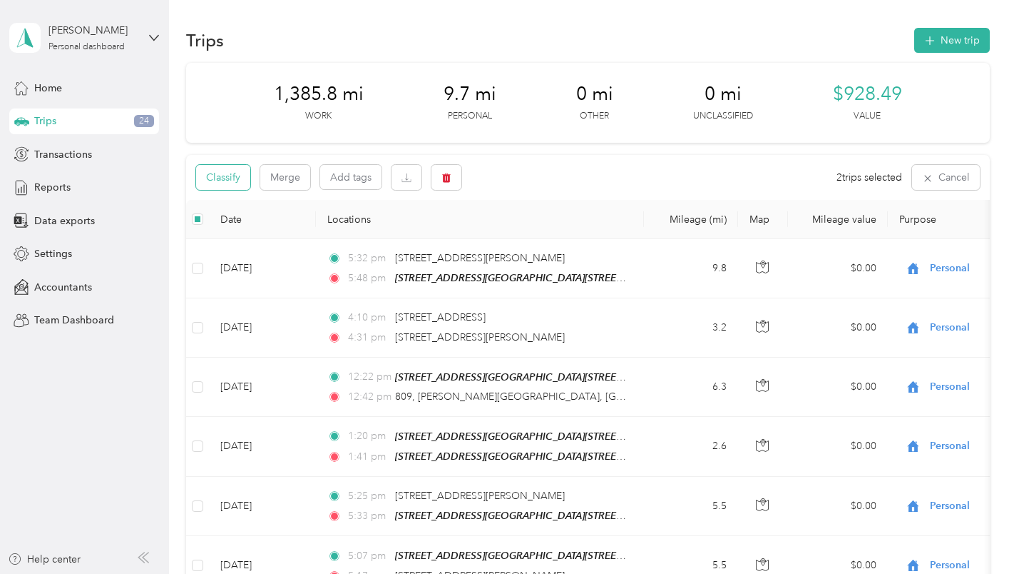
click at [225, 173] on button "Classify" at bounding box center [223, 177] width 54 height 25
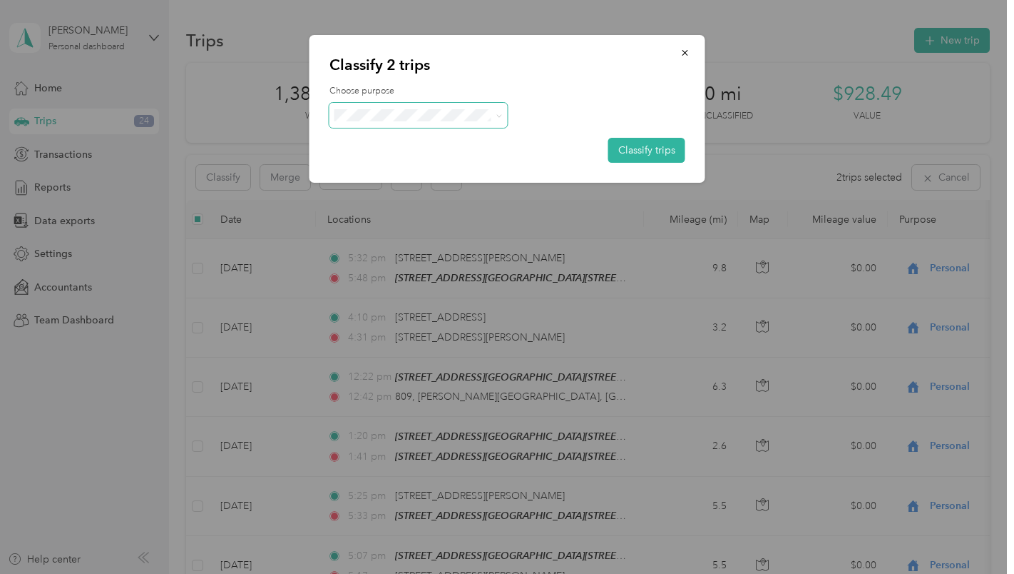
click at [502, 113] on icon at bounding box center [499, 116] width 6 height 6
click at [448, 244] on li "Charity" at bounding box center [419, 241] width 178 height 25
click at [632, 152] on button "Classify trips" at bounding box center [647, 150] width 77 height 25
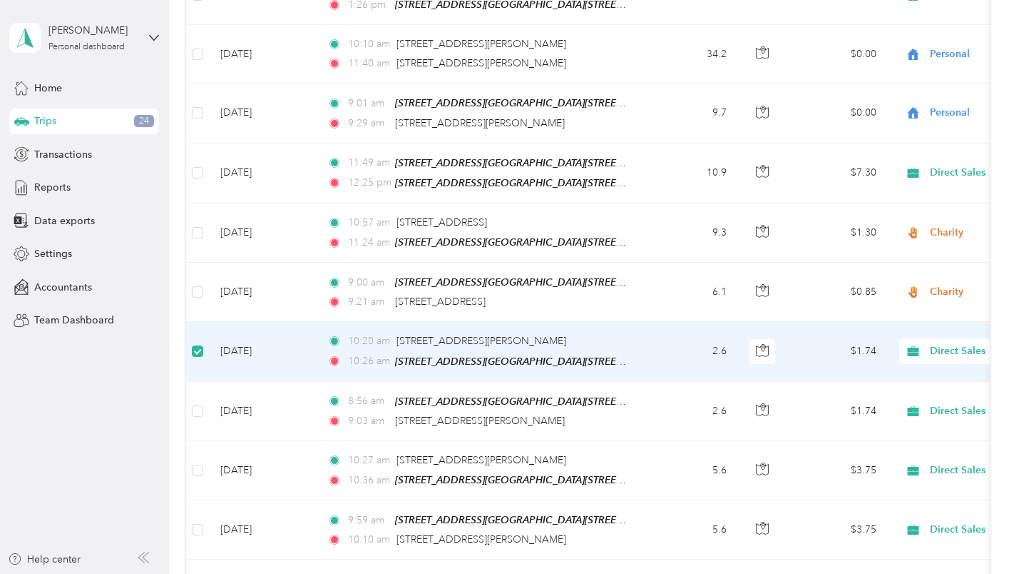
scroll to position [926, 0]
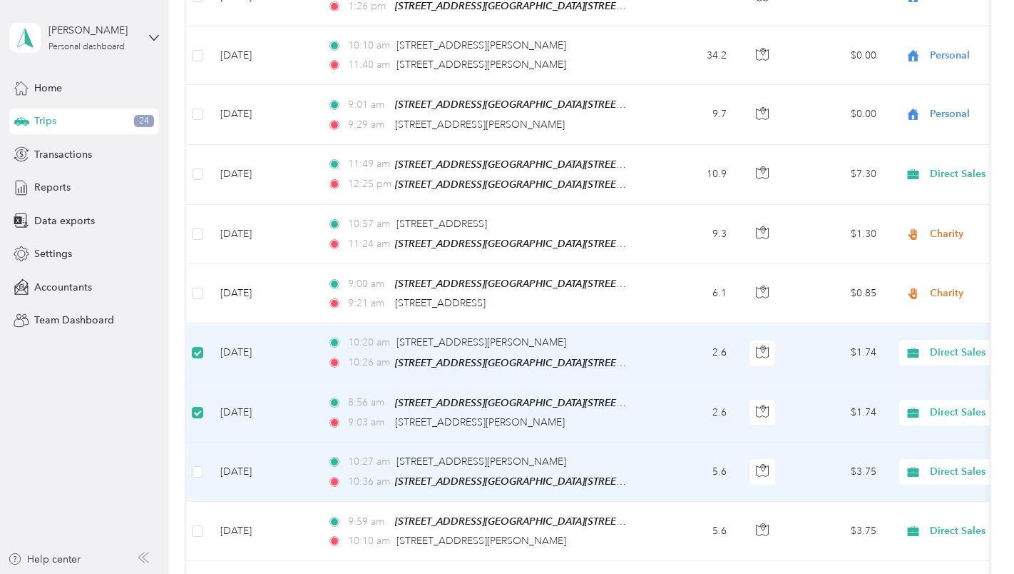
click at [206, 464] on td at bounding box center [197, 471] width 23 height 59
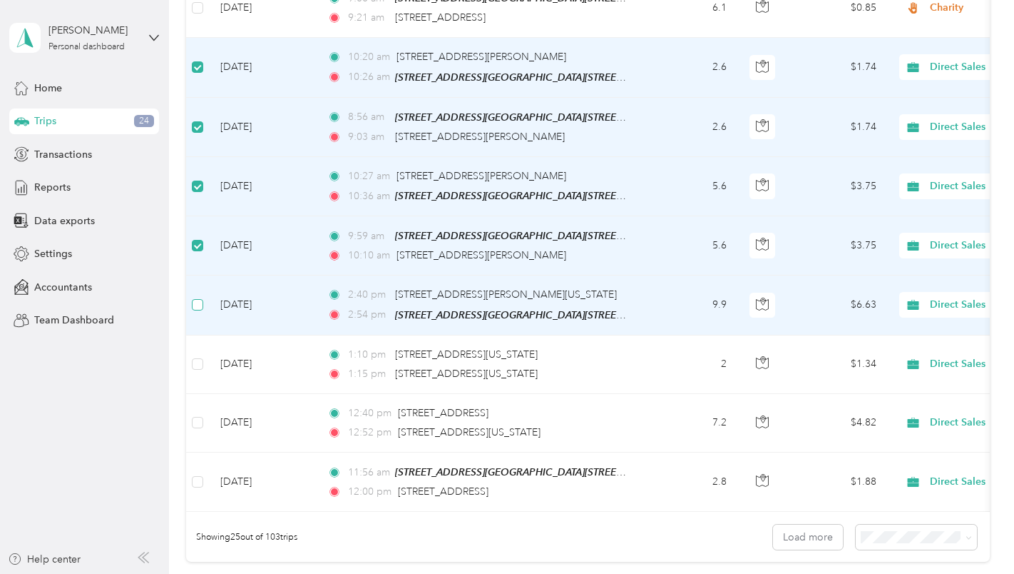
click at [202, 297] on label at bounding box center [197, 305] width 11 height 16
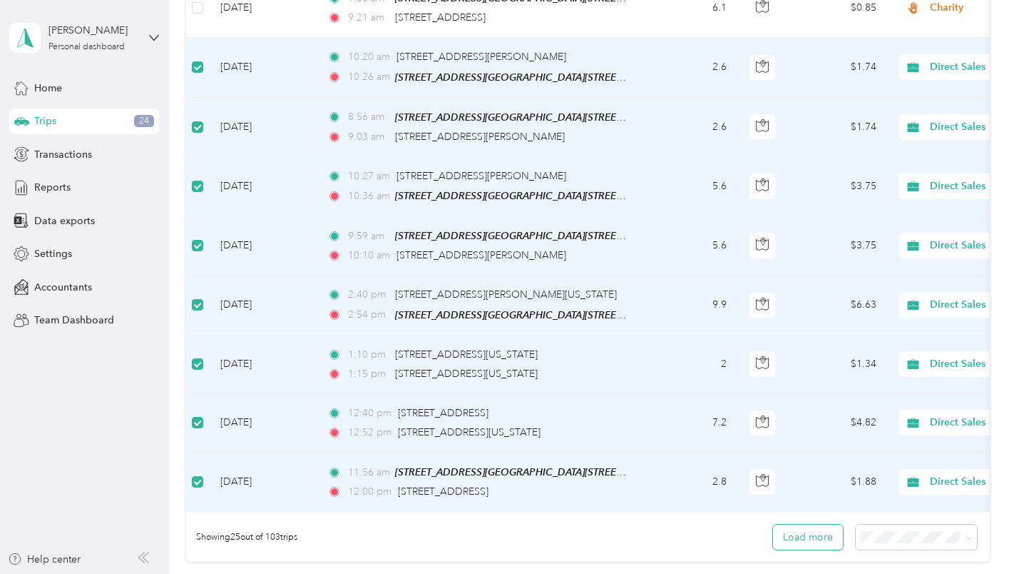
click at [798, 542] on button "Load more" at bounding box center [808, 536] width 70 height 25
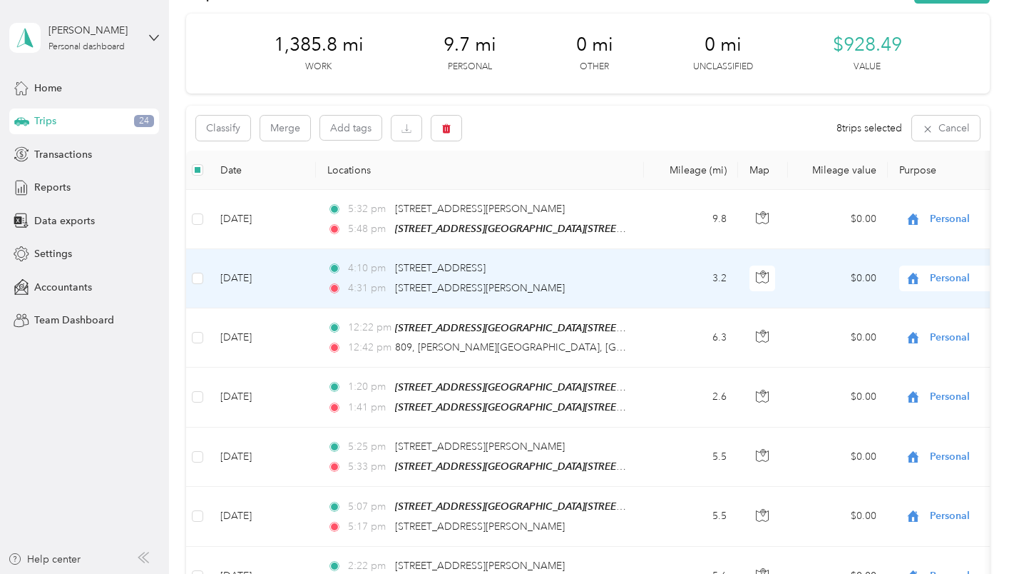
scroll to position [0, 0]
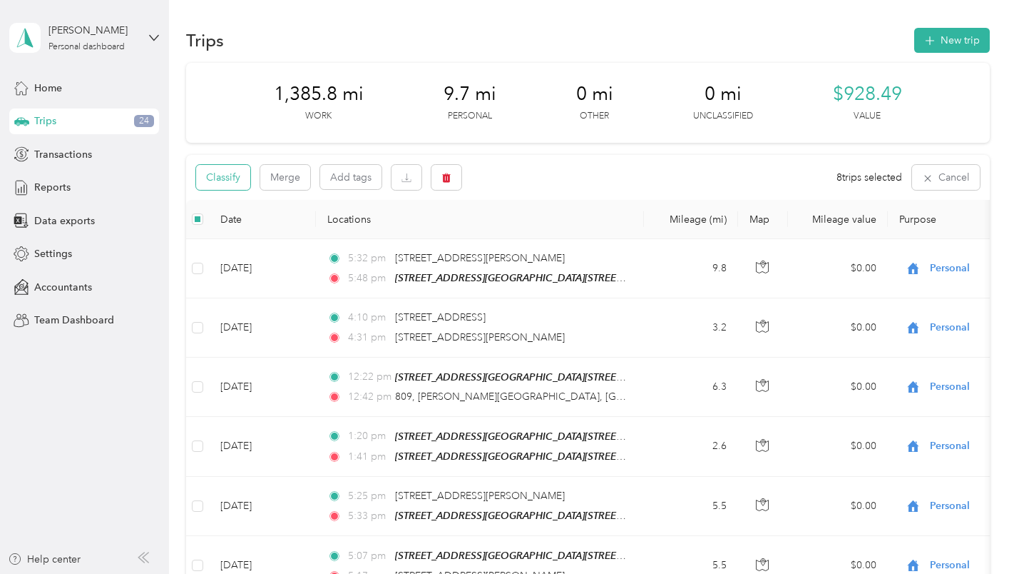
click at [219, 178] on button "Classify" at bounding box center [223, 177] width 54 height 25
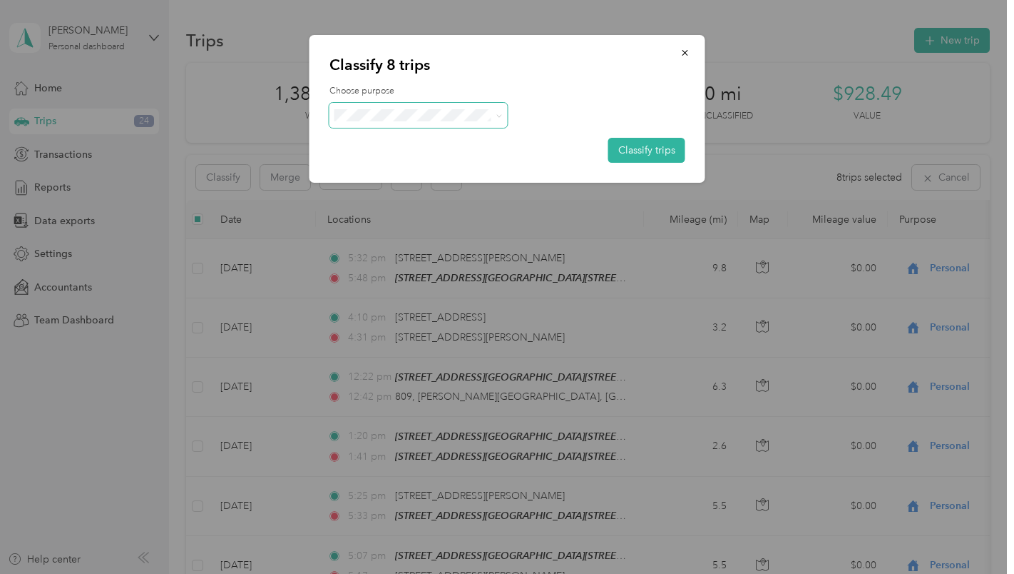
click at [497, 116] on icon at bounding box center [499, 116] width 6 height 6
click at [484, 162] on span "Personal" at bounding box center [431, 166] width 133 height 15
click at [635, 151] on button "Classify trips" at bounding box center [647, 150] width 77 height 25
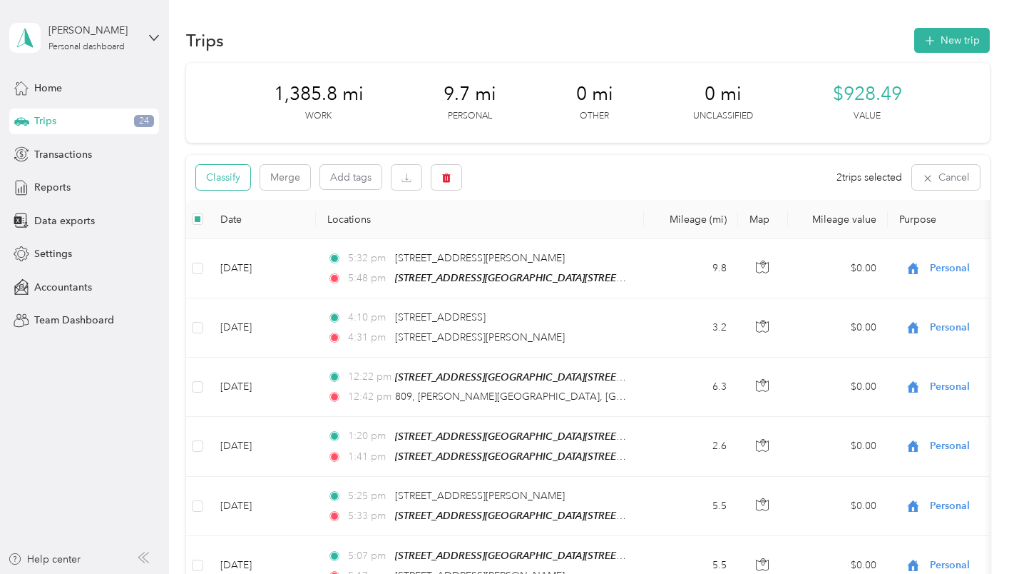
click at [230, 178] on button "Classify" at bounding box center [223, 177] width 54 height 25
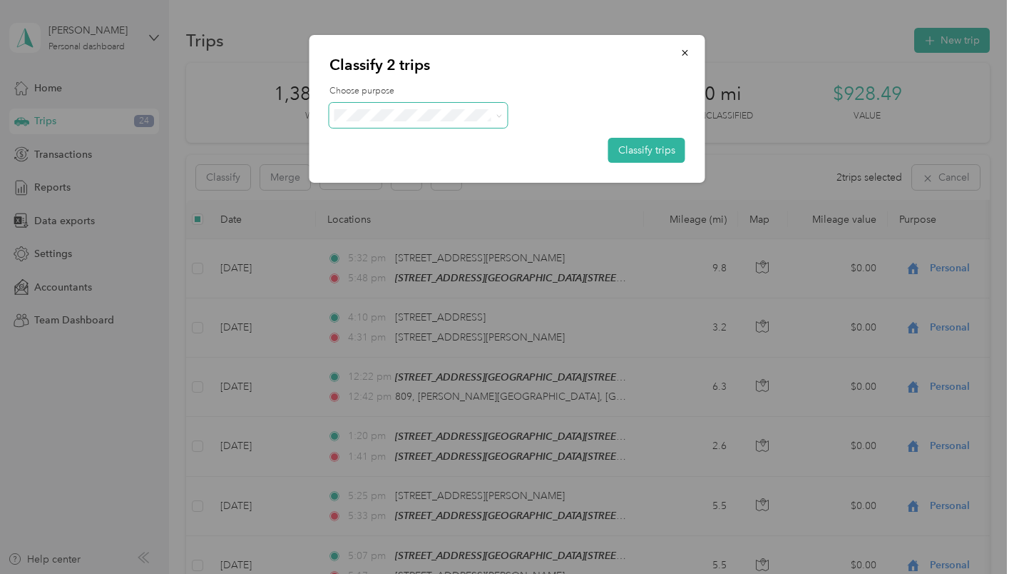
click at [501, 118] on icon at bounding box center [499, 116] width 6 height 6
click at [429, 266] on span "Medical" at bounding box center [431, 262] width 133 height 15
click at [651, 148] on button "Classify trips" at bounding box center [647, 150] width 77 height 25
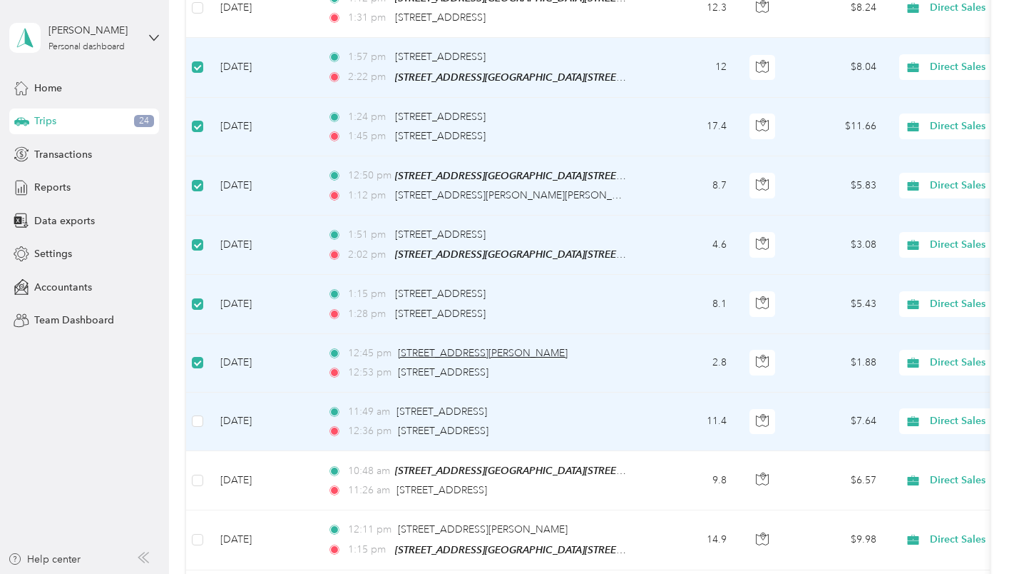
scroll to position [2495, 0]
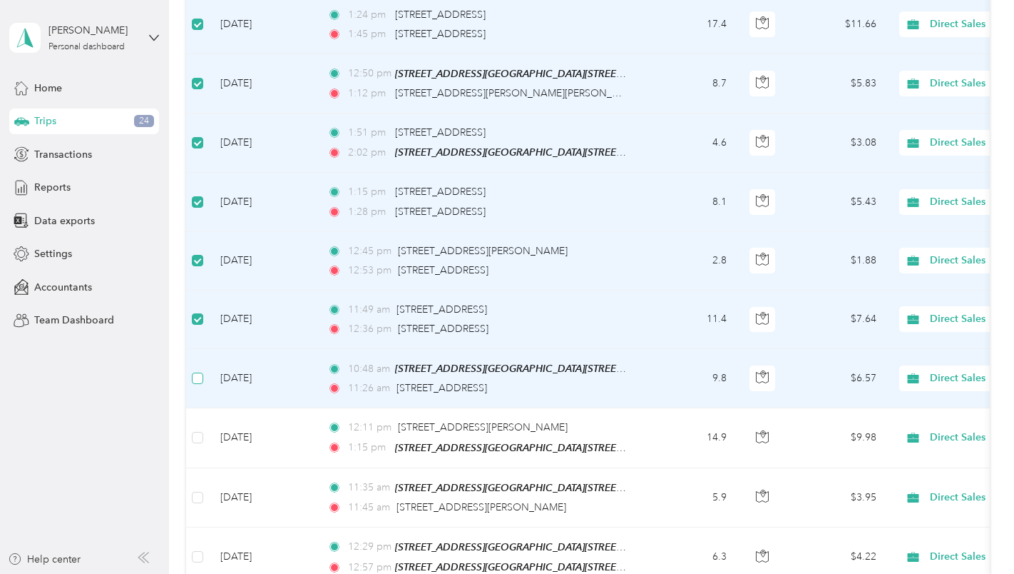
click at [198, 370] on label at bounding box center [197, 378] width 11 height 16
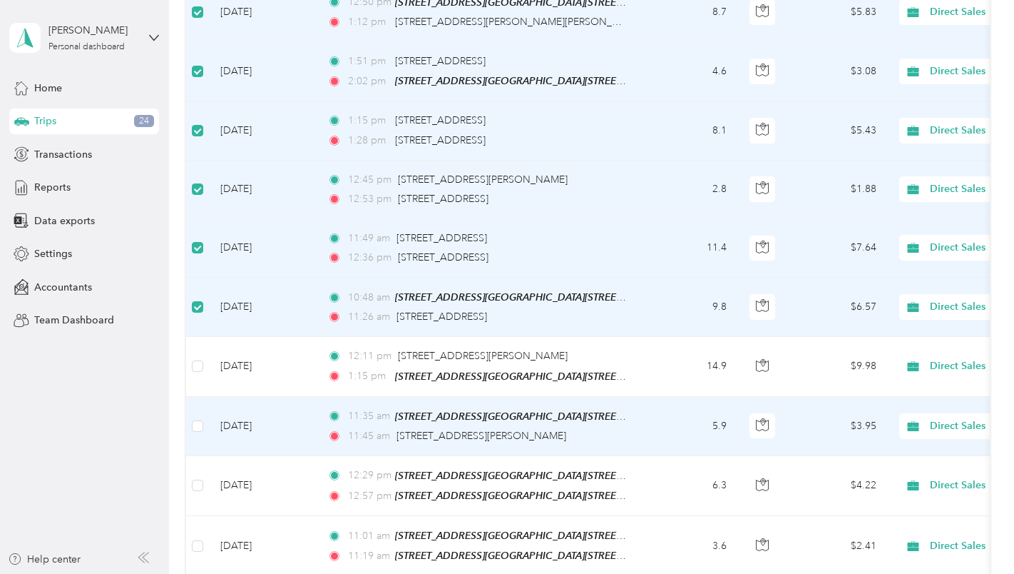
scroll to position [2638, 0]
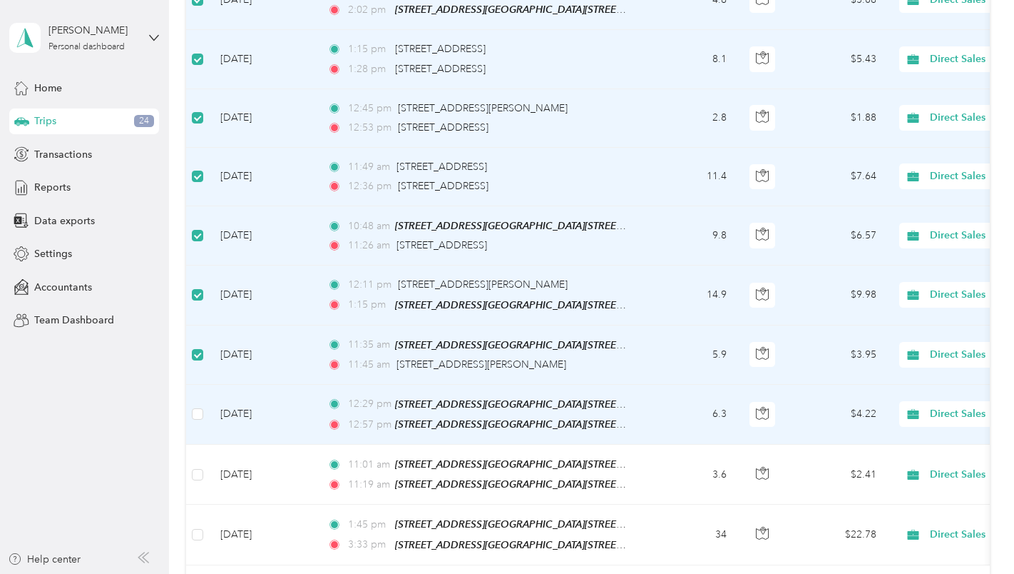
click at [205, 402] on td at bounding box center [197, 415] width 23 height 60
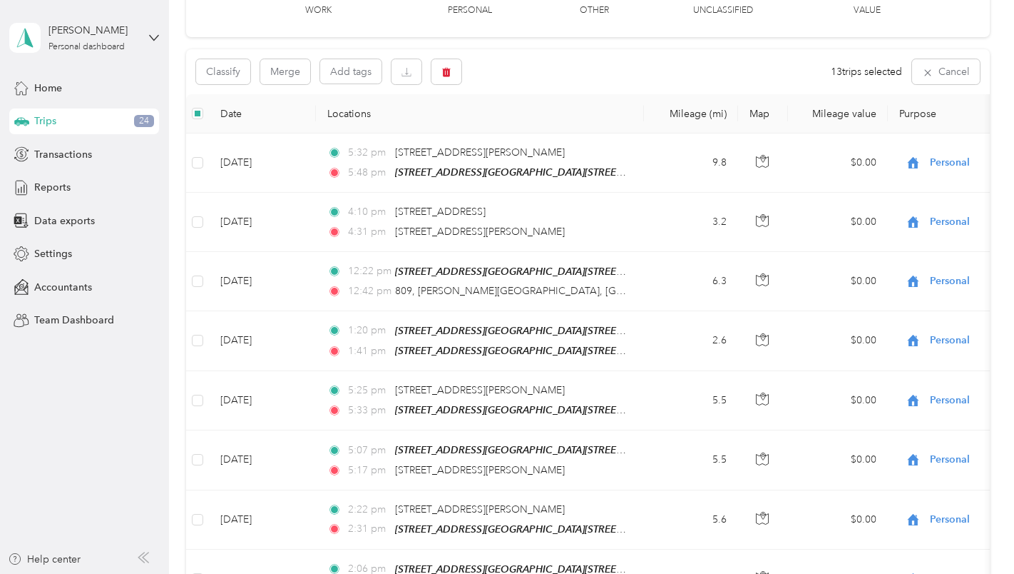
scroll to position [0, 0]
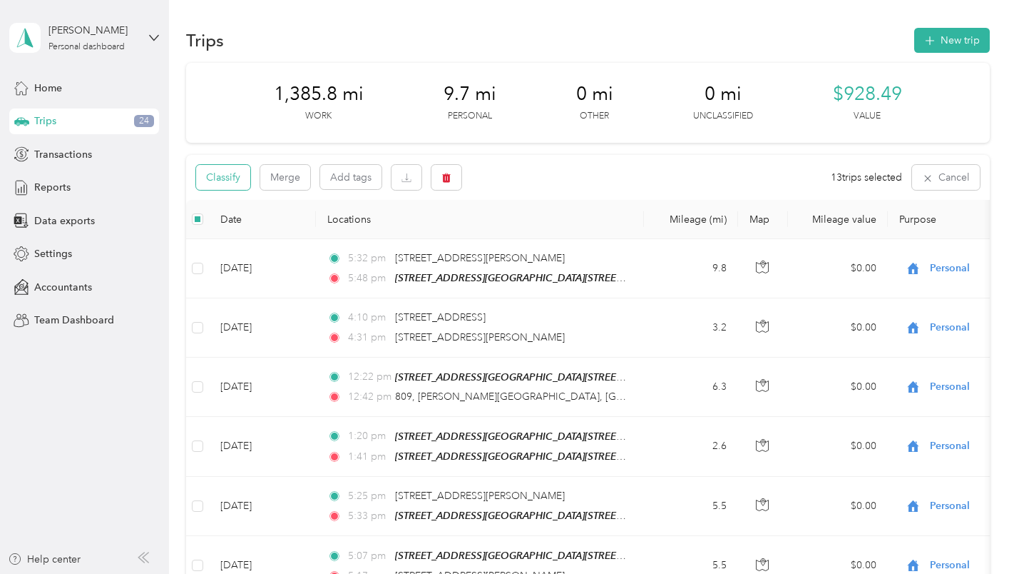
click at [234, 171] on button "Classify" at bounding box center [223, 177] width 54 height 25
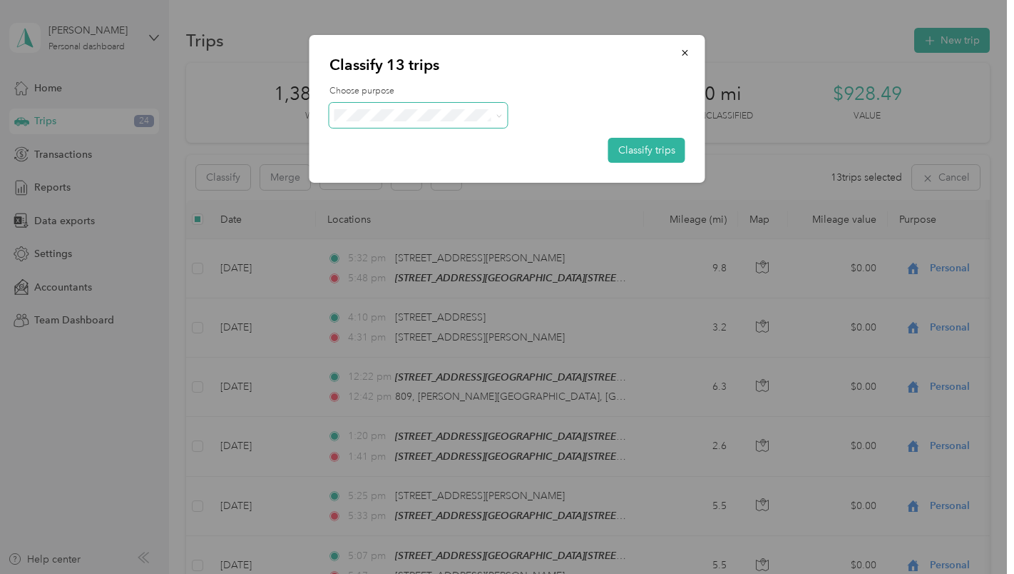
click at [497, 110] on span at bounding box center [499, 115] width 6 height 12
click at [496, 118] on icon at bounding box center [499, 116] width 6 height 6
click at [407, 166] on span "Personal" at bounding box center [431, 166] width 133 height 15
click at [653, 150] on button "Classify trips" at bounding box center [647, 150] width 77 height 25
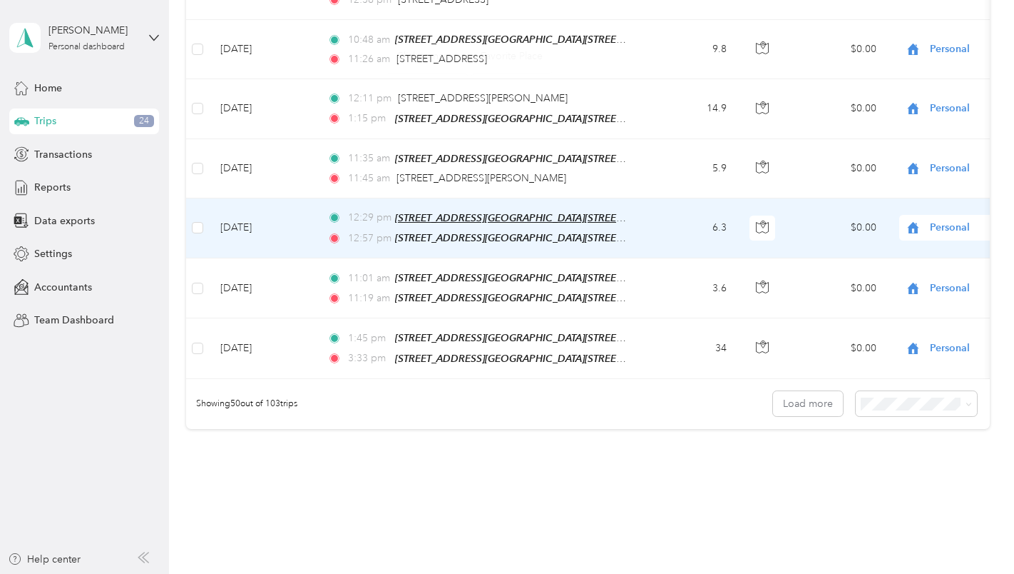
scroll to position [2874, 0]
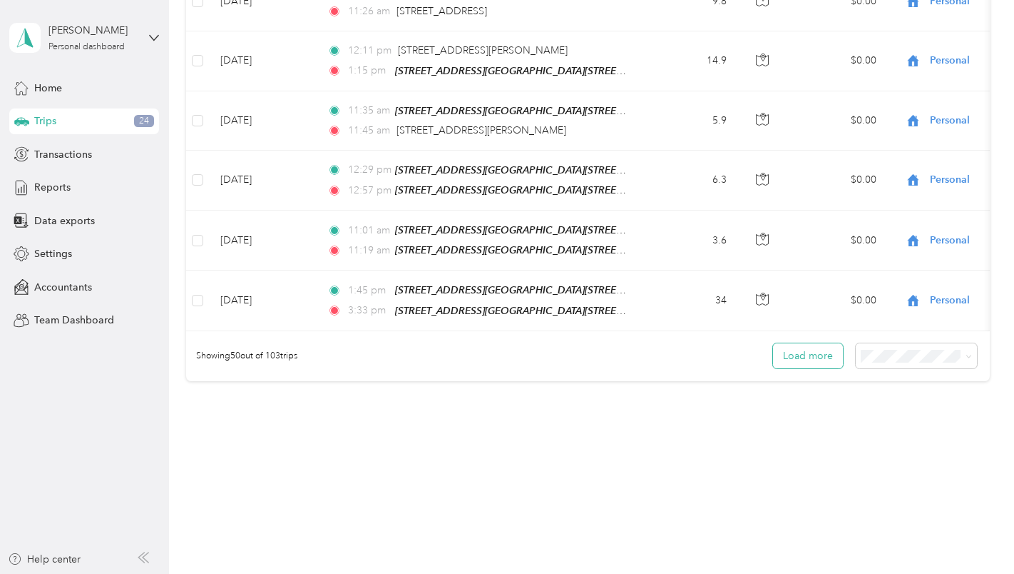
click at [783, 348] on button "Load more" at bounding box center [808, 355] width 70 height 25
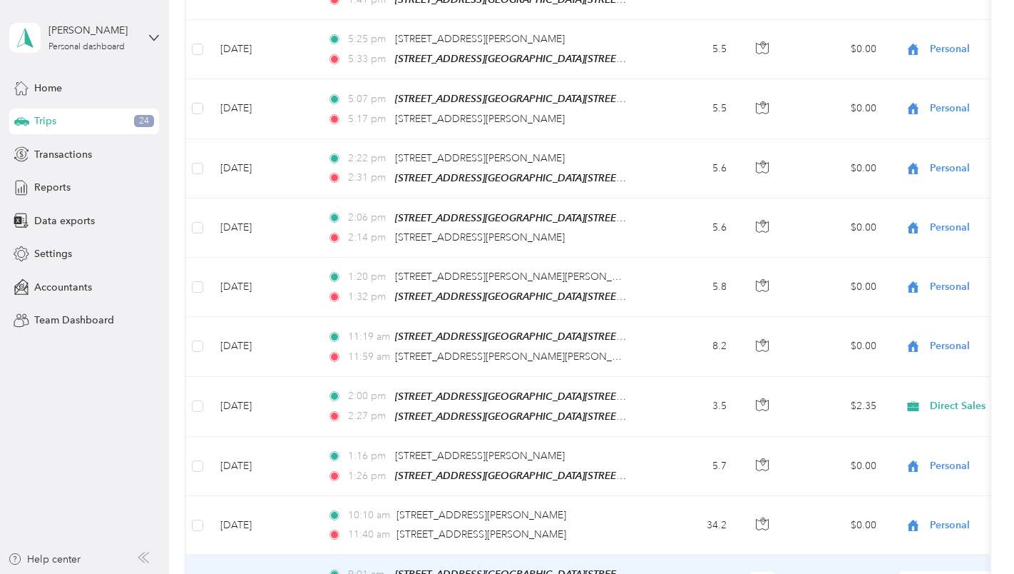
scroll to position [90, 0]
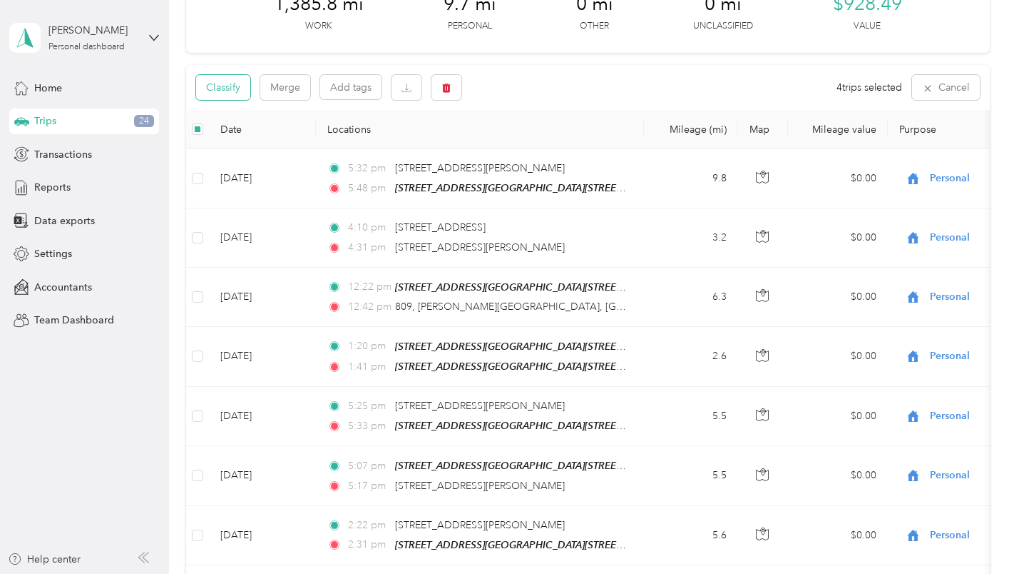
click at [216, 83] on button "Classify" at bounding box center [223, 87] width 54 height 25
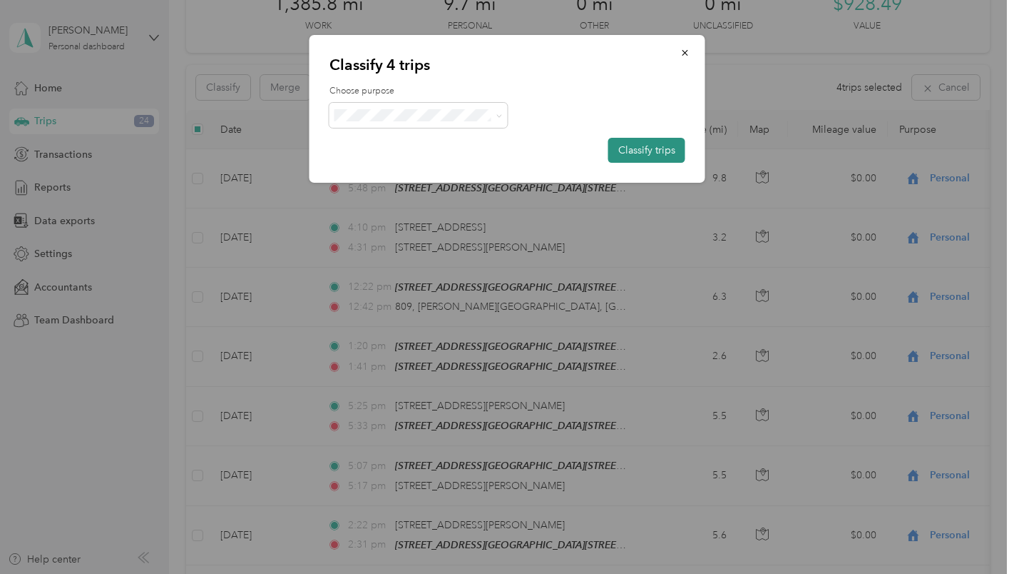
click at [643, 152] on button "Classify trips" at bounding box center [647, 150] width 77 height 25
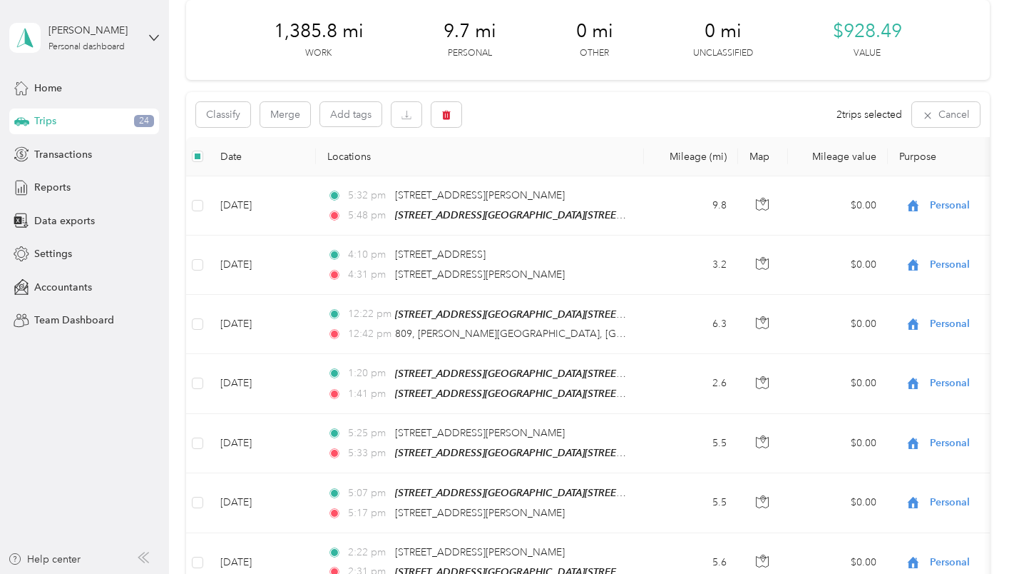
scroll to position [0, 0]
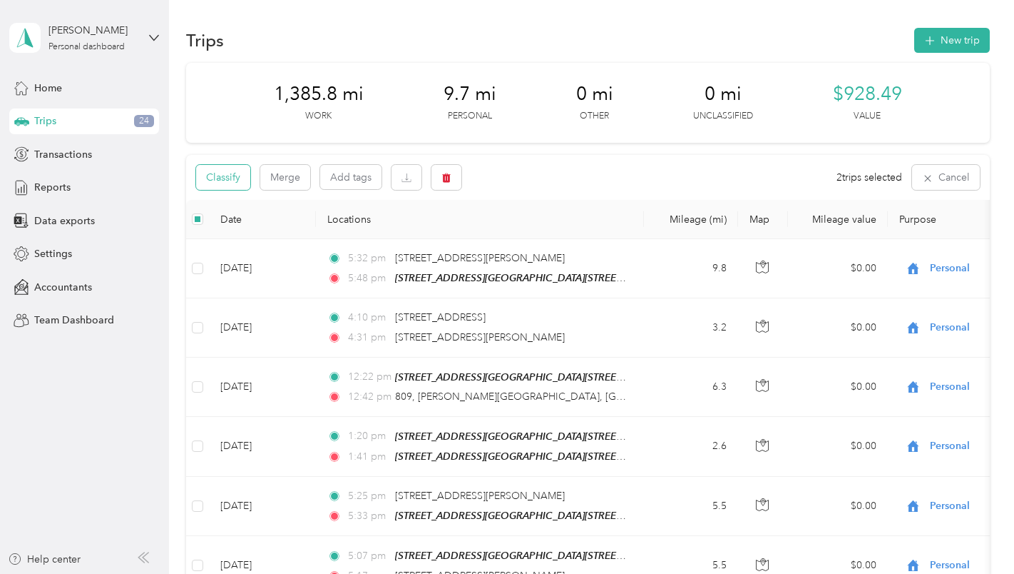
click at [220, 171] on button "Classify" at bounding box center [223, 177] width 54 height 25
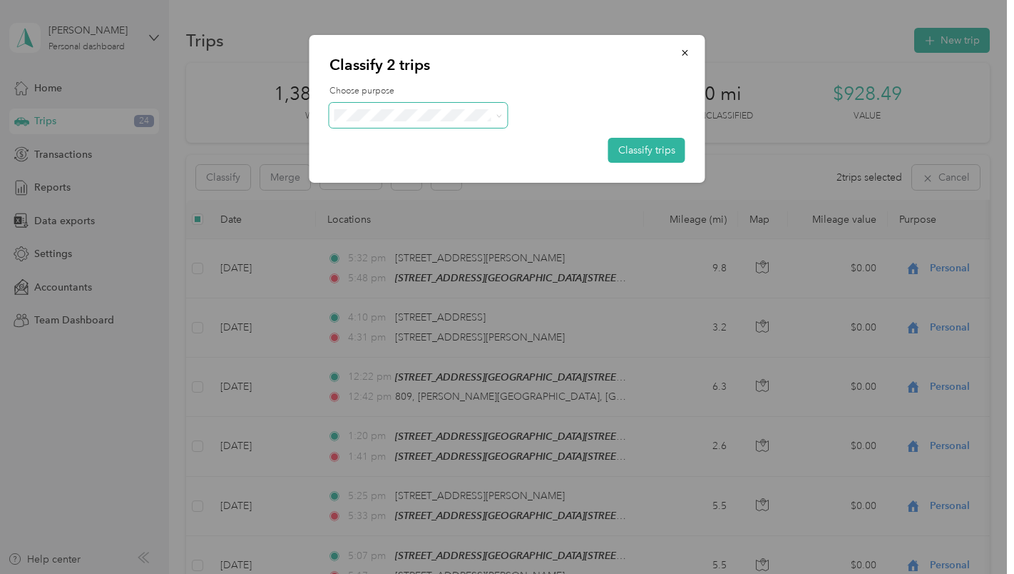
click at [499, 113] on icon at bounding box center [499, 116] width 6 height 6
click at [434, 242] on span "Charity" at bounding box center [431, 241] width 133 height 15
click at [637, 148] on button "Classify trips" at bounding box center [647, 150] width 77 height 25
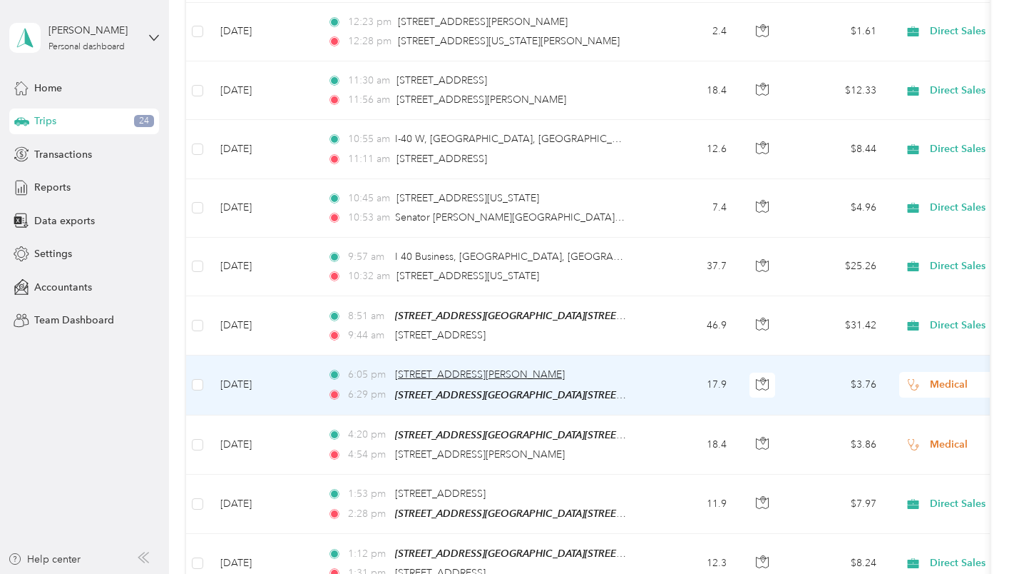
scroll to position [1926, 0]
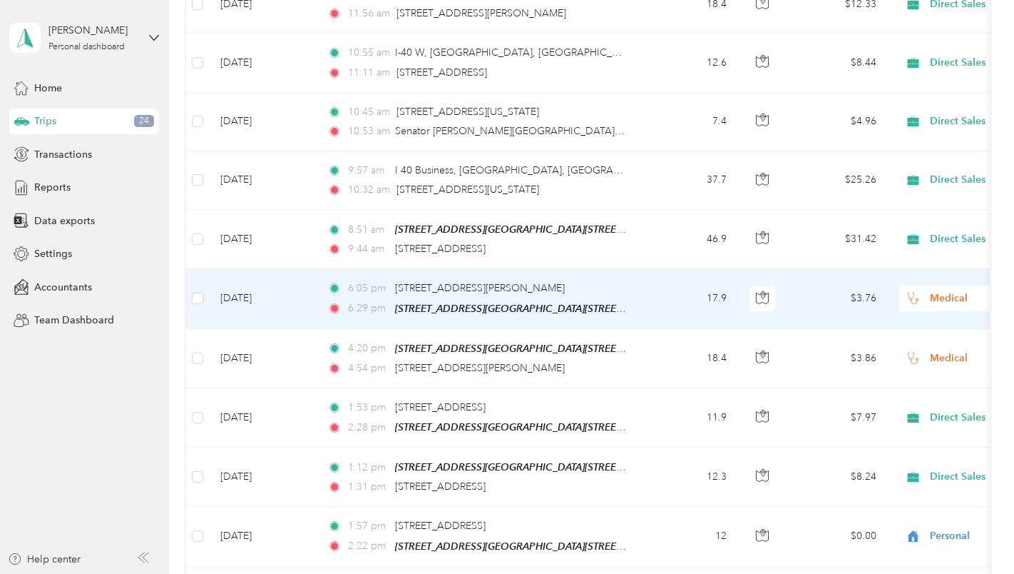
click at [205, 283] on td at bounding box center [197, 298] width 23 height 59
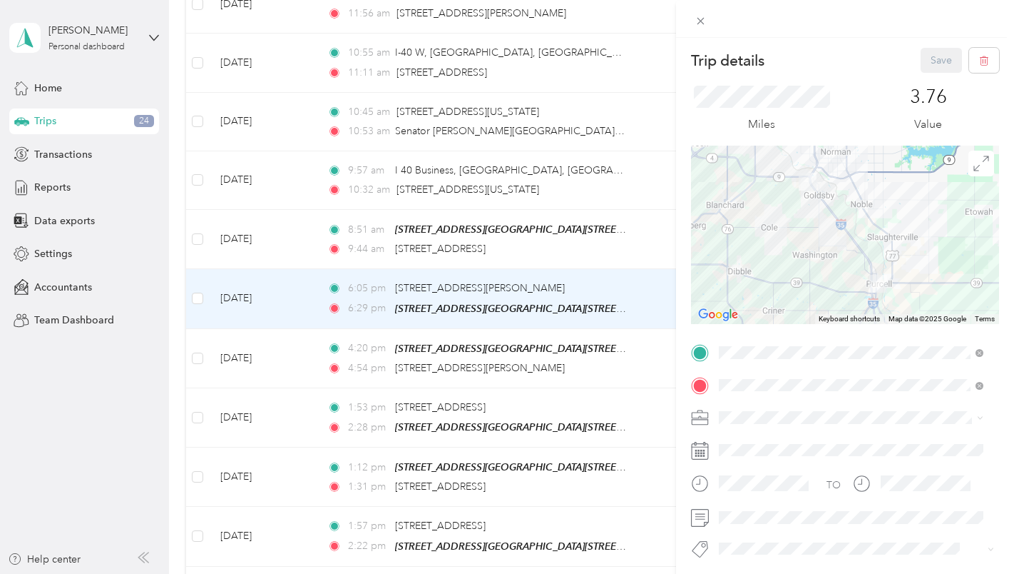
click at [200, 290] on div "Trip details Save This trip cannot be edited because it is either under review,…" at bounding box center [507, 287] width 1014 height 574
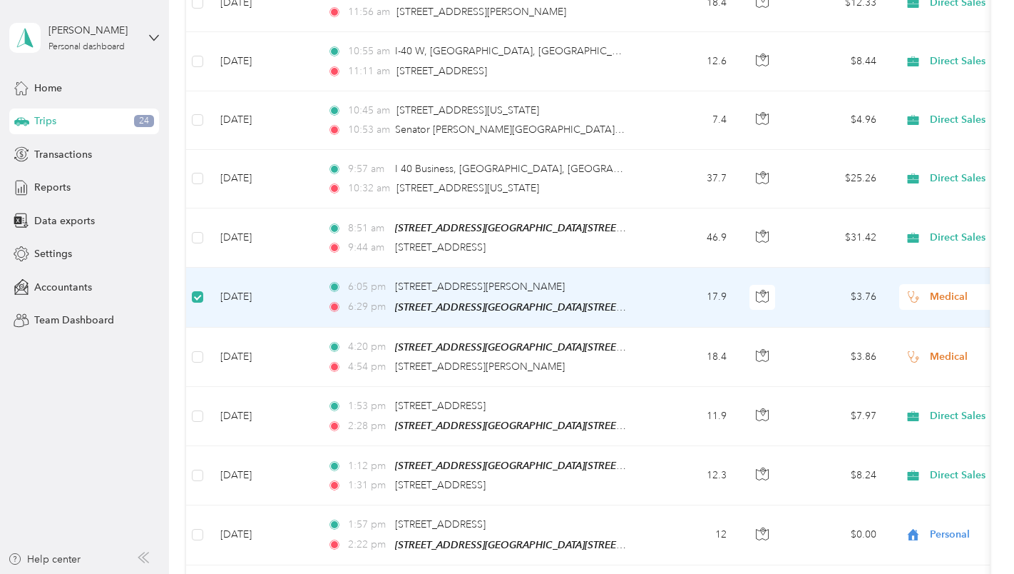
scroll to position [1925, 0]
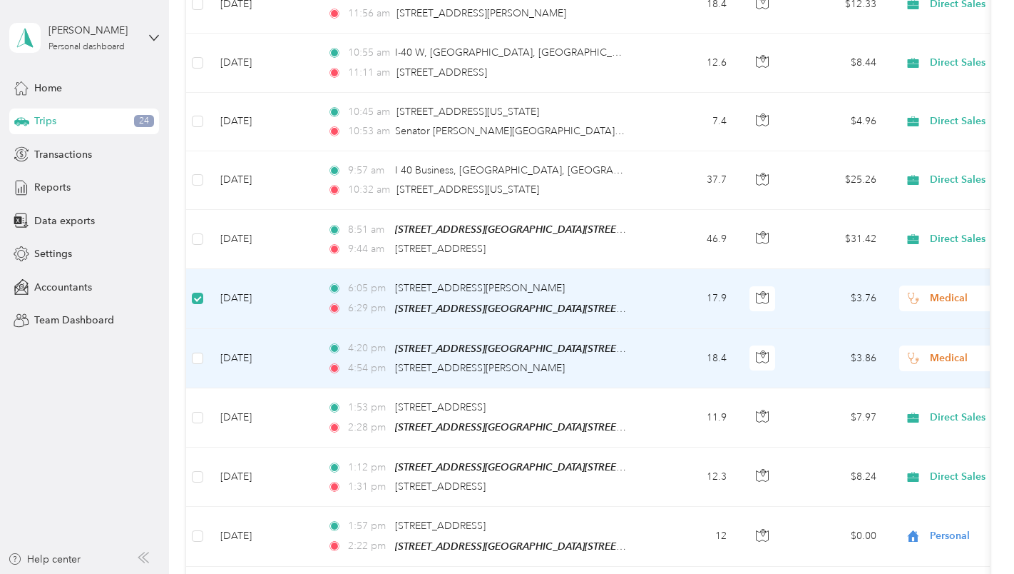
click at [203, 348] on td at bounding box center [197, 358] width 23 height 59
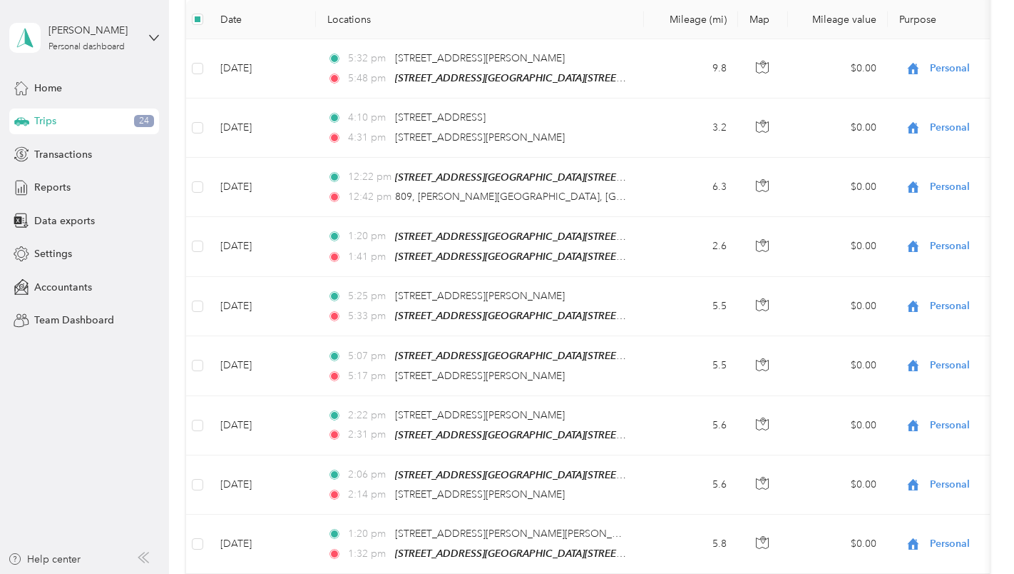
scroll to position [0, 0]
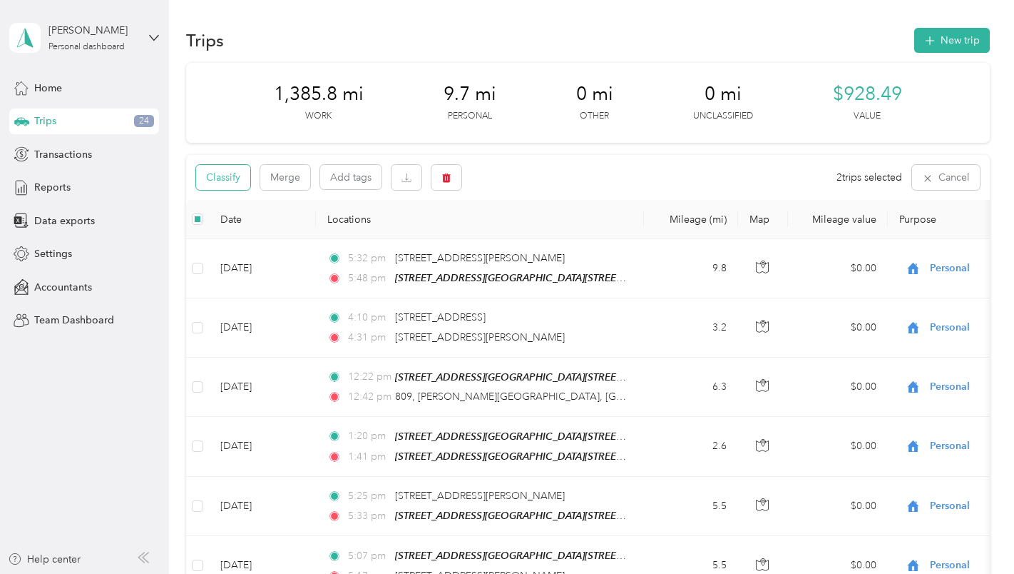
click at [234, 174] on button "Classify" at bounding box center [223, 177] width 54 height 25
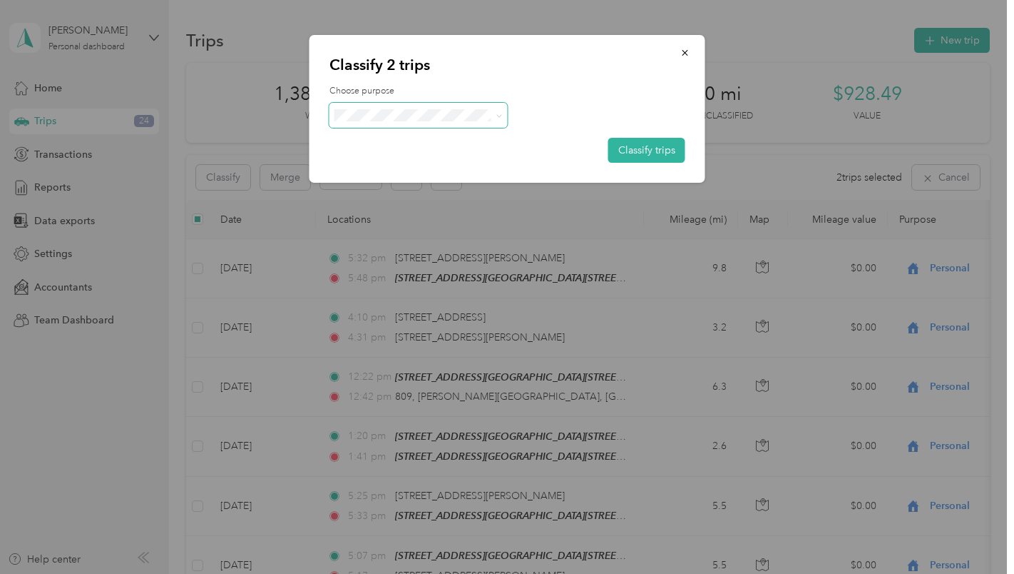
click at [497, 117] on icon at bounding box center [499, 116] width 6 height 6
click at [447, 266] on span "Medical" at bounding box center [431, 266] width 133 height 15
click at [655, 145] on button "Classify trips" at bounding box center [647, 150] width 77 height 25
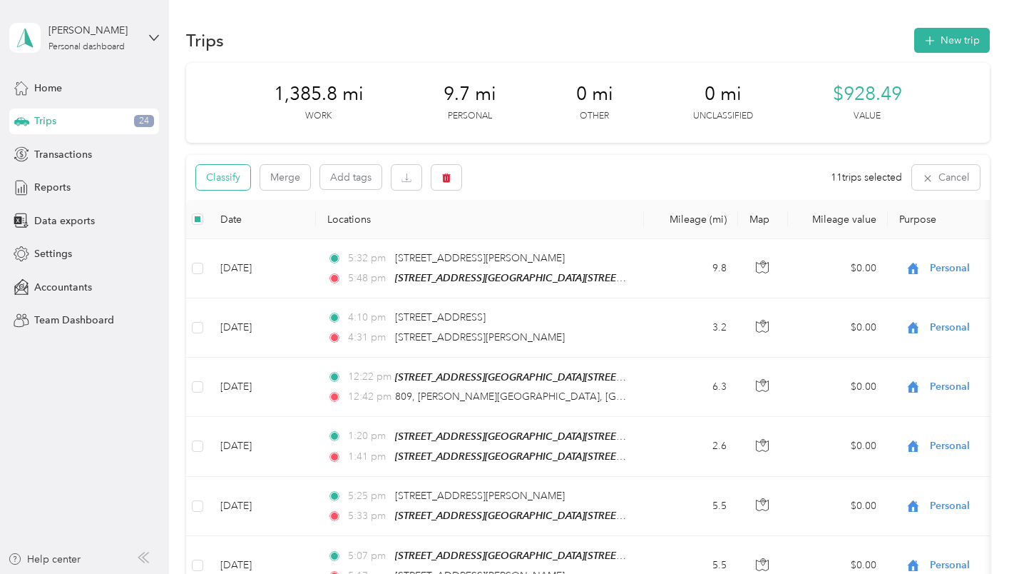
click at [234, 172] on button "Classify" at bounding box center [223, 177] width 54 height 25
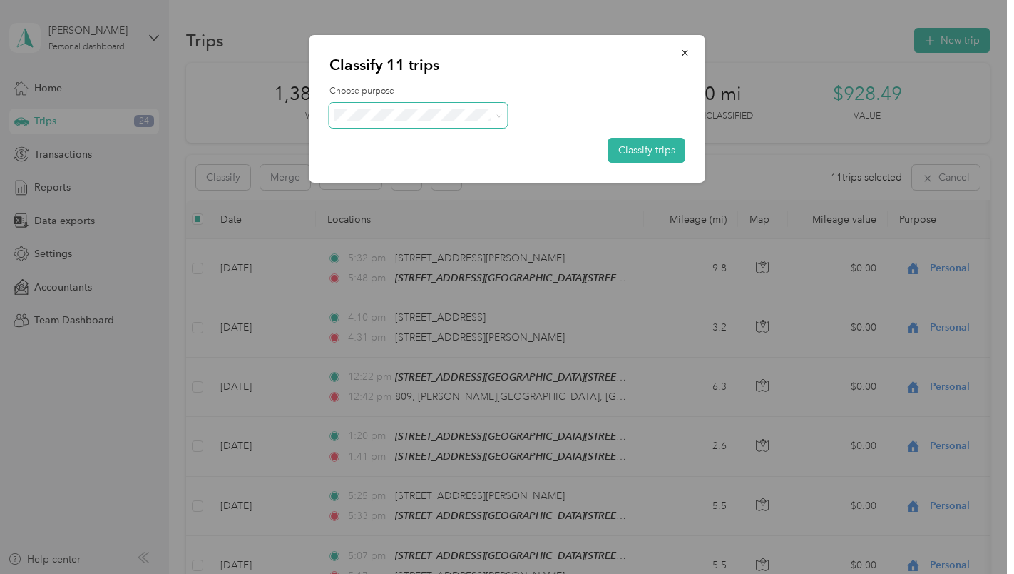
click at [496, 116] on icon at bounding box center [499, 116] width 6 height 6
click at [435, 161] on span "Personal" at bounding box center [431, 165] width 133 height 15
click at [634, 146] on button "Classify trips" at bounding box center [647, 150] width 77 height 25
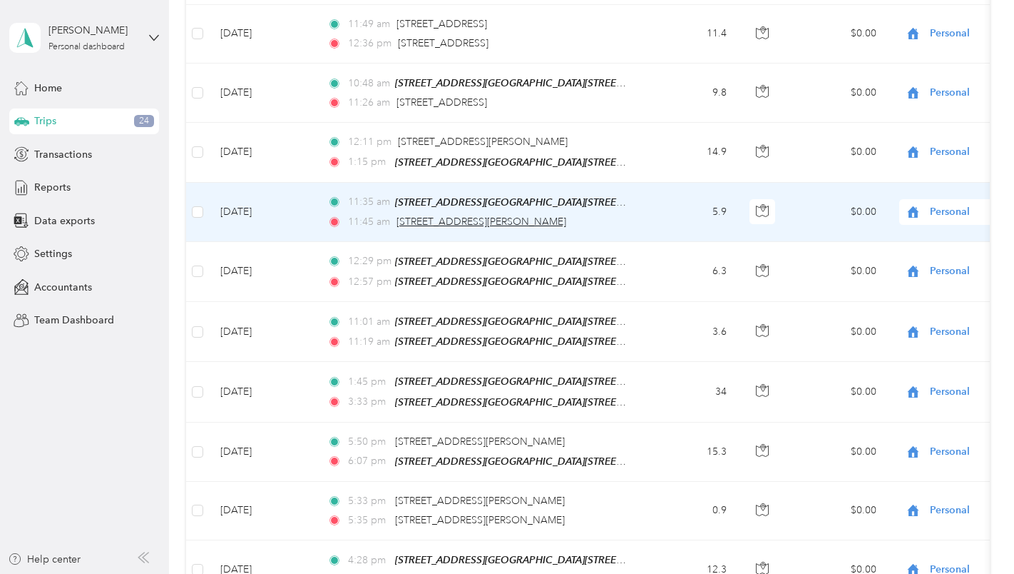
scroll to position [2854, 0]
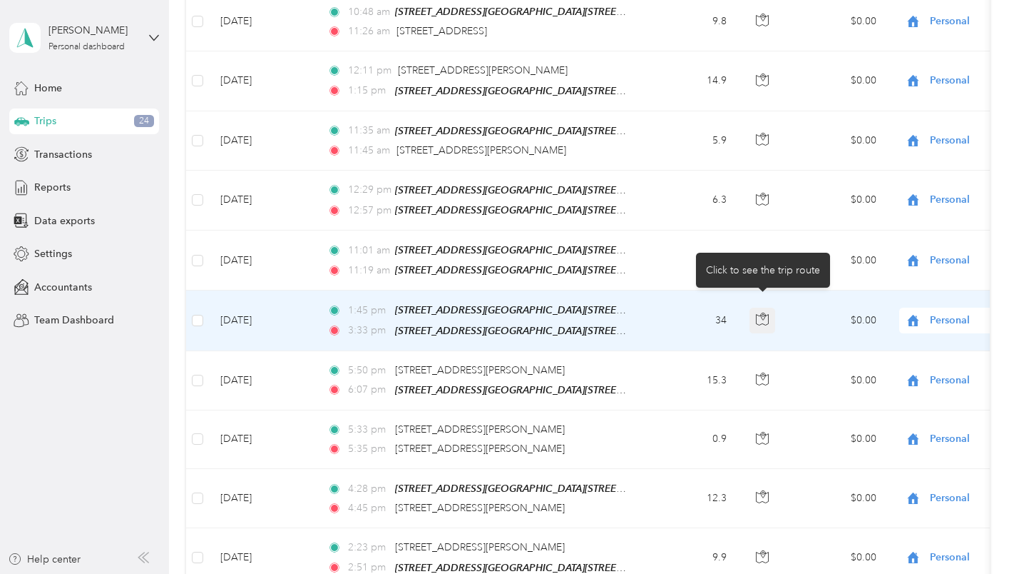
click at [765, 312] on icon "button" at bounding box center [762, 318] width 13 height 13
click at [802, 297] on td "$0.00" at bounding box center [838, 320] width 100 height 60
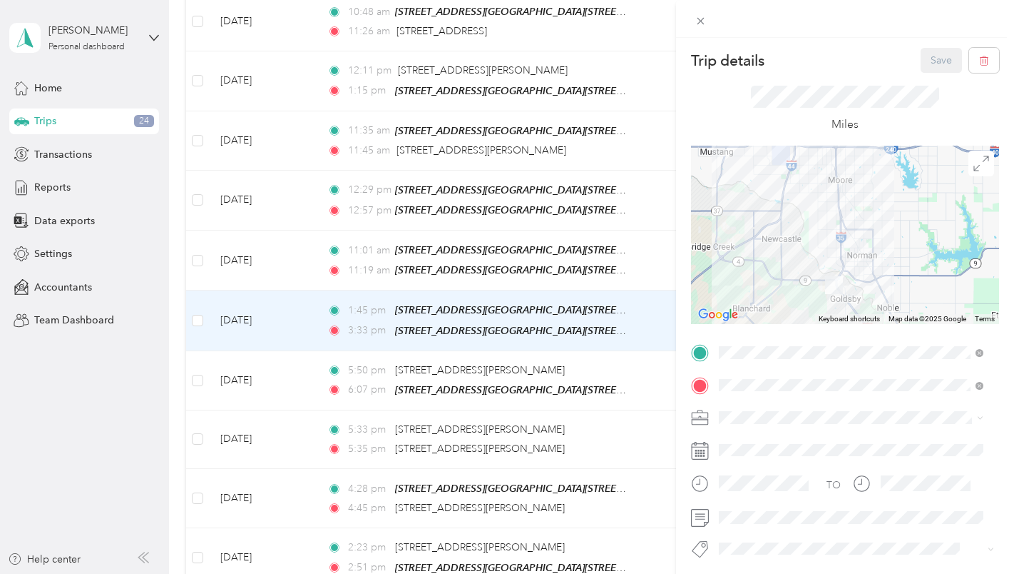
click at [199, 304] on div "Trip details Save This trip cannot be edited because it is either under review,…" at bounding box center [507, 287] width 1014 height 574
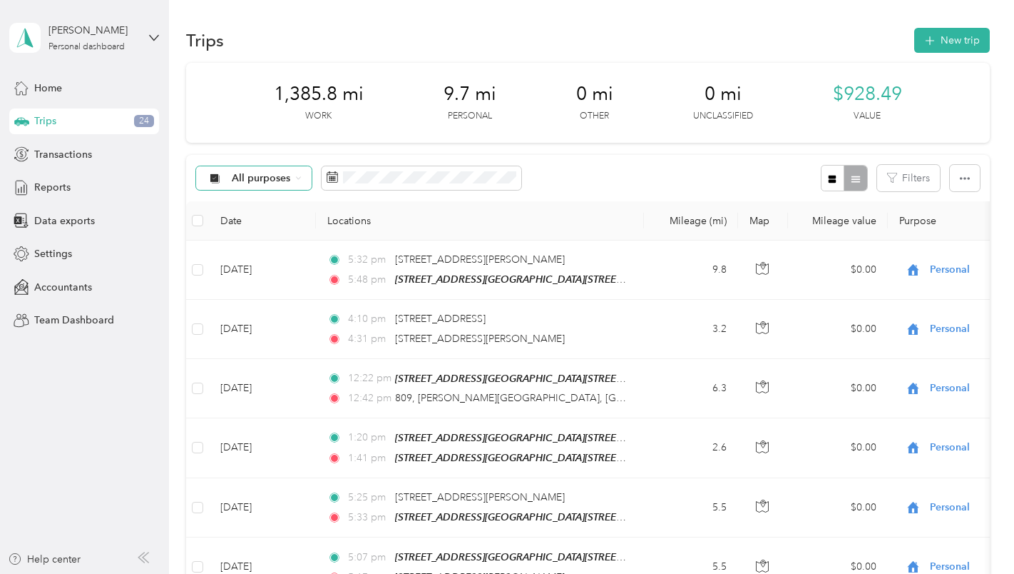
click at [302, 174] on div "All purposes" at bounding box center [254, 178] width 116 height 24
click at [281, 275] on span "Personal" at bounding box center [268, 275] width 72 height 15
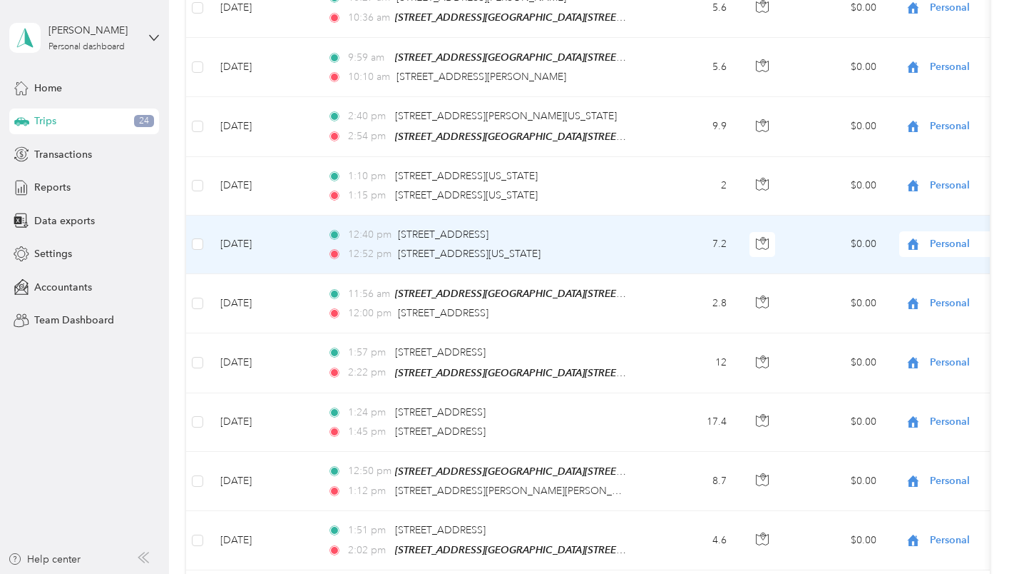
scroll to position [1256, 0]
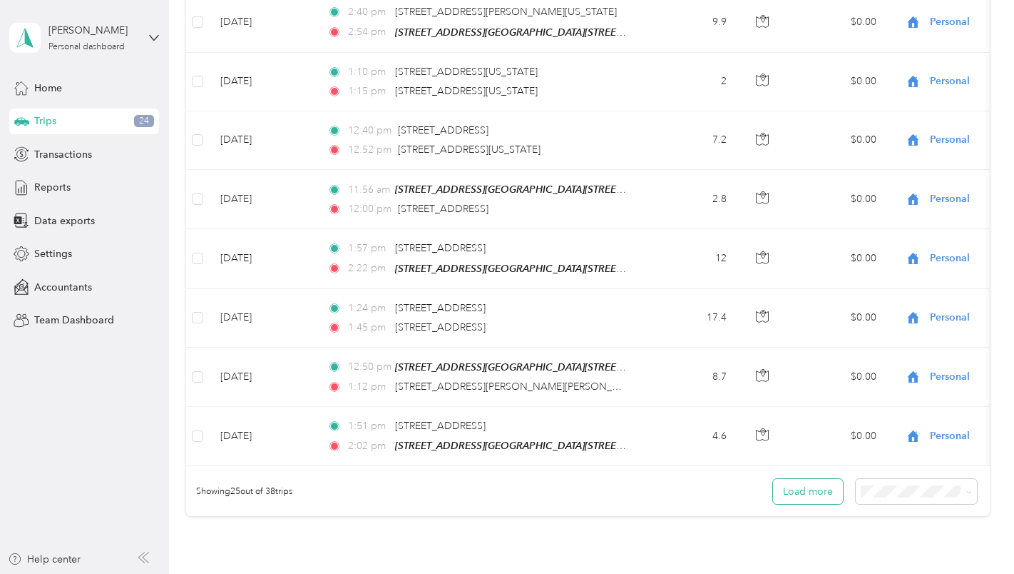
click at [795, 499] on button "Load more" at bounding box center [808, 491] width 70 height 25
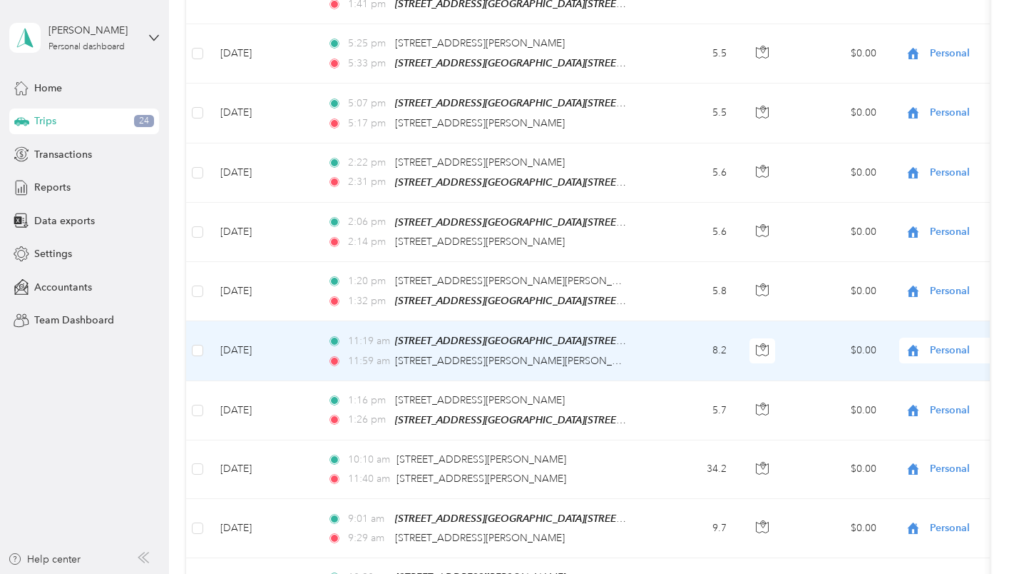
scroll to position [0, 0]
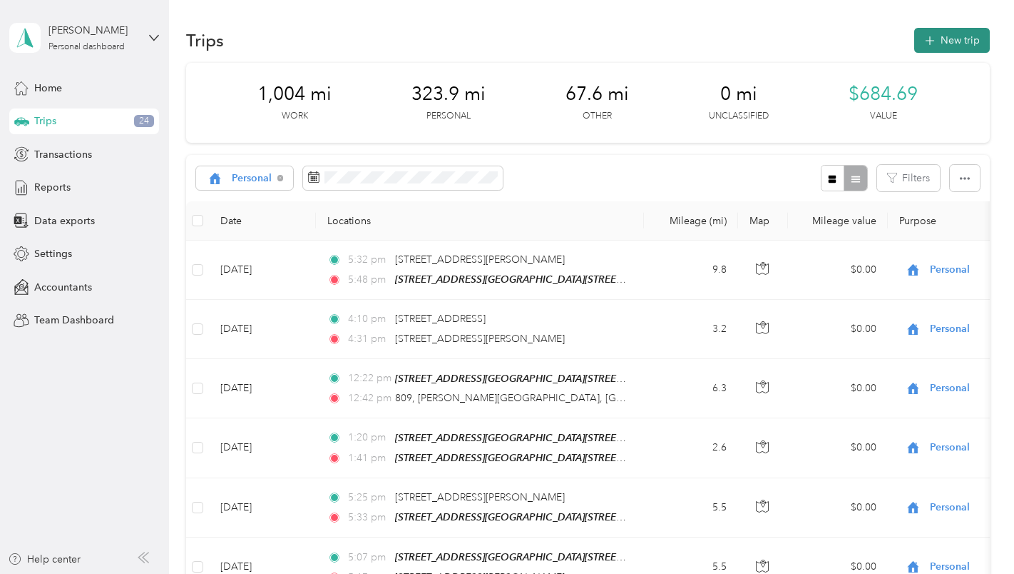
click at [952, 36] on button "New trip" at bounding box center [953, 40] width 76 height 25
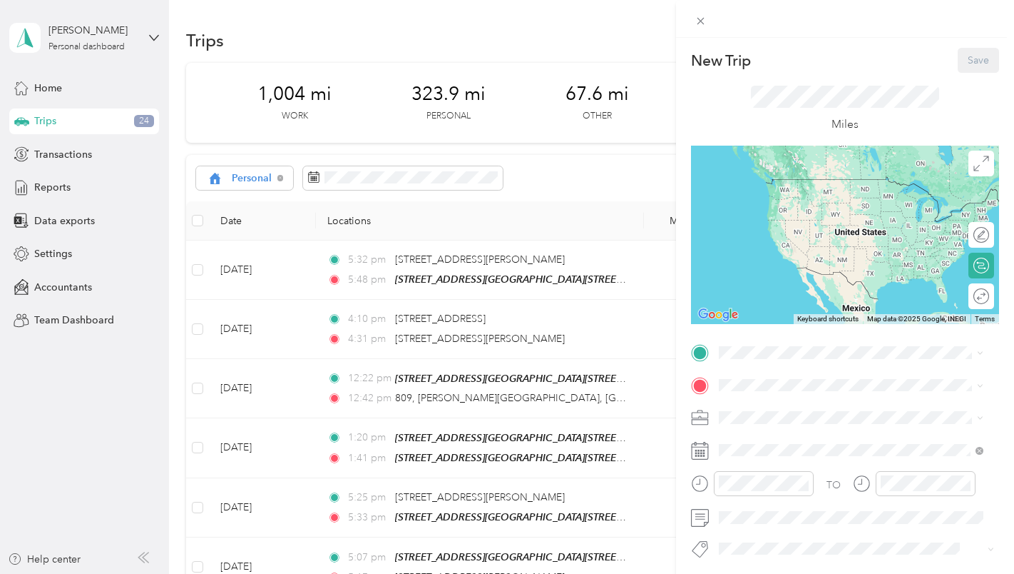
click at [279, 176] on div "New Trip Save This trip cannot be edited because it is either under review, app…" at bounding box center [507, 287] width 1014 height 574
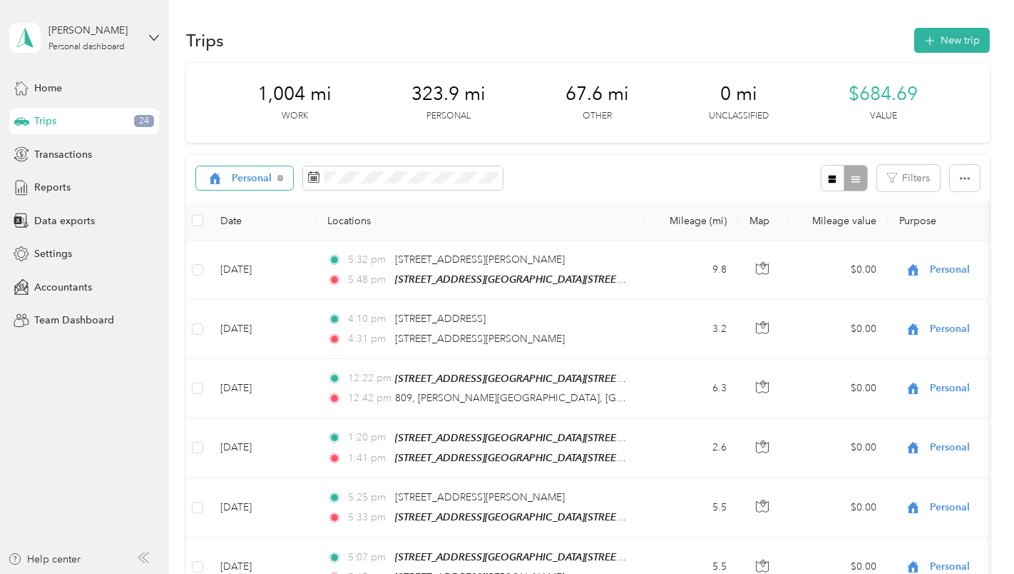
click at [279, 176] on icon at bounding box center [281, 178] width 6 height 6
click at [291, 175] on div "All purposes" at bounding box center [254, 178] width 116 height 24
click at [285, 300] on span "Direct Sales" at bounding box center [268, 297] width 72 height 15
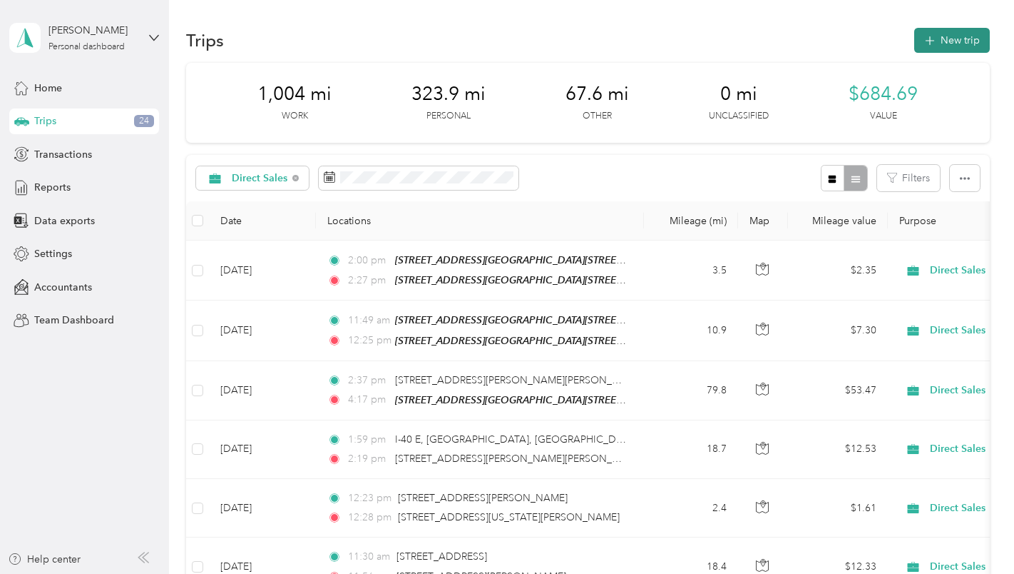
click at [935, 40] on button "New trip" at bounding box center [953, 40] width 76 height 25
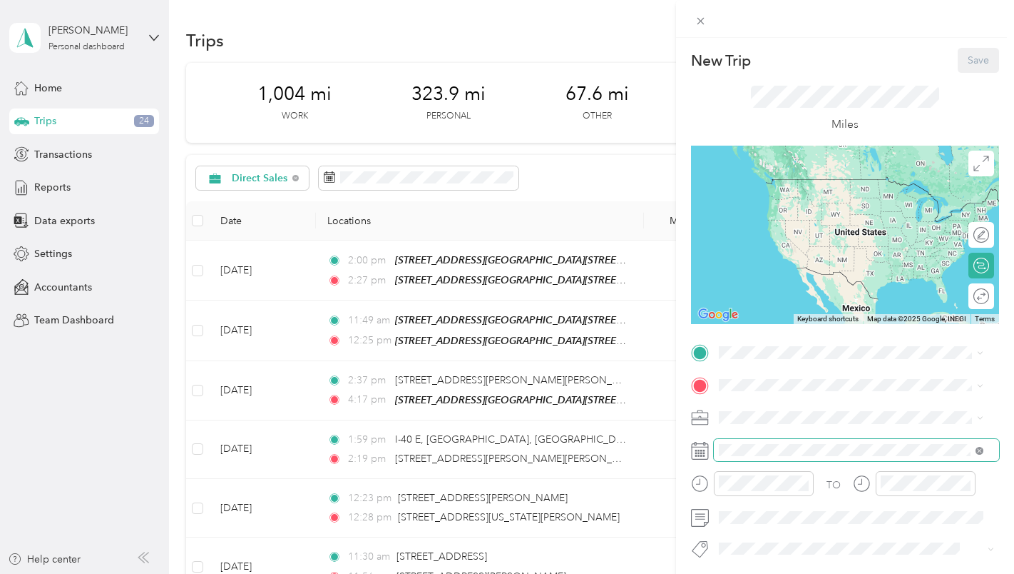
click at [977, 452] on icon at bounding box center [980, 451] width 8 height 8
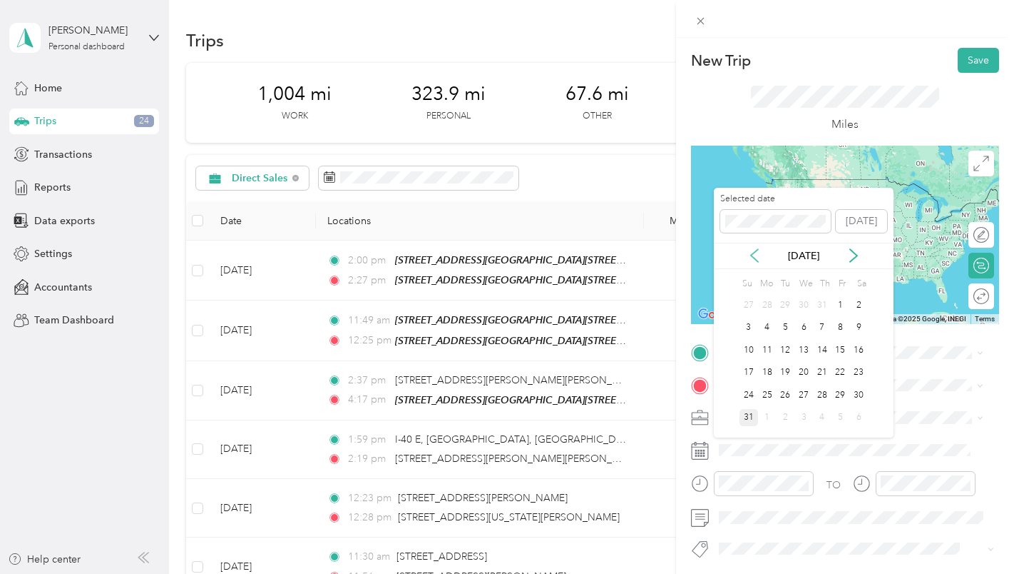
click at [755, 251] on icon at bounding box center [754, 255] width 7 height 13
click at [755, 253] on icon at bounding box center [755, 255] width 14 height 14
click at [755, 254] on icon at bounding box center [755, 255] width 14 height 14
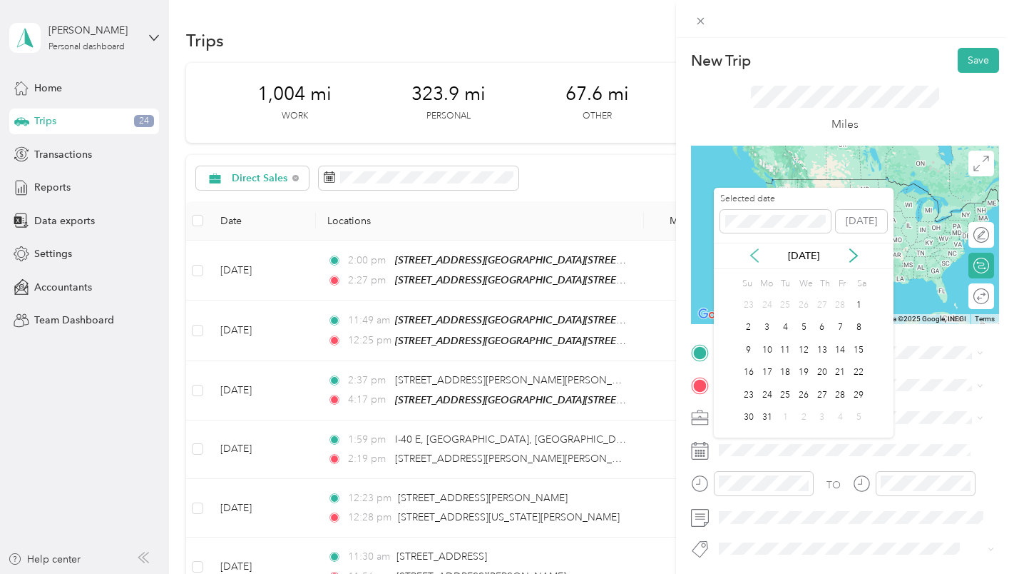
click at [755, 255] on icon at bounding box center [755, 255] width 14 height 14
click at [754, 255] on icon at bounding box center [755, 255] width 14 height 14
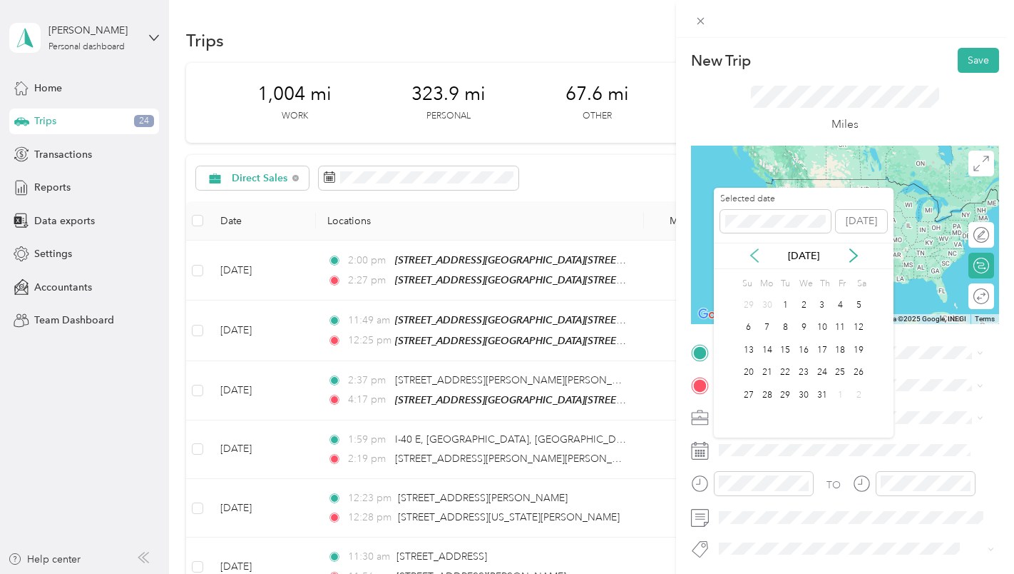
click at [754, 255] on icon at bounding box center [755, 255] width 14 height 14
click at [806, 325] on div "11" at bounding box center [804, 328] width 19 height 18
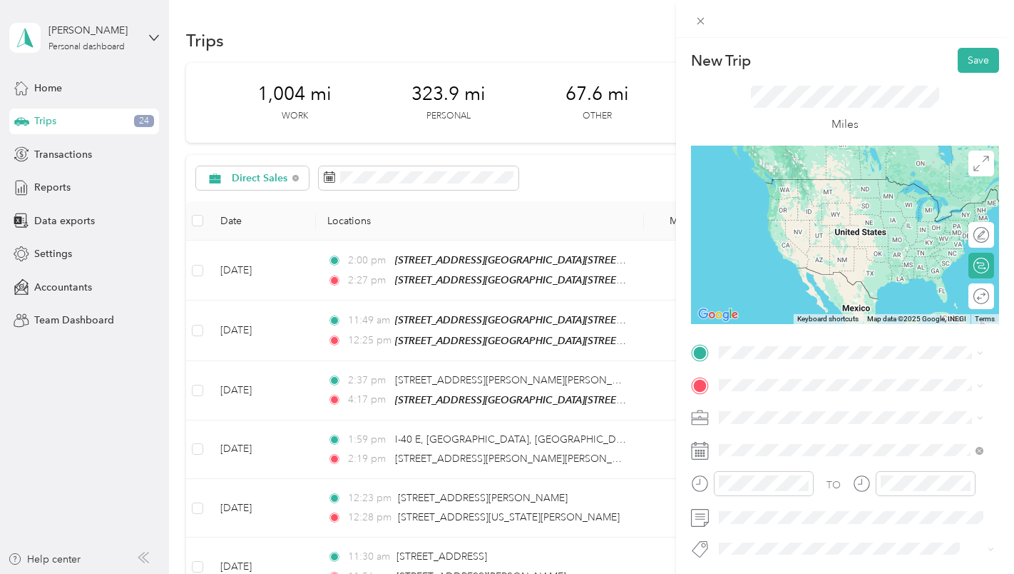
click at [778, 422] on span "[STREET_ADDRESS][PERSON_NAME]" at bounding box center [831, 422] width 170 height 12
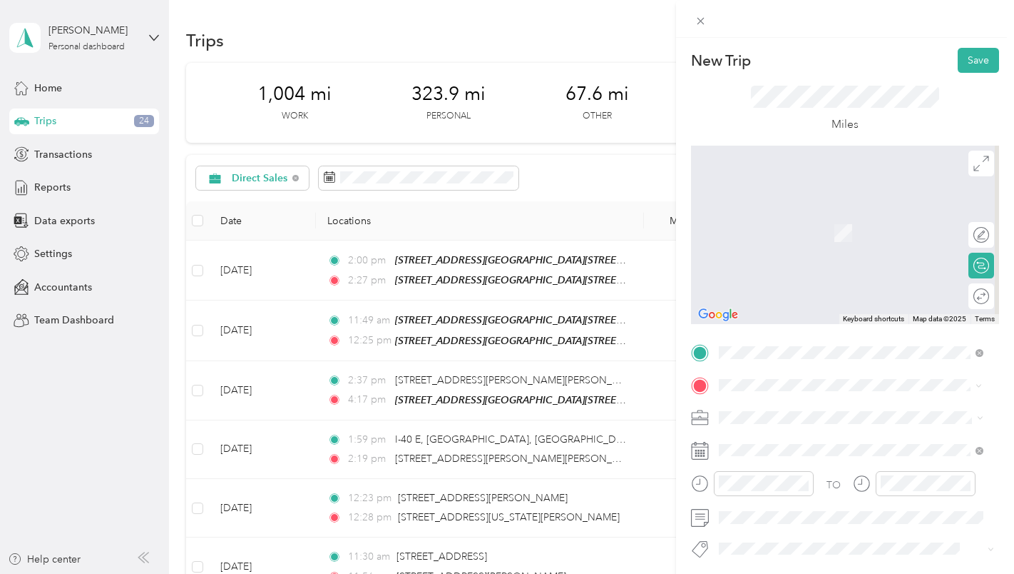
click at [805, 447] on span "[GEOGRAPHIC_DATA] [US_STATE], [GEOGRAPHIC_DATA]" at bounding box center [826, 442] width 161 height 25
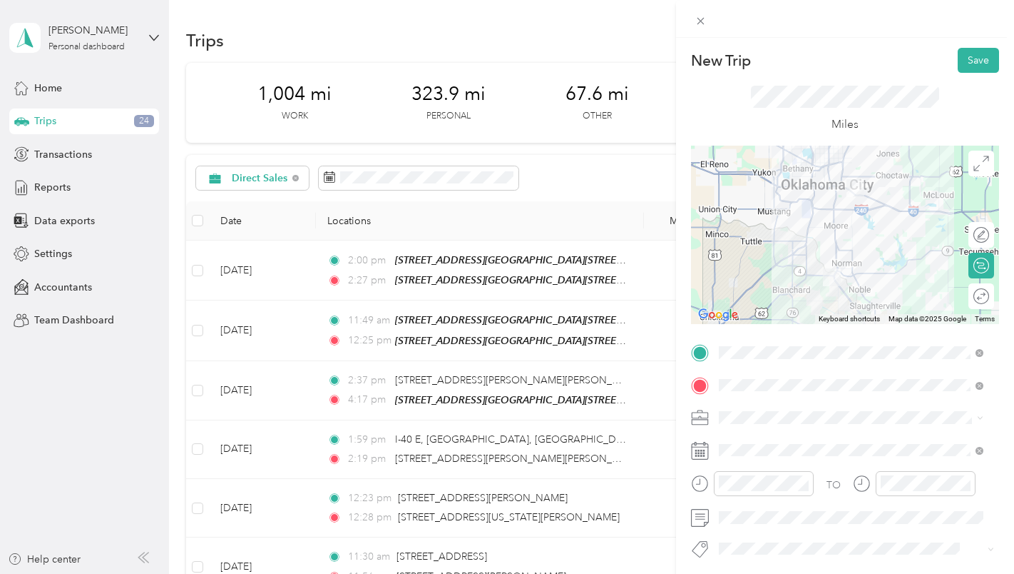
click at [708, 414] on icon at bounding box center [700, 418] width 18 height 18
click at [702, 417] on icon at bounding box center [700, 418] width 18 height 18
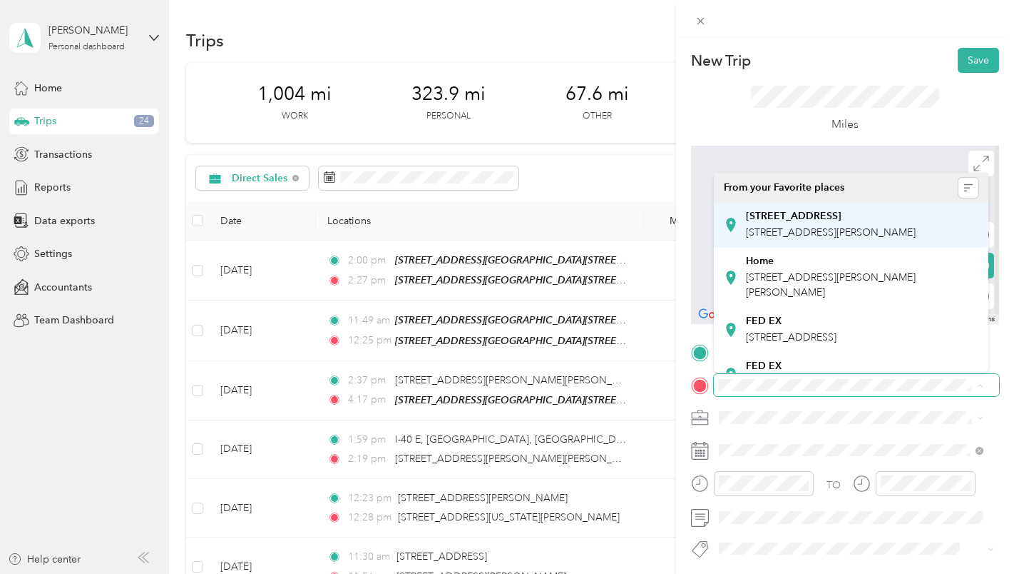
click at [795, 224] on div "[STREET_ADDRESS][GEOGRAPHIC_DATA][STREET_ADDRESS][PERSON_NAME]" at bounding box center [831, 225] width 170 height 30
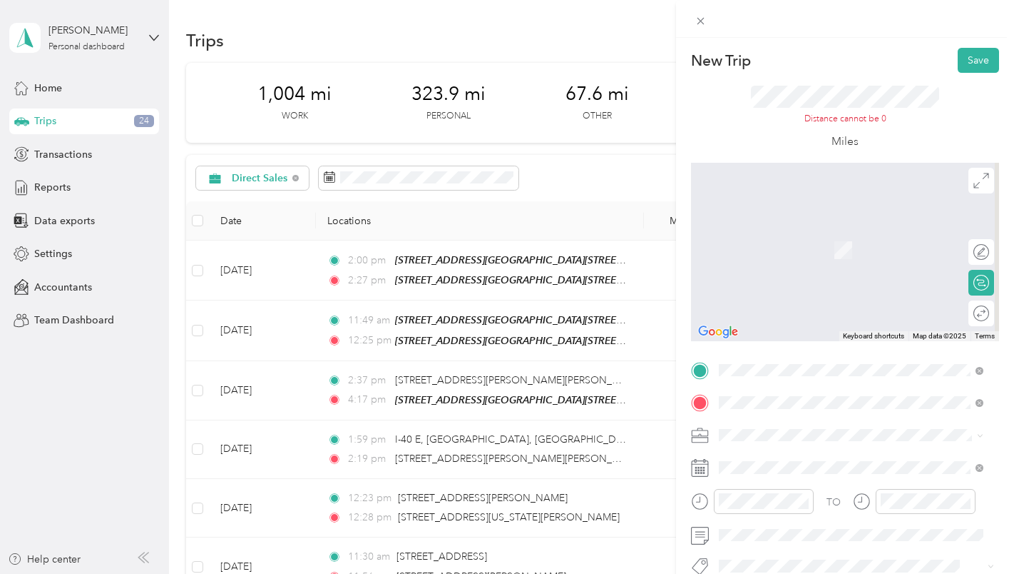
click at [831, 238] on span "[GEOGRAPHIC_DATA][US_STATE], [GEOGRAPHIC_DATA]" at bounding box center [862, 235] width 233 height 25
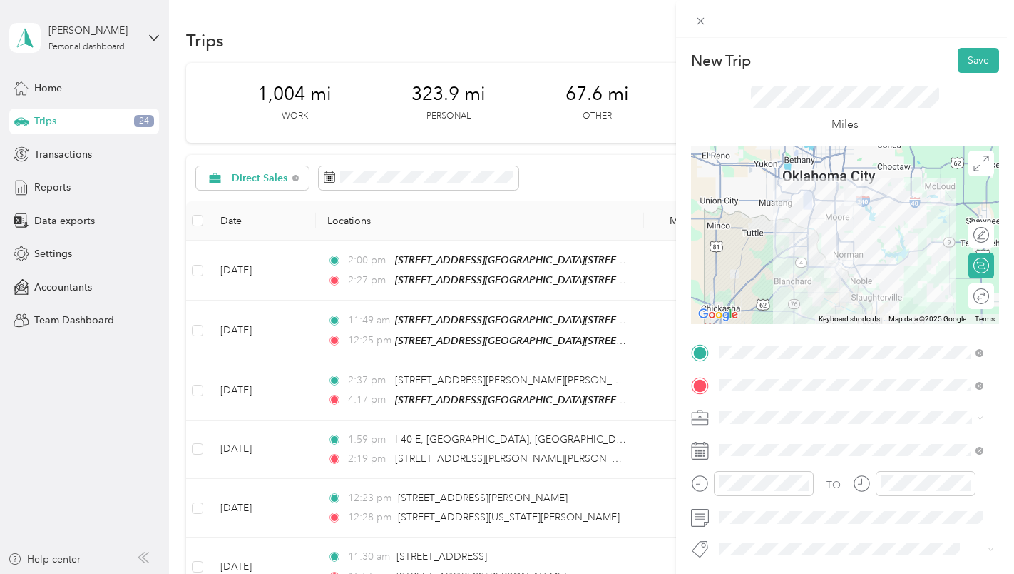
click at [703, 414] on icon at bounding box center [700, 418] width 18 height 18
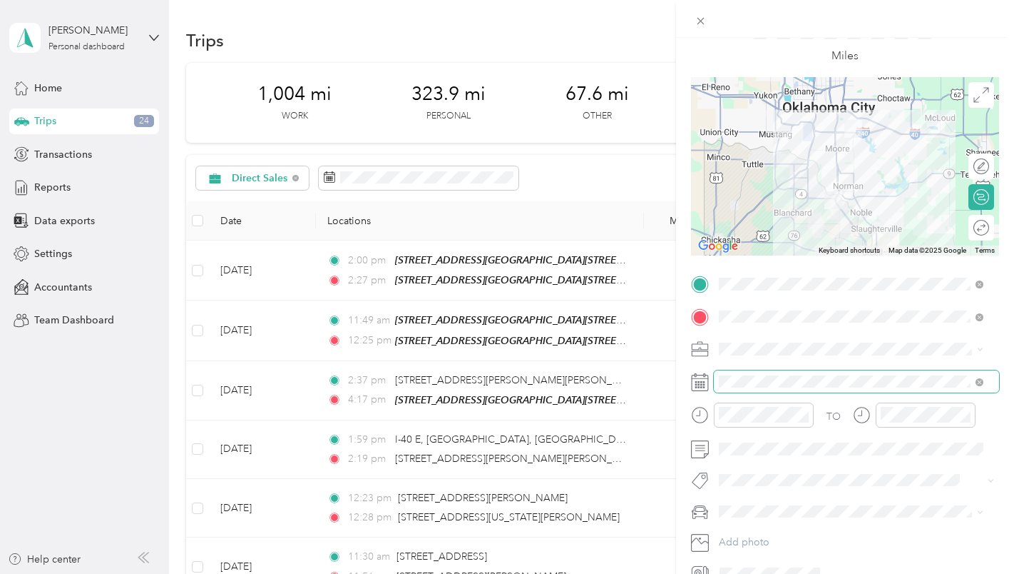
scroll to position [143, 0]
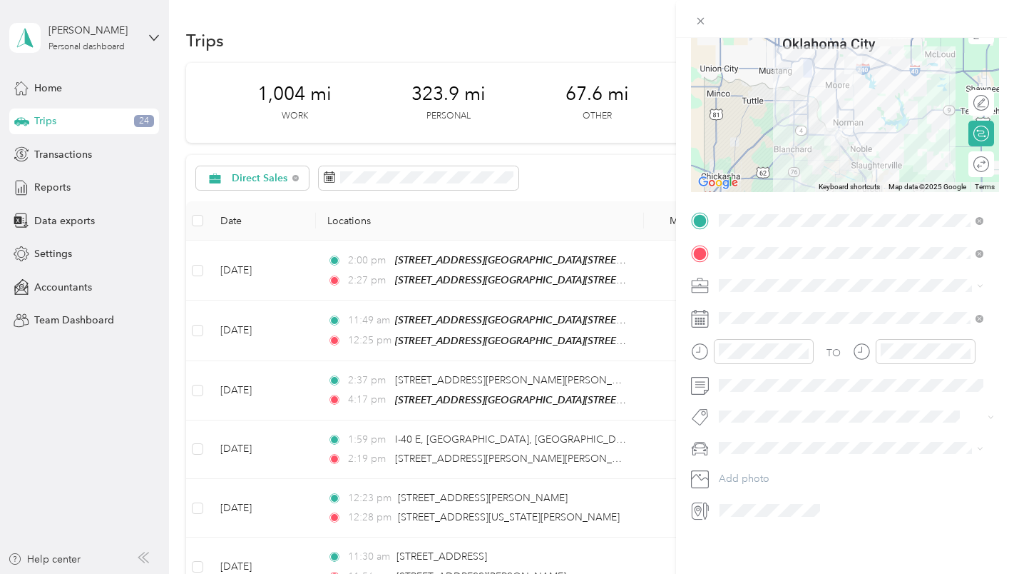
click at [703, 502] on icon at bounding box center [700, 511] width 19 height 19
click at [961, 96] on div at bounding box center [967, 102] width 13 height 13
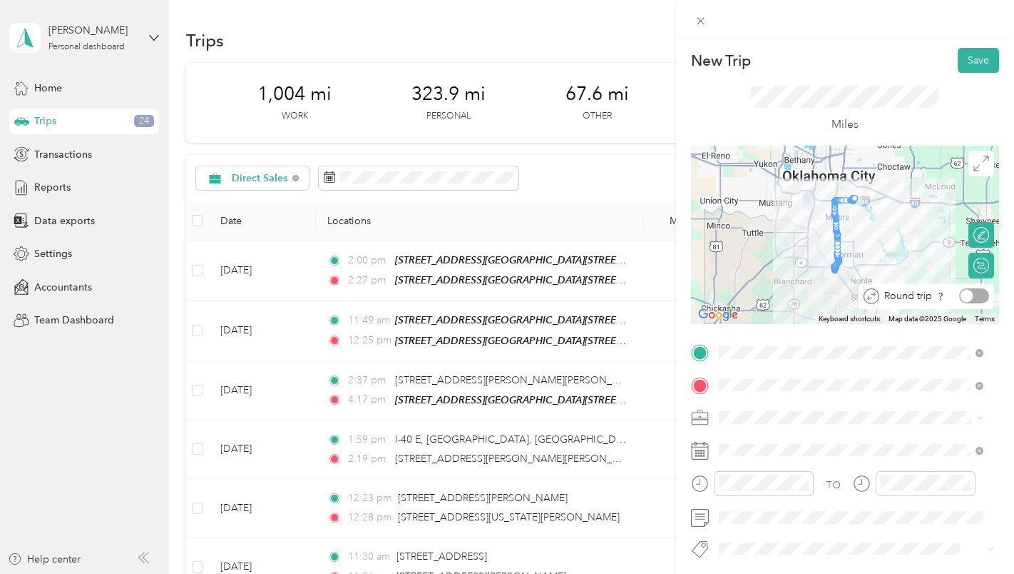
click at [961, 293] on div at bounding box center [967, 296] width 13 height 13
click at [975, 61] on button "Save" at bounding box center [978, 60] width 41 height 25
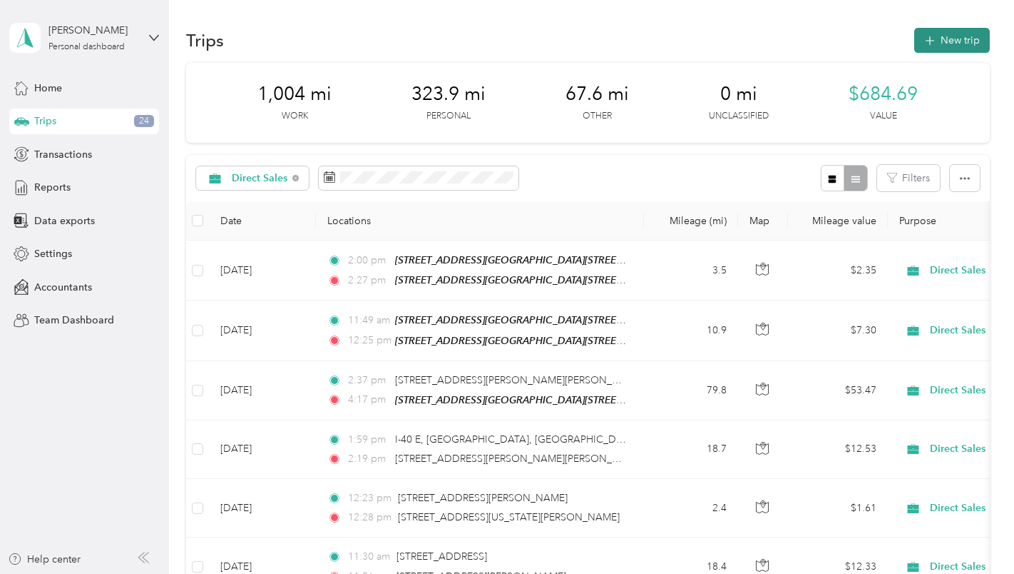
click at [939, 38] on button "New trip" at bounding box center [953, 40] width 76 height 25
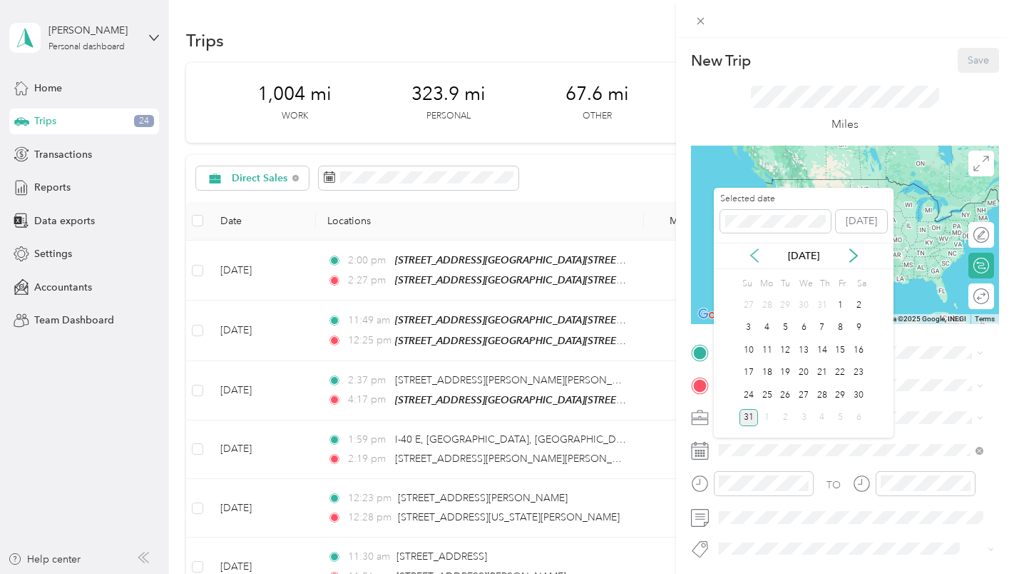
click at [757, 253] on icon at bounding box center [755, 255] width 14 height 14
click at [757, 255] on icon at bounding box center [755, 255] width 14 height 14
click at [757, 256] on icon at bounding box center [755, 255] width 14 height 14
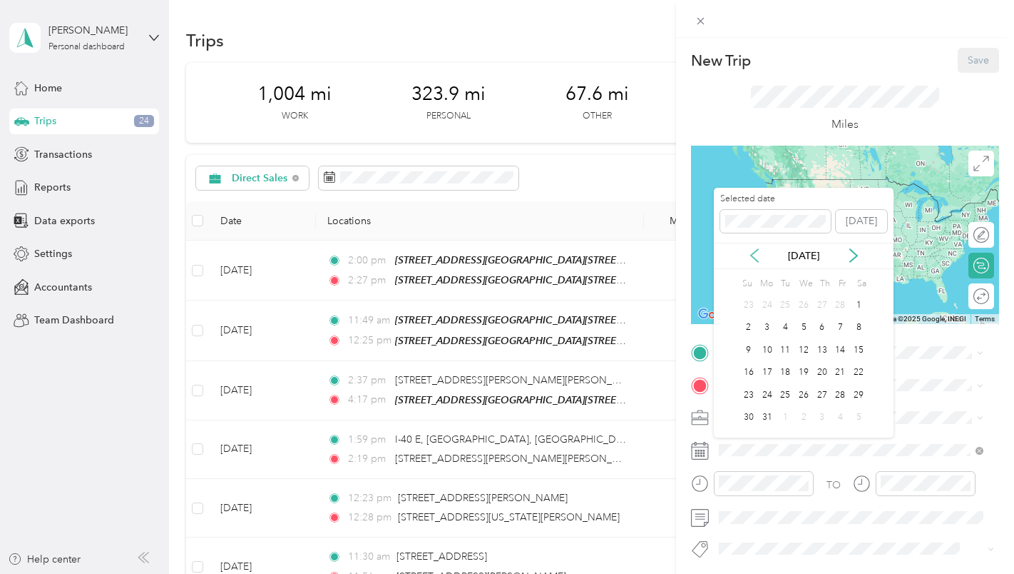
click at [757, 256] on icon at bounding box center [755, 255] width 14 height 14
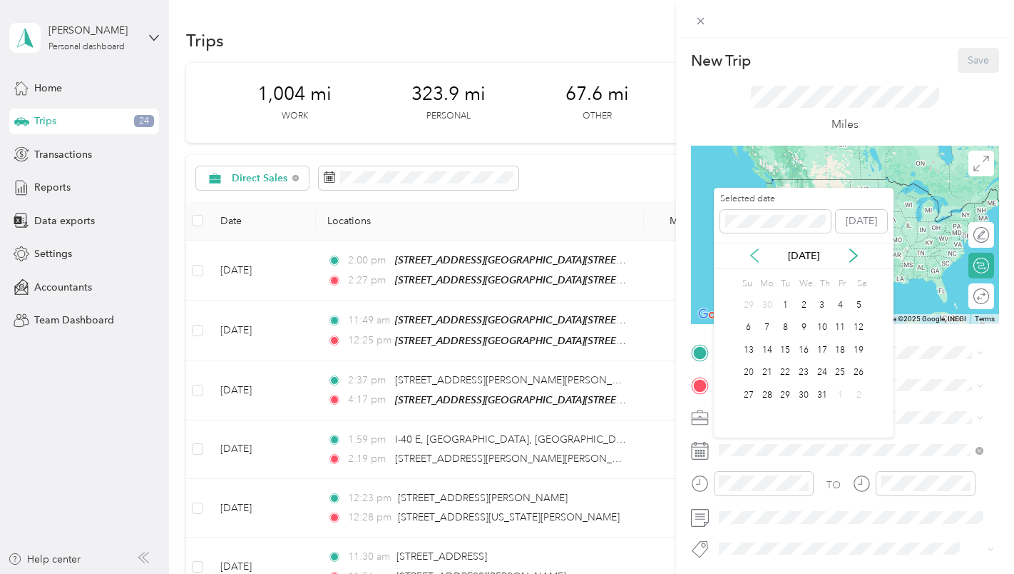
click at [757, 255] on icon at bounding box center [755, 255] width 14 height 14
click at [803, 302] on div "4" at bounding box center [804, 305] width 19 height 18
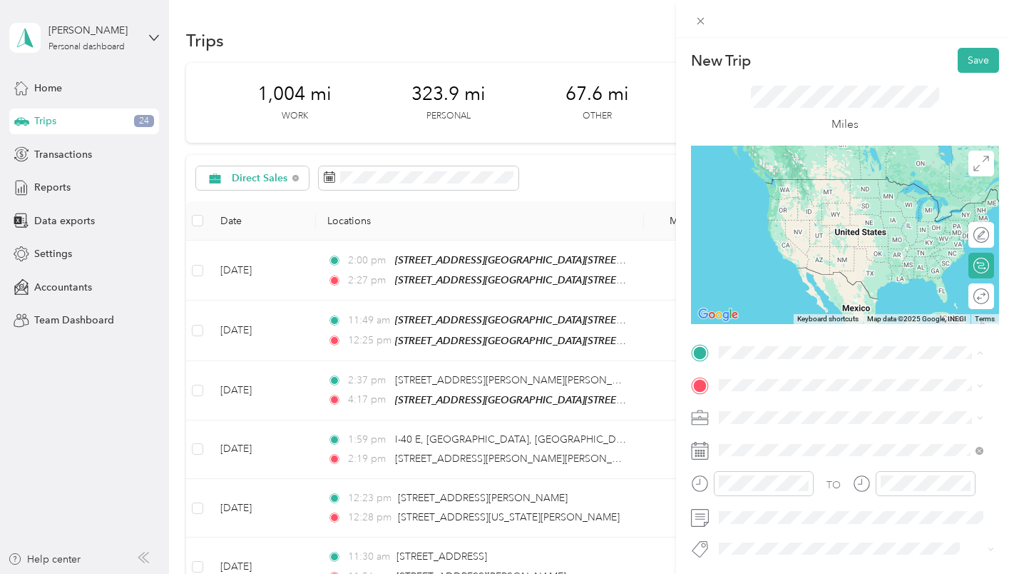
click at [804, 411] on div "[STREET_ADDRESS][GEOGRAPHIC_DATA][STREET_ADDRESS][PERSON_NAME]" at bounding box center [831, 417] width 170 height 30
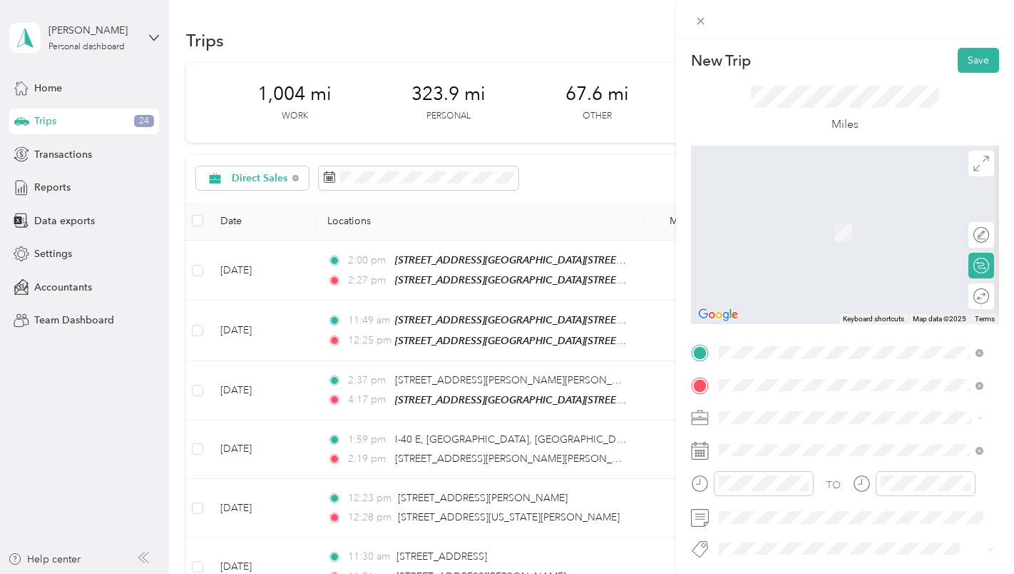
click at [817, 215] on span "Downtown [US_STATE][GEOGRAPHIC_DATA], [US_STATE], [GEOGRAPHIC_DATA]" at bounding box center [862, 224] width 233 height 38
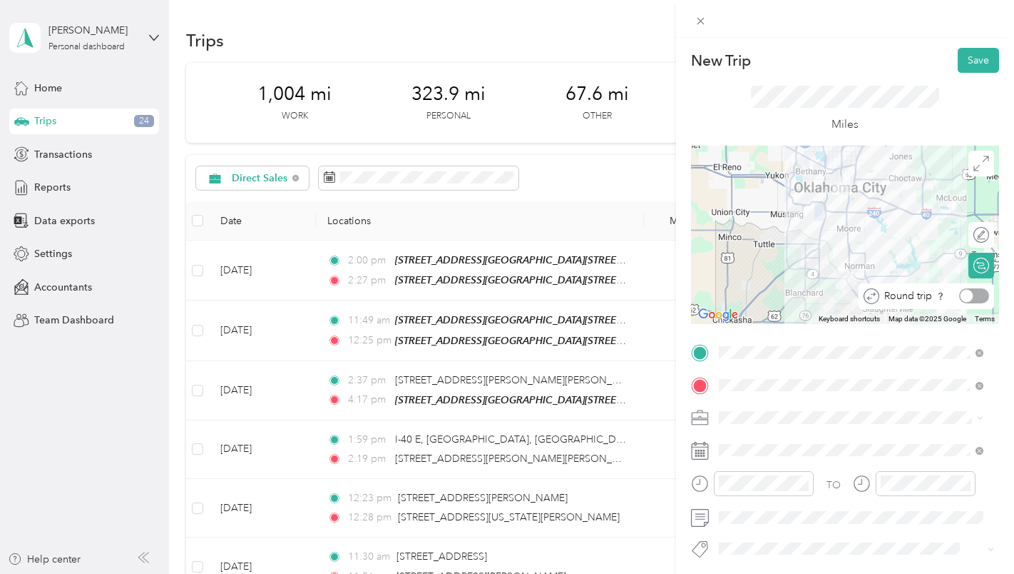
click at [961, 293] on div at bounding box center [967, 296] width 13 height 13
click at [969, 54] on button "Save" at bounding box center [978, 60] width 41 height 25
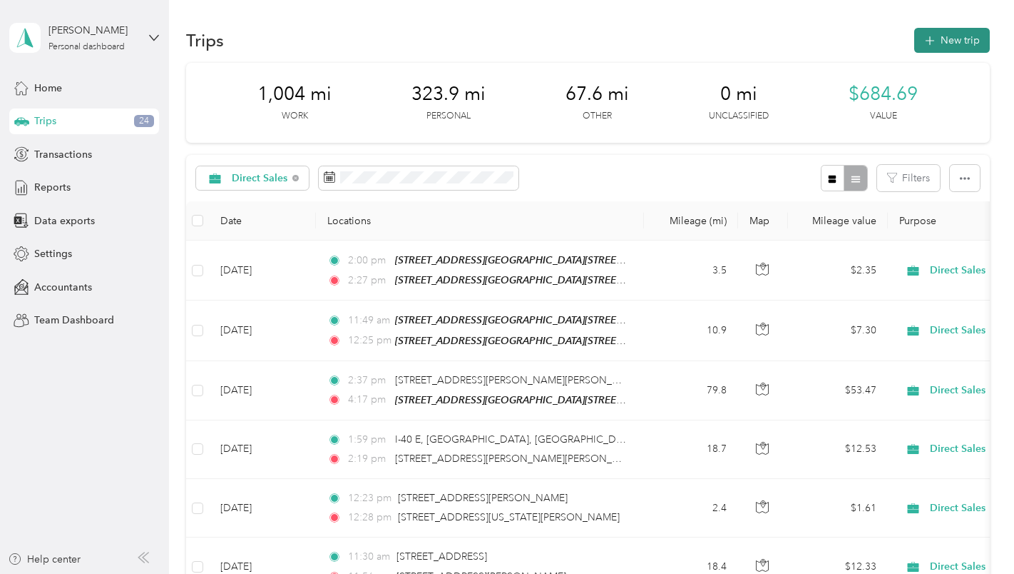
click at [951, 41] on button "New trip" at bounding box center [953, 40] width 76 height 25
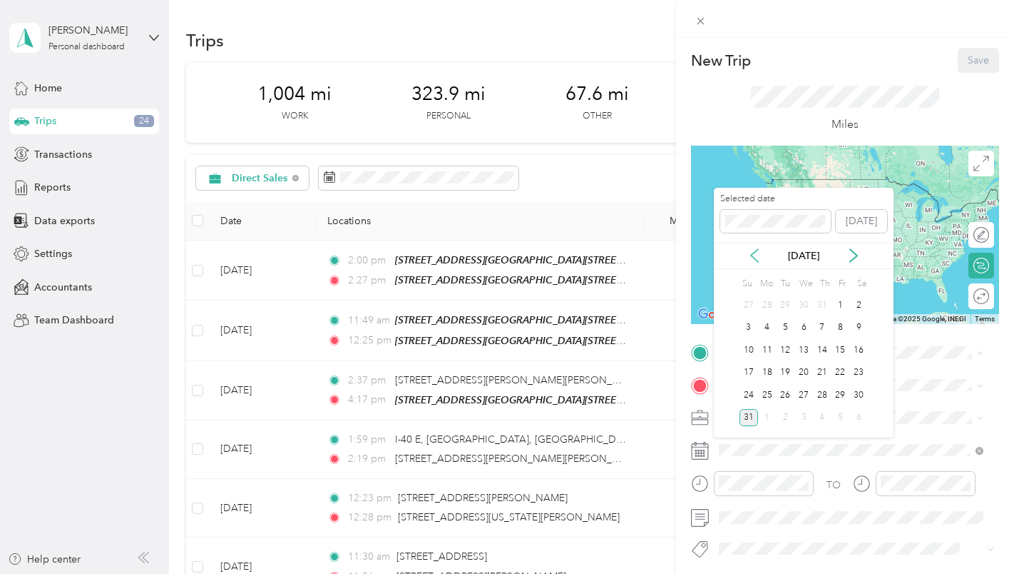
click at [753, 256] on icon at bounding box center [754, 255] width 7 height 13
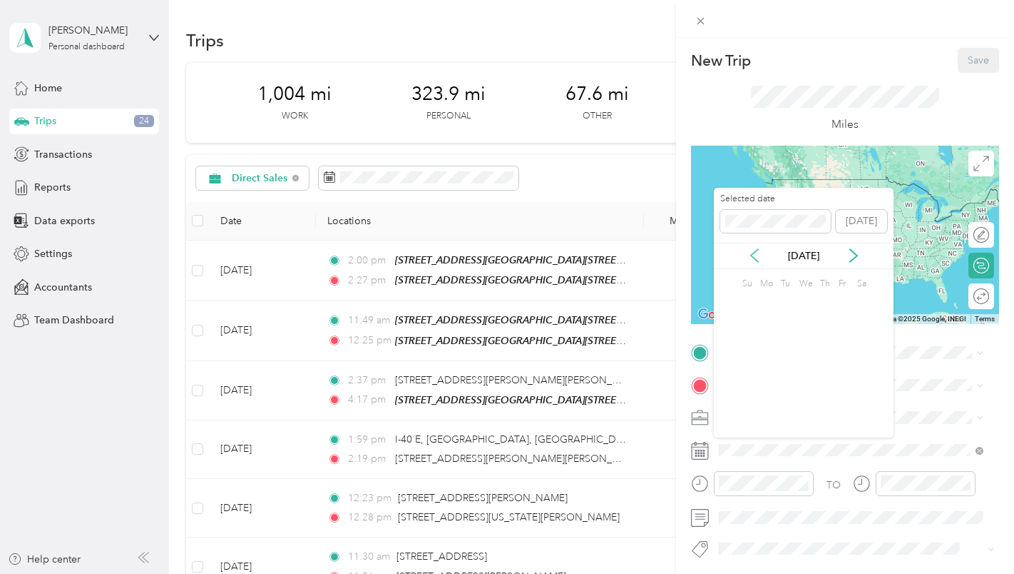
click at [753, 256] on icon at bounding box center [754, 255] width 7 height 13
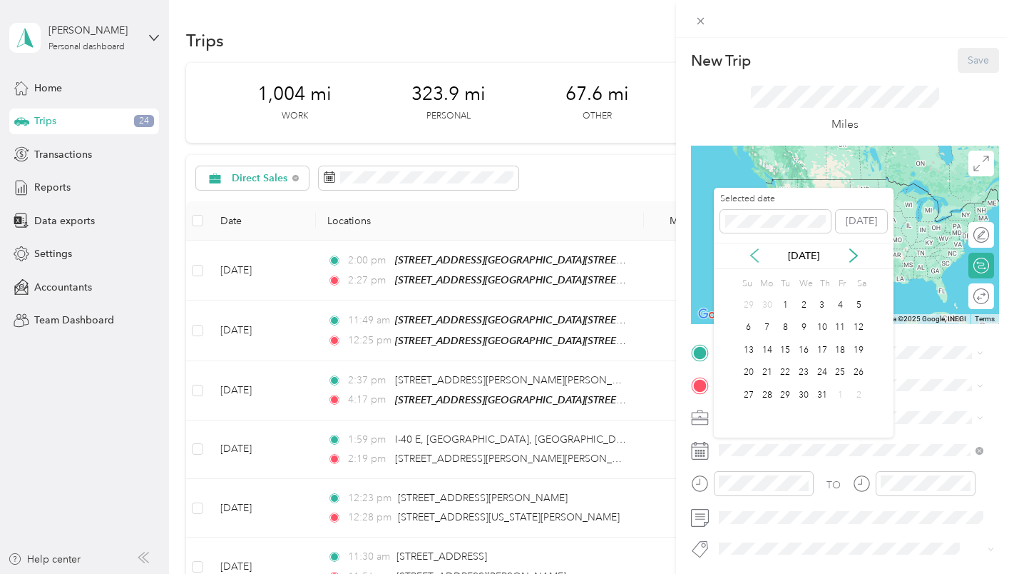
click at [753, 256] on icon at bounding box center [754, 255] width 7 height 13
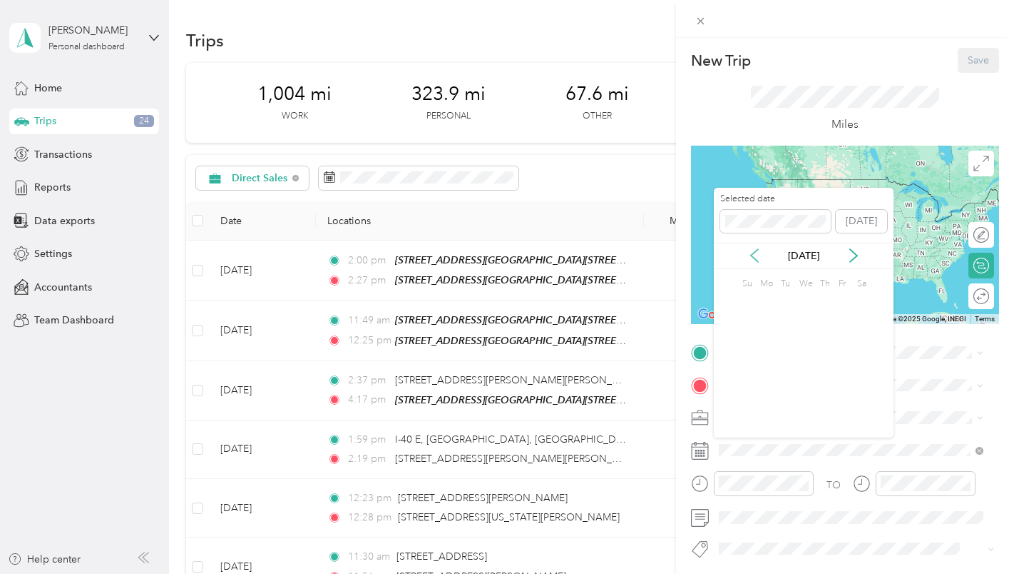
click at [753, 256] on icon at bounding box center [754, 255] width 7 height 13
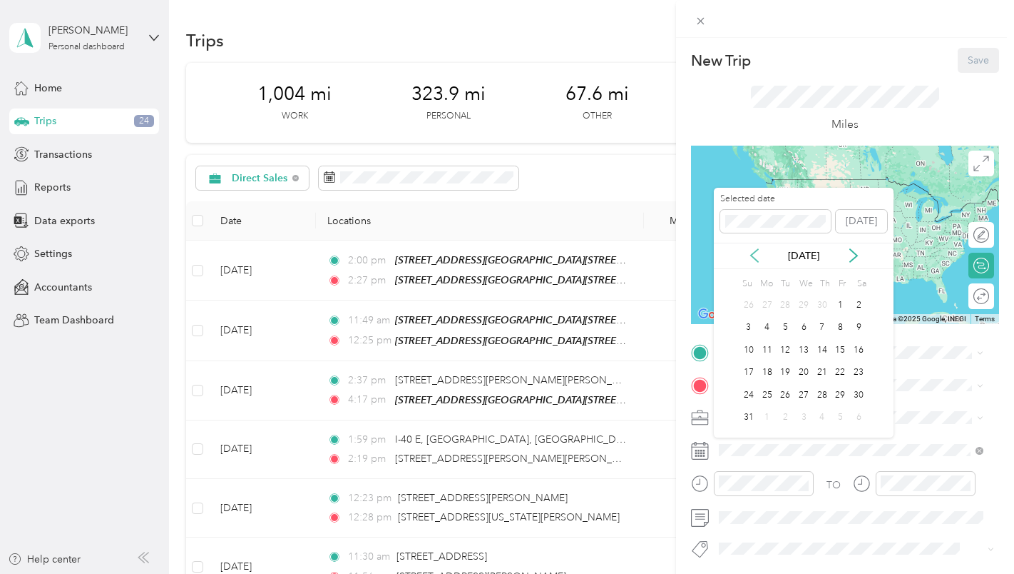
click at [753, 256] on icon at bounding box center [754, 255] width 7 height 13
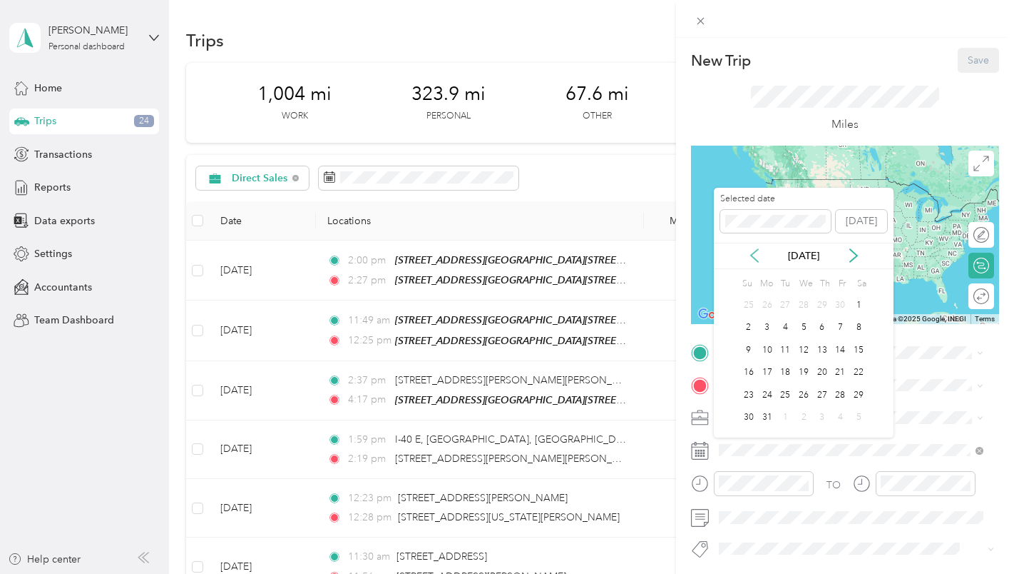
click at [753, 256] on icon at bounding box center [754, 255] width 7 height 13
click at [855, 257] on icon at bounding box center [853, 255] width 7 height 13
click at [851, 248] on icon at bounding box center [854, 255] width 14 height 14
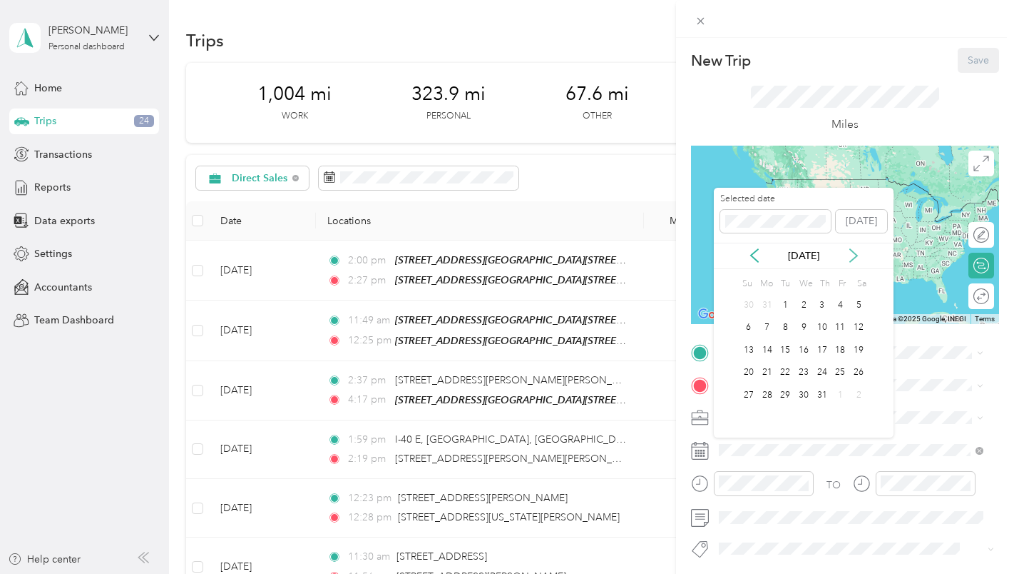
click at [851, 248] on icon at bounding box center [854, 255] width 14 height 14
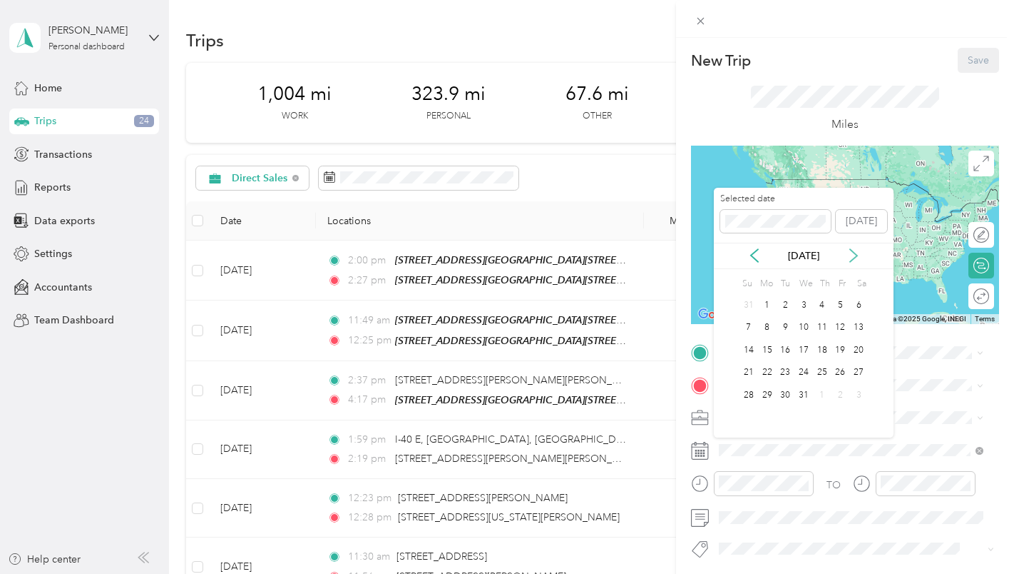
click at [851, 248] on icon at bounding box center [854, 255] width 14 height 14
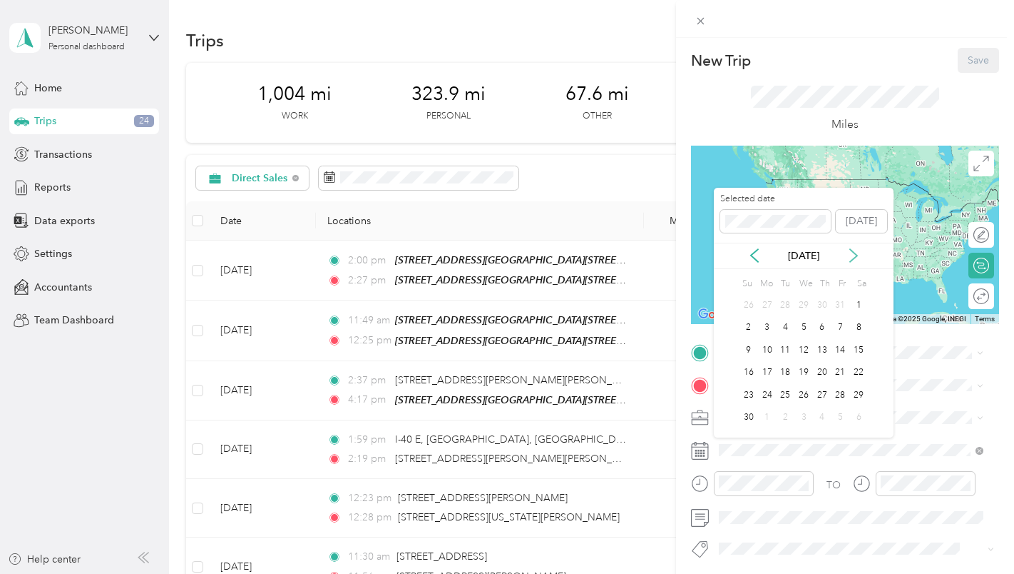
click at [851, 248] on icon at bounding box center [854, 255] width 14 height 14
click at [780, 303] on div "3" at bounding box center [785, 305] width 19 height 18
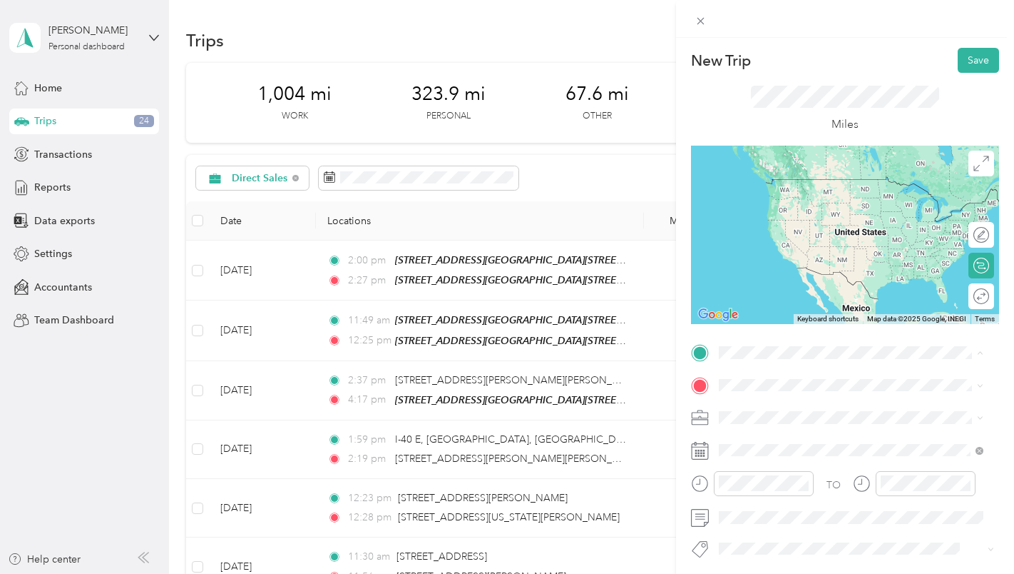
click at [803, 407] on strong "[STREET_ADDRESS]" at bounding box center [794, 408] width 96 height 13
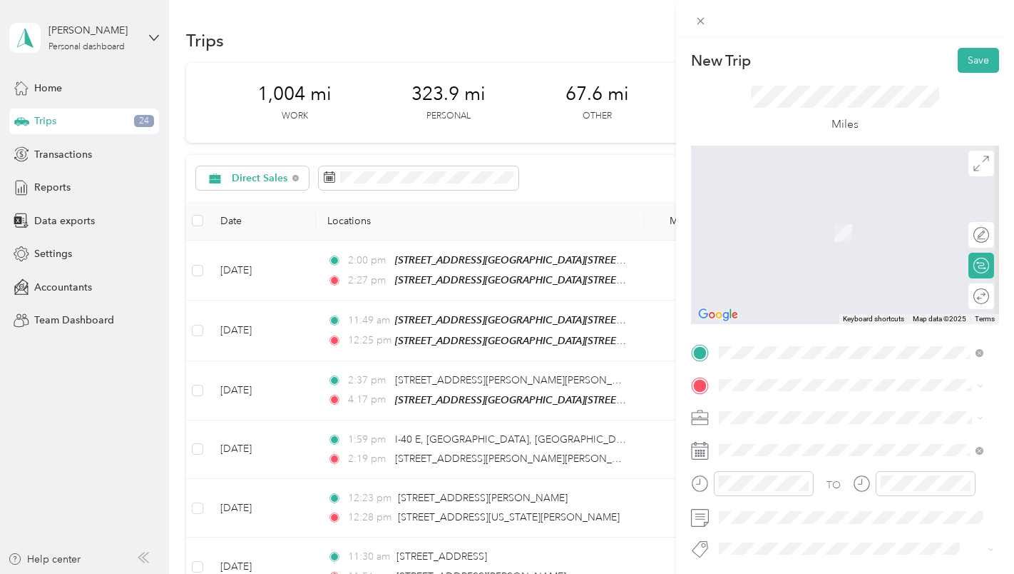
click at [812, 439] on span "[GEOGRAPHIC_DATA][US_STATE]" at bounding box center [823, 434] width 155 height 13
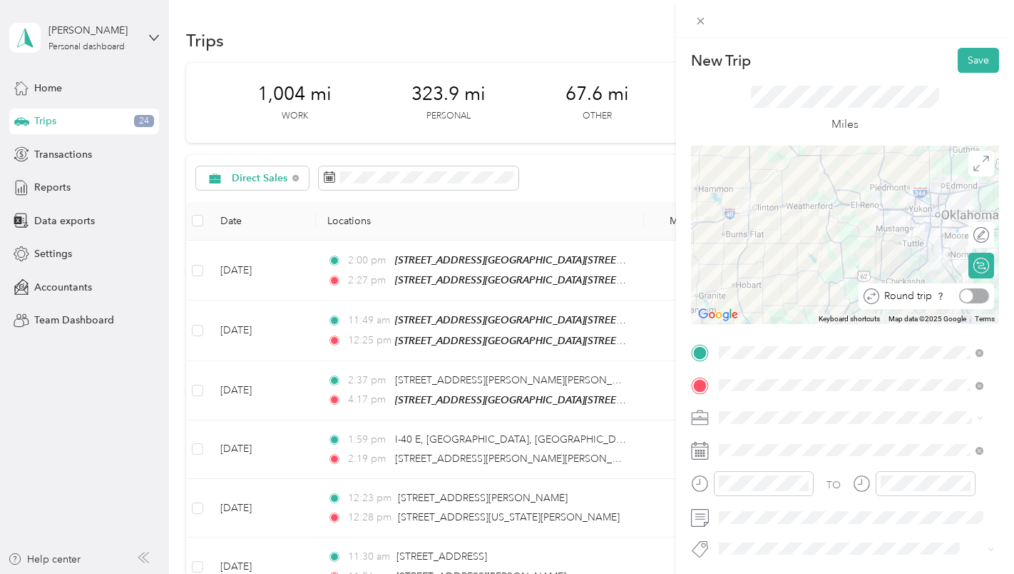
click at [972, 292] on div at bounding box center [975, 295] width 30 height 15
click at [962, 62] on button "Save" at bounding box center [978, 60] width 41 height 25
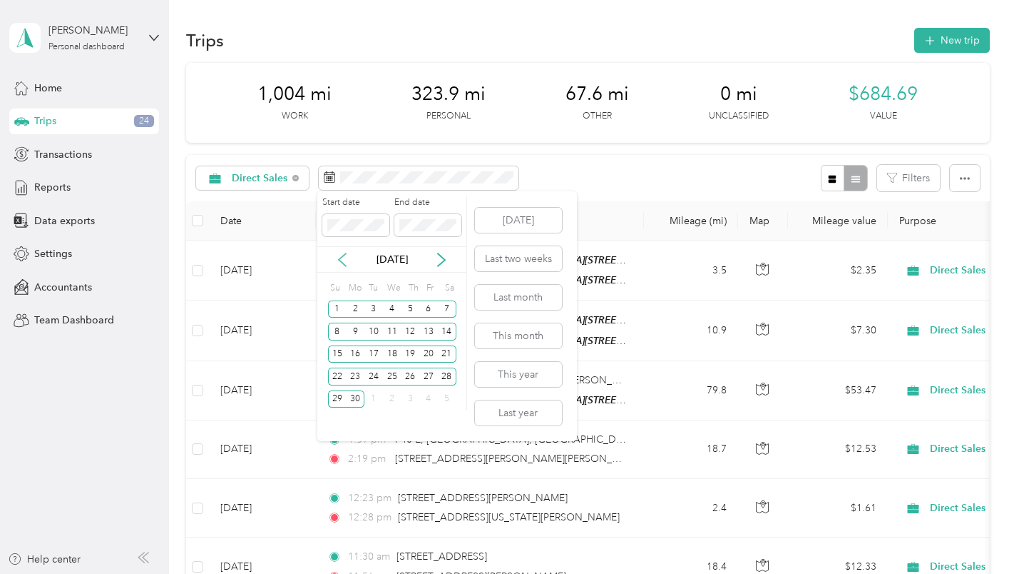
click at [340, 253] on div "[DATE]" at bounding box center [391, 259] width 149 height 26
click at [341, 260] on icon at bounding box center [342, 260] width 14 height 14
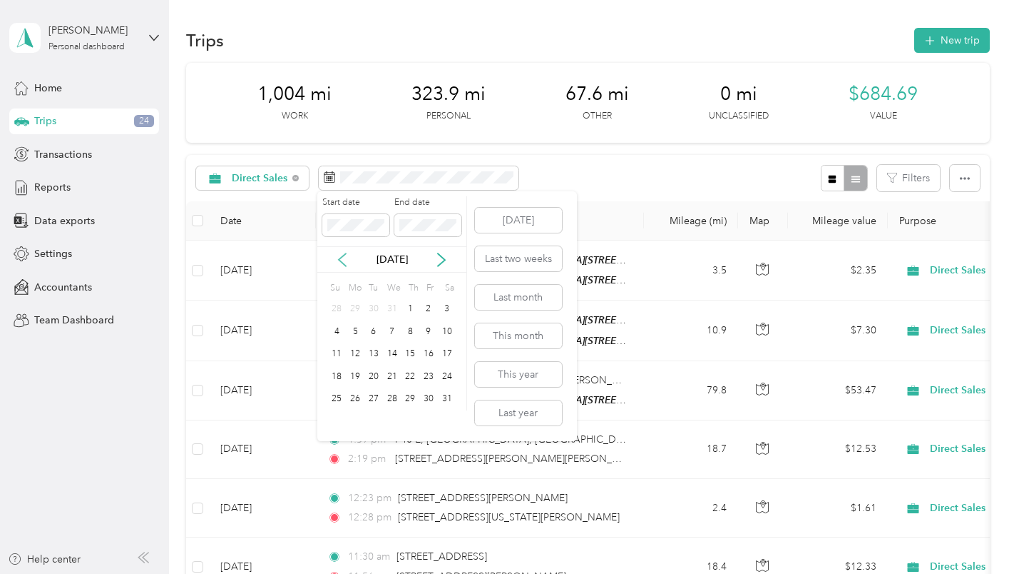
click at [341, 260] on icon at bounding box center [342, 260] width 14 height 14
click at [449, 310] on div "1" at bounding box center [447, 309] width 19 height 18
click at [334, 415] on div "30" at bounding box center [337, 421] width 19 height 18
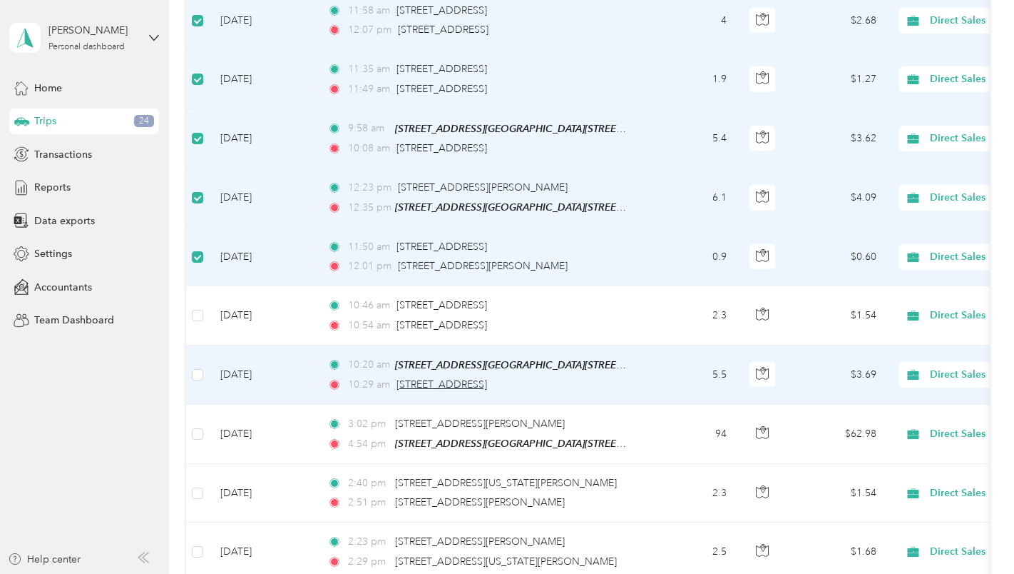
scroll to position [785, 0]
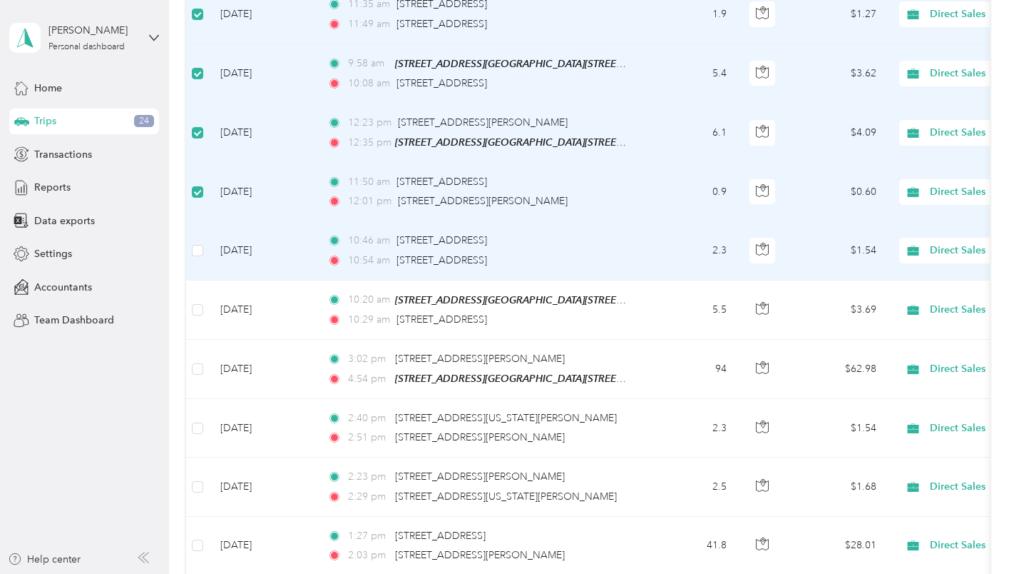
click at [205, 254] on td at bounding box center [197, 250] width 23 height 58
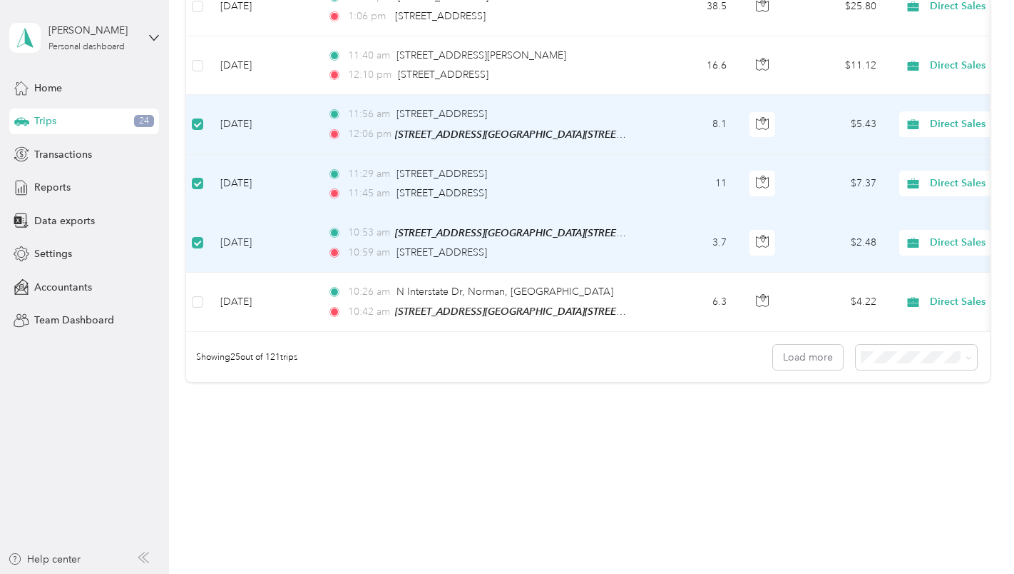
scroll to position [1394, 0]
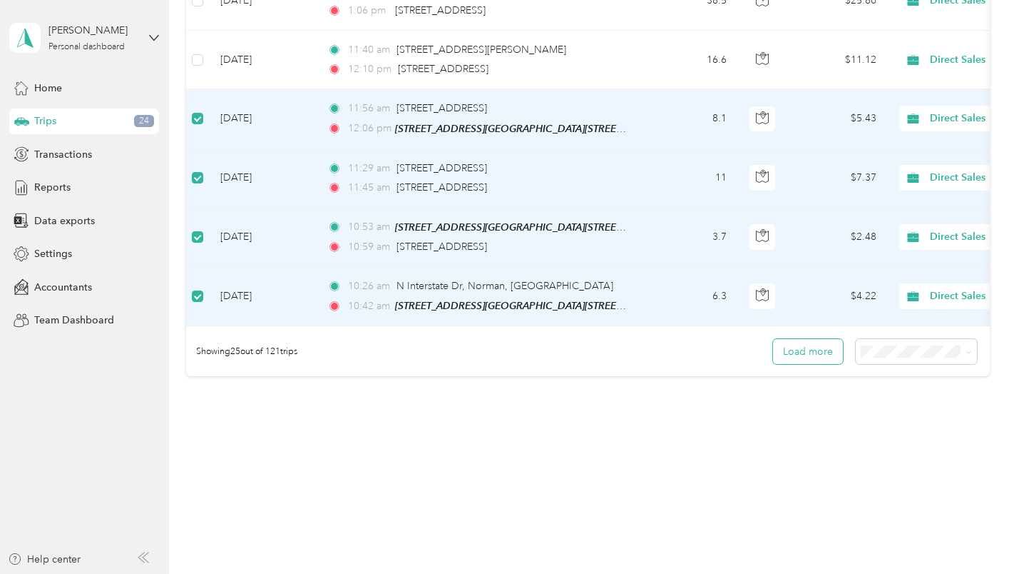
click at [799, 352] on button "Load more" at bounding box center [808, 351] width 70 height 25
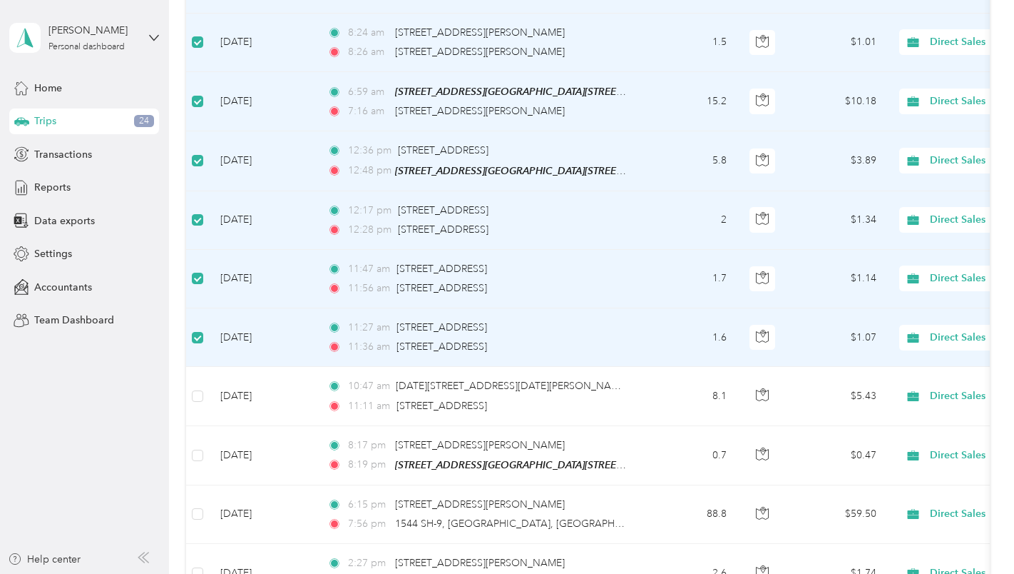
scroll to position [1893, 0]
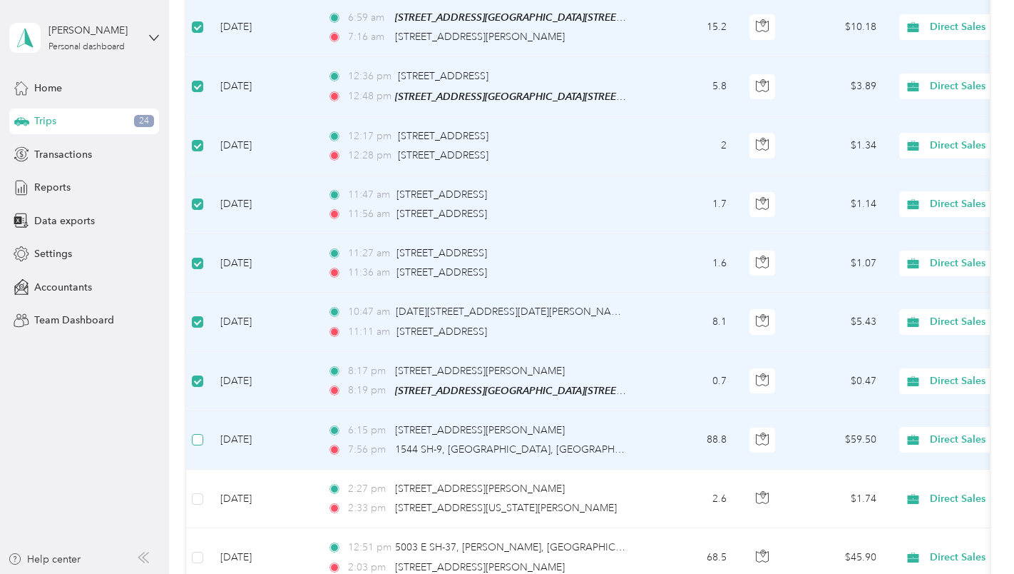
click at [195, 432] on label at bounding box center [197, 440] width 11 height 16
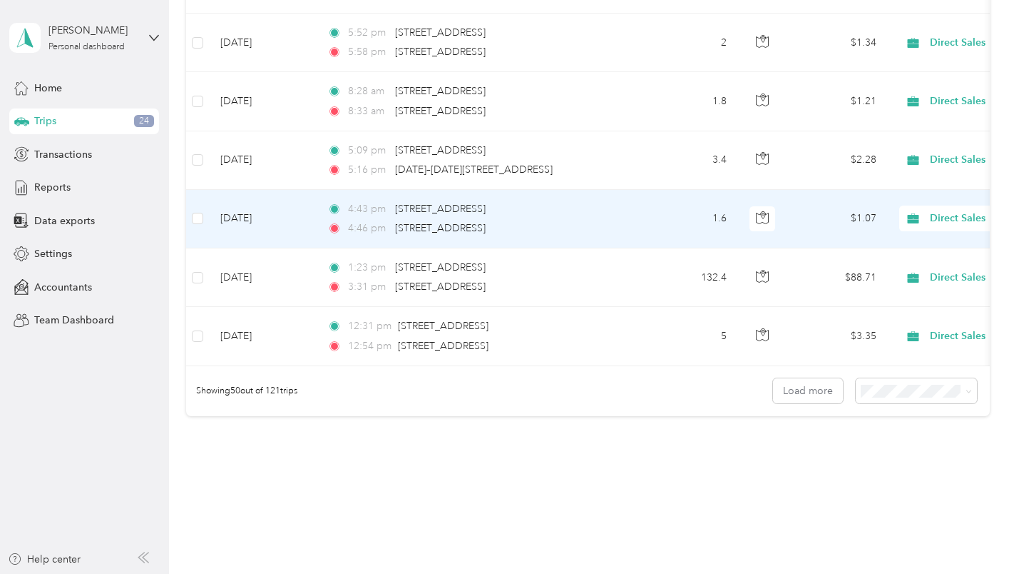
scroll to position [2821, 0]
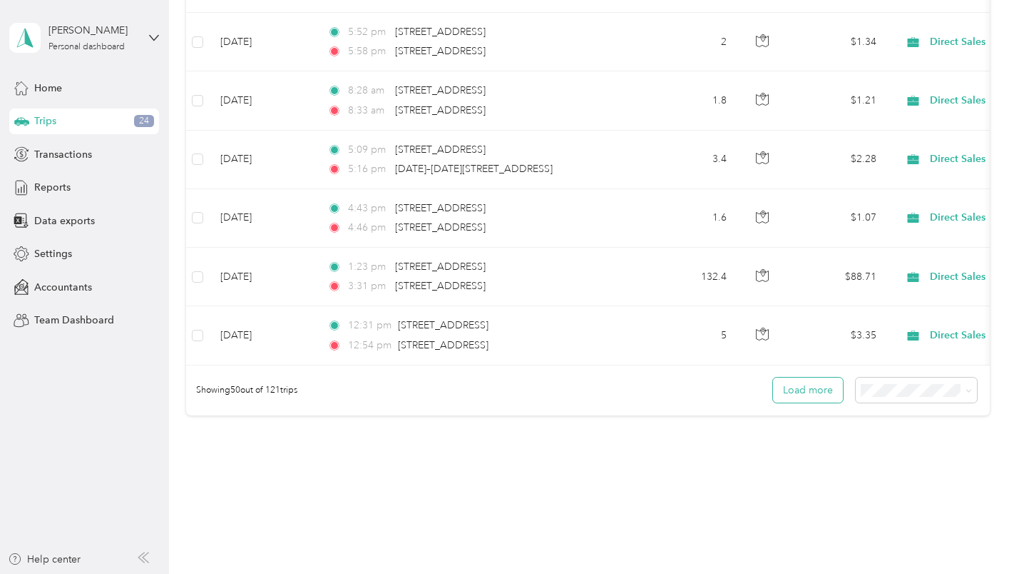
click at [809, 397] on button "Load more" at bounding box center [808, 389] width 70 height 25
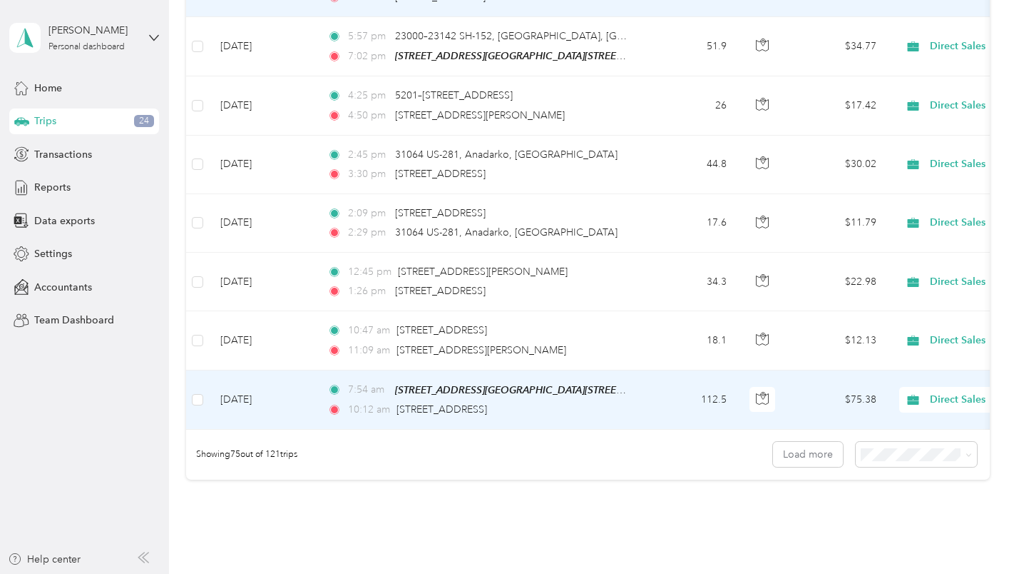
scroll to position [4248, 0]
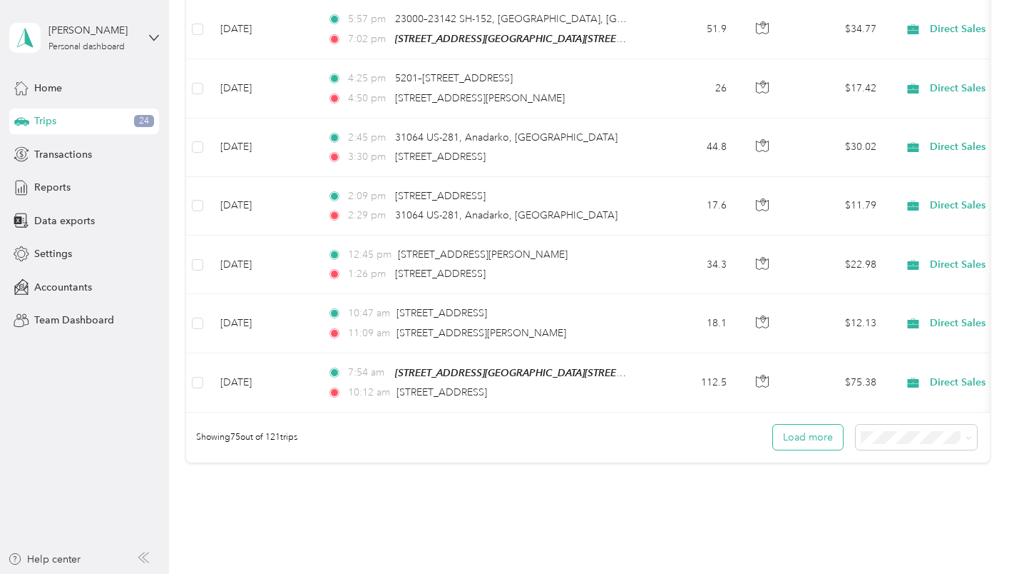
click at [806, 439] on button "Load more" at bounding box center [808, 436] width 70 height 25
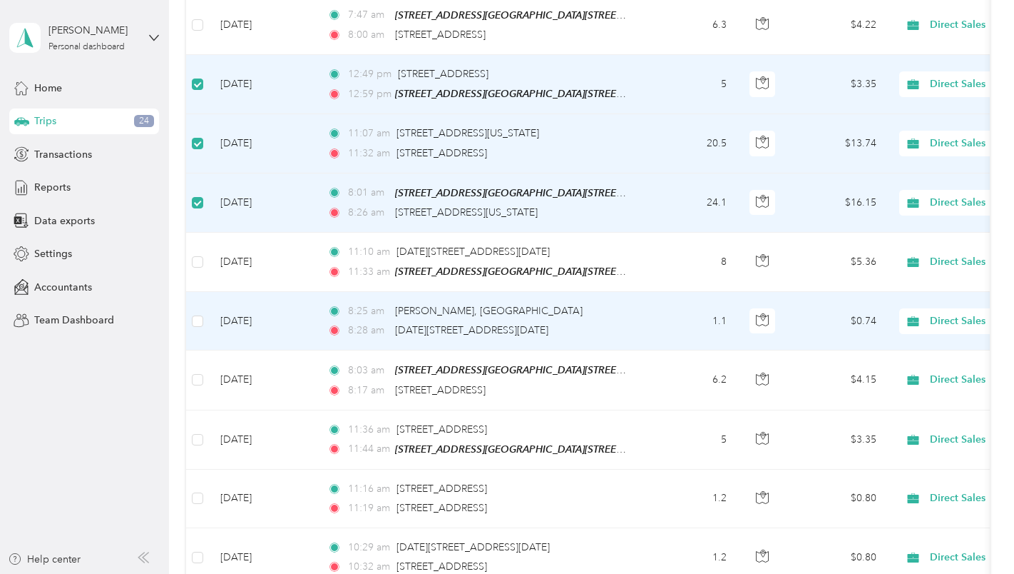
scroll to position [5389, 0]
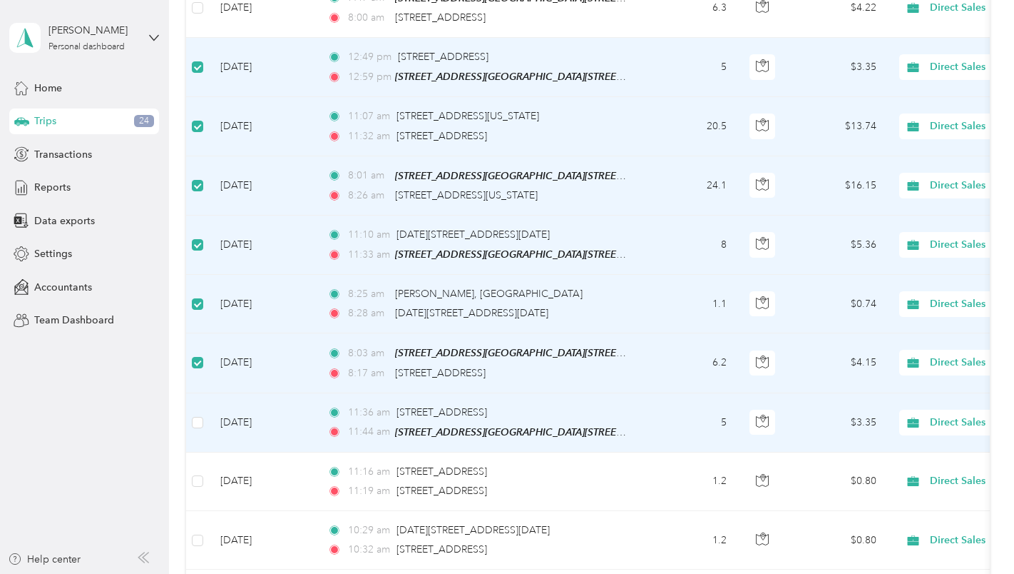
click at [203, 407] on td at bounding box center [197, 422] width 23 height 59
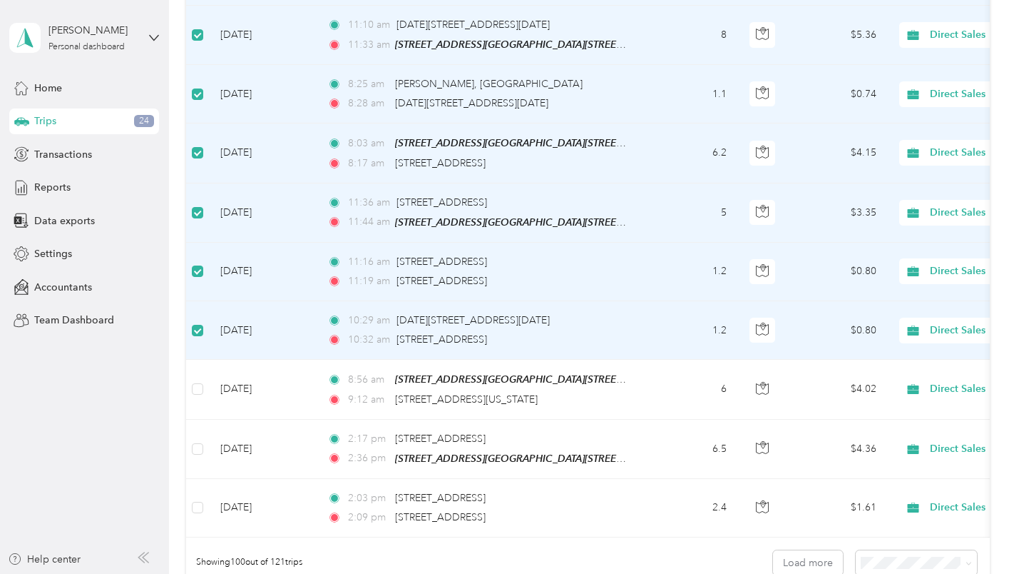
scroll to position [5603, 0]
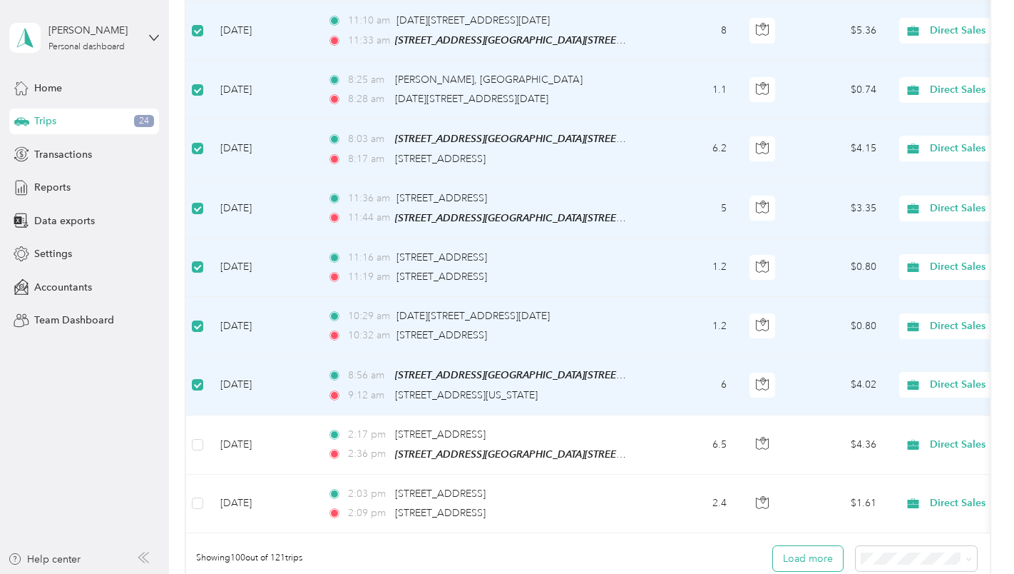
click at [800, 561] on button "Load more" at bounding box center [808, 558] width 70 height 25
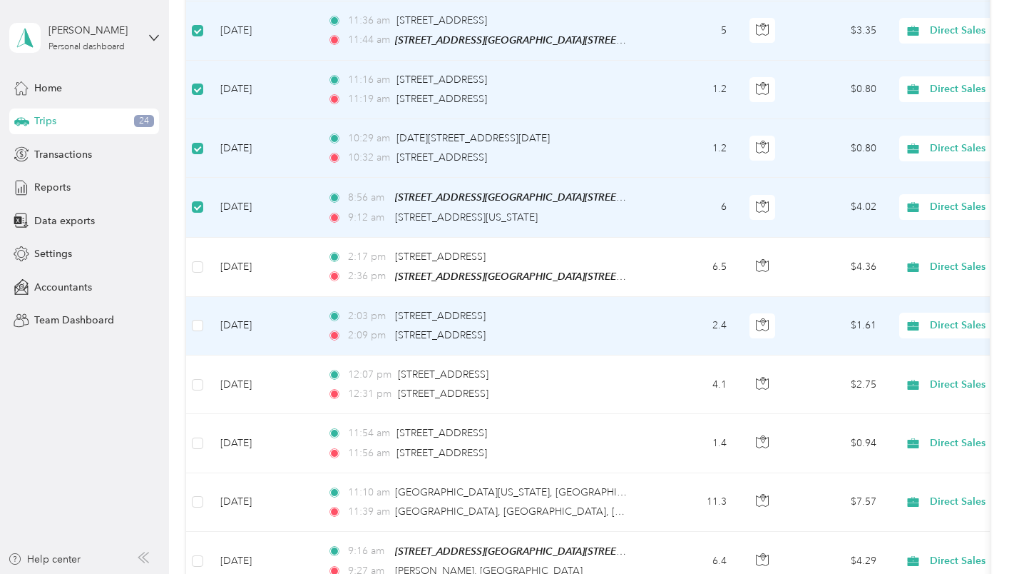
scroll to position [5817, 0]
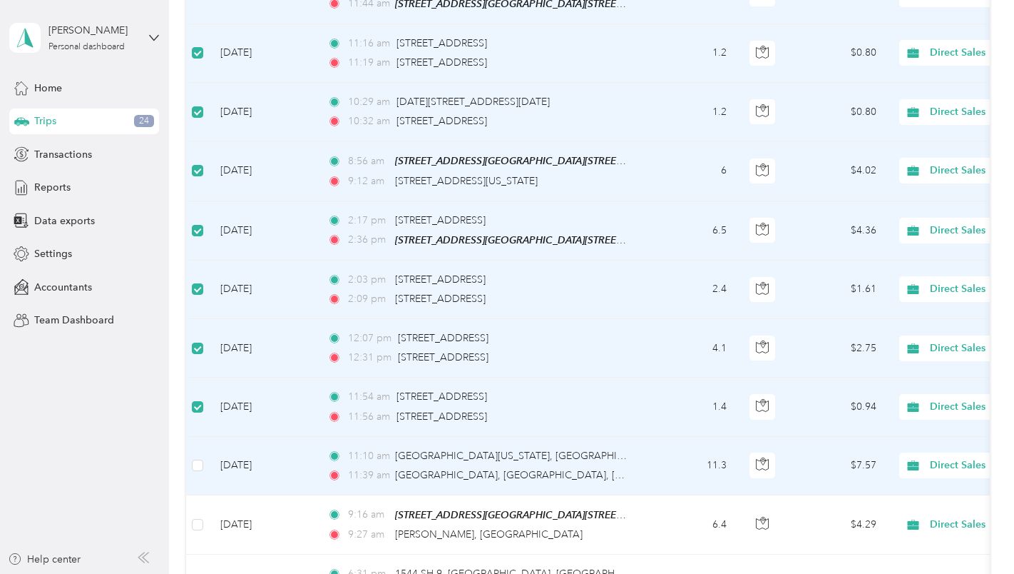
click at [190, 449] on td at bounding box center [197, 466] width 23 height 58
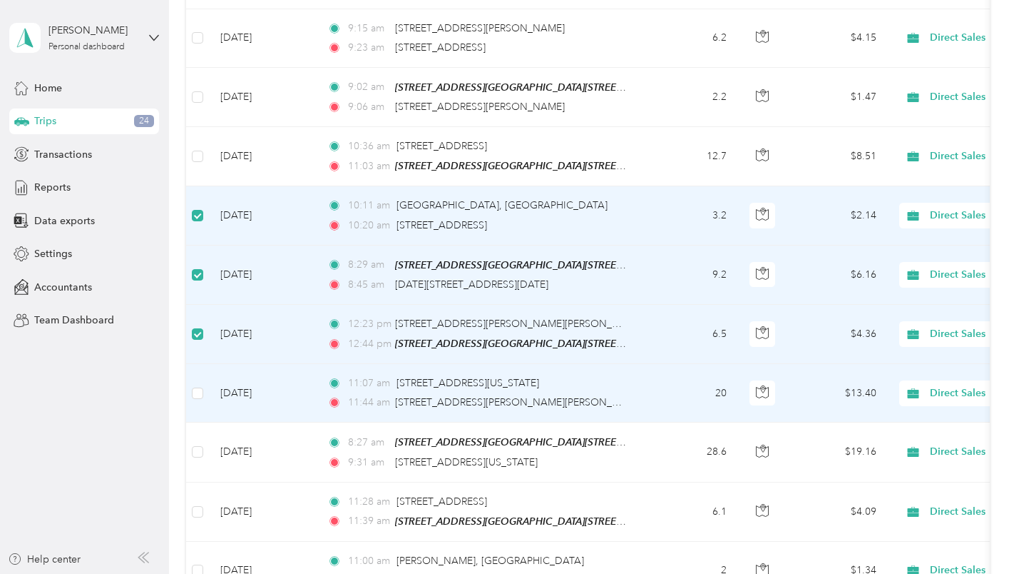
scroll to position [6745, 0]
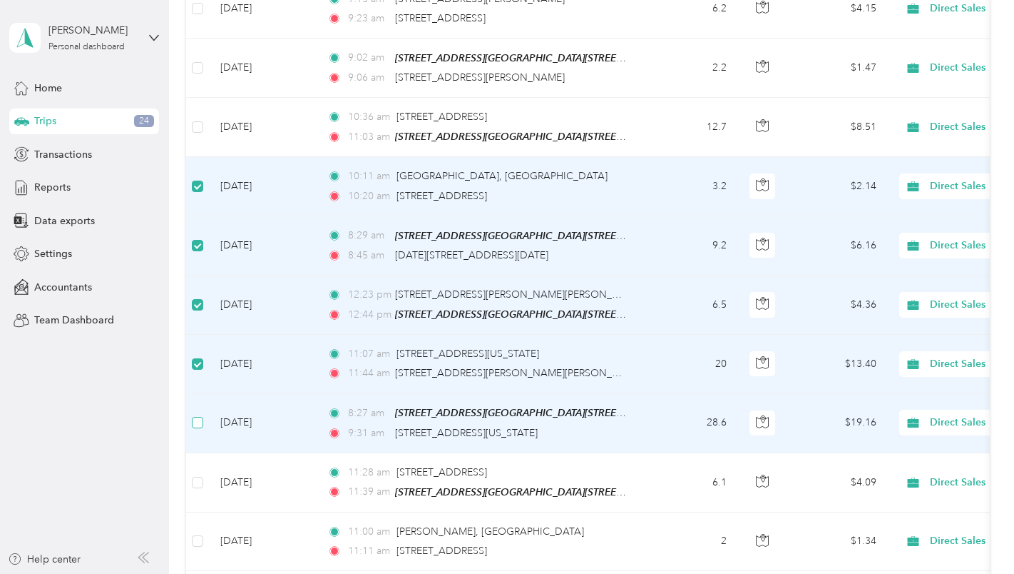
click at [203, 414] on label at bounding box center [197, 422] width 11 height 16
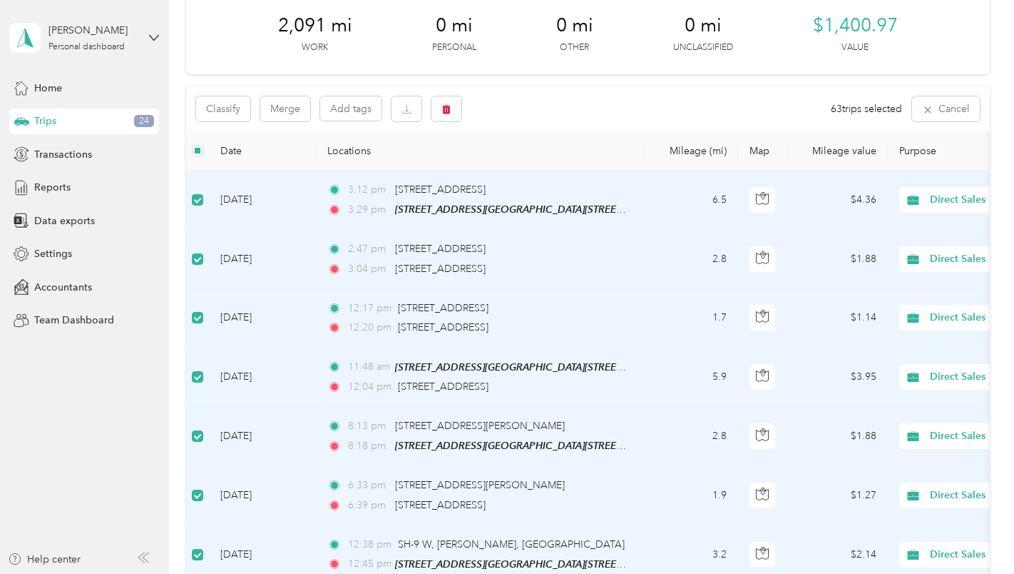
scroll to position [0, 0]
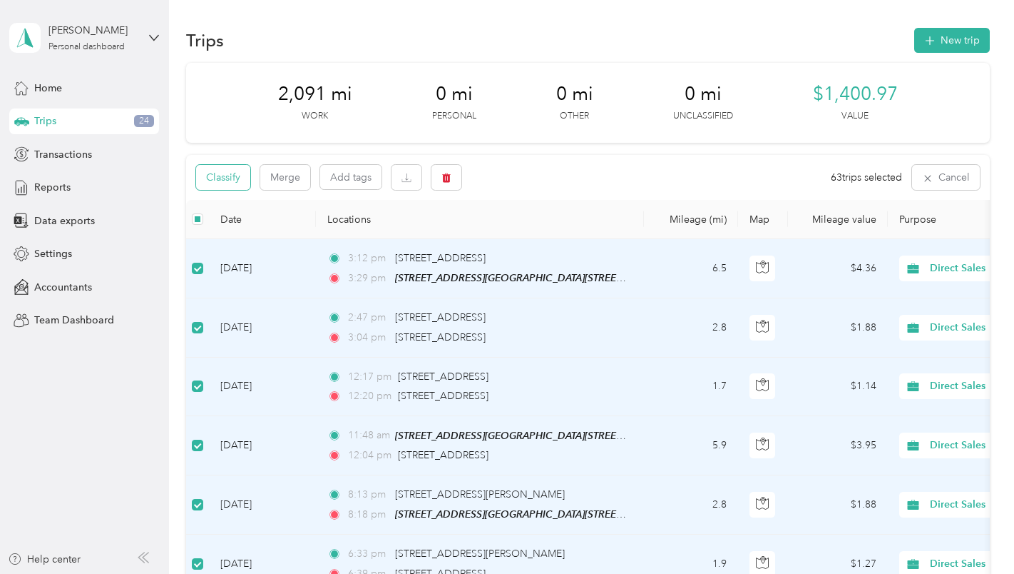
click at [220, 176] on button "Classify" at bounding box center [223, 177] width 54 height 25
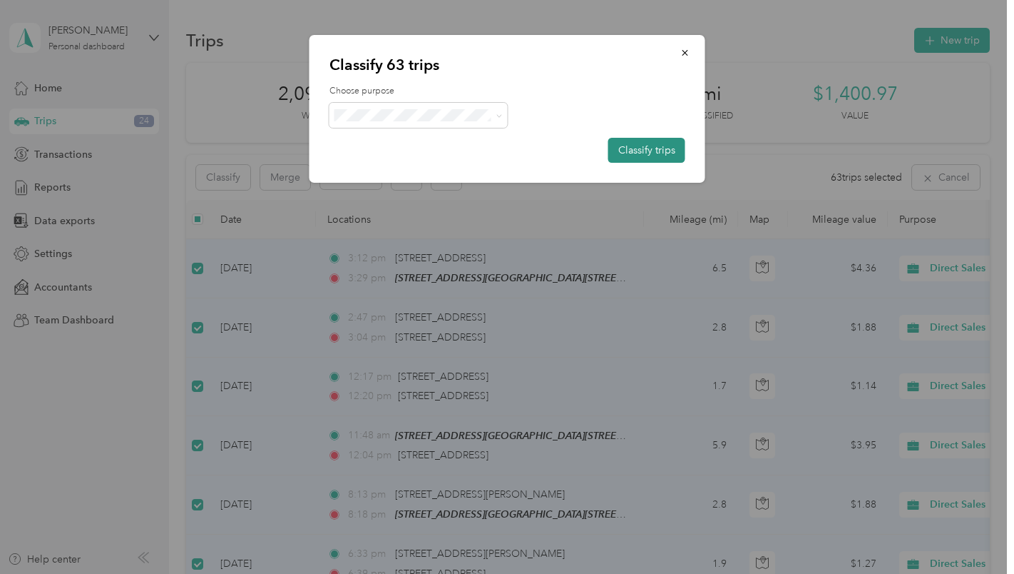
click at [641, 149] on button "Classify trips" at bounding box center [647, 150] width 77 height 25
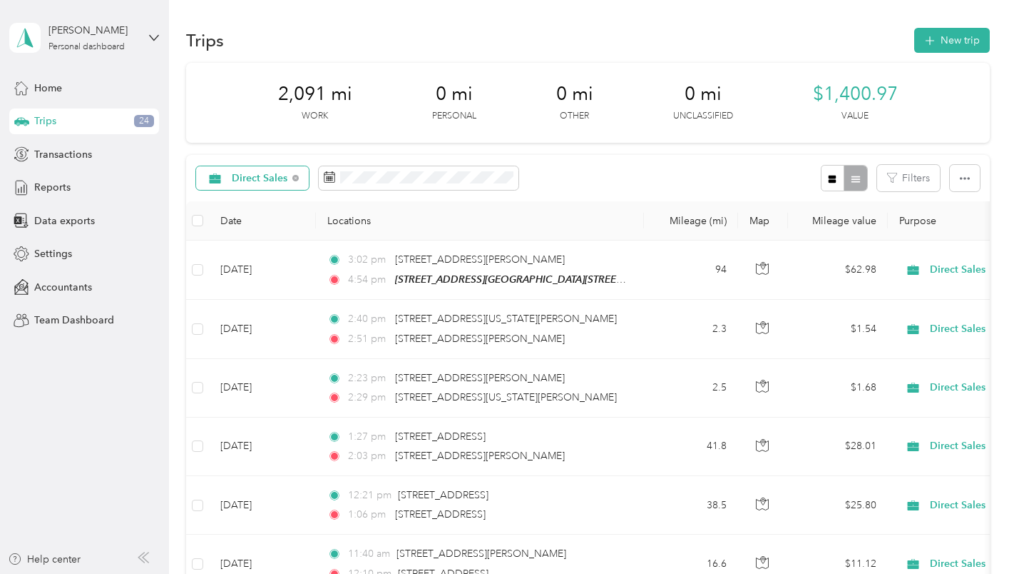
click at [291, 176] on div "Direct Sales" at bounding box center [252, 178] width 113 height 24
click at [279, 203] on span "All purposes" at bounding box center [268, 199] width 73 height 15
